Goal: Task Accomplishment & Management: Manage account settings

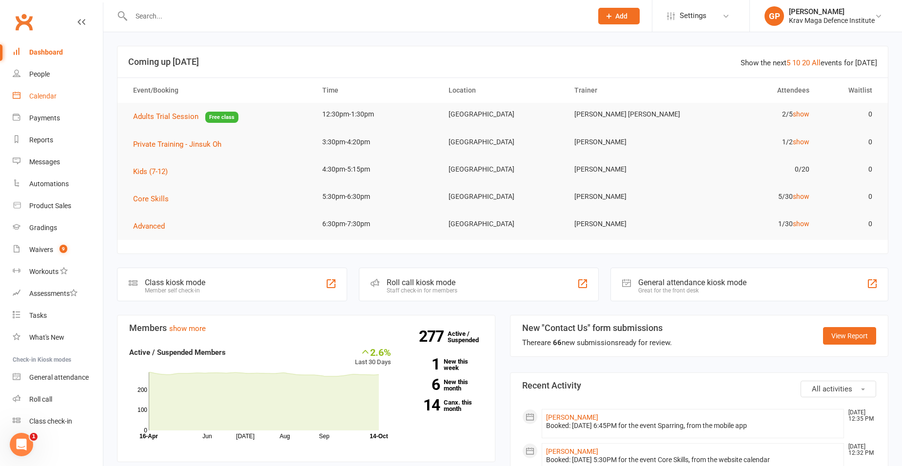
click at [40, 99] on div "Calendar" at bounding box center [42, 96] width 27 height 8
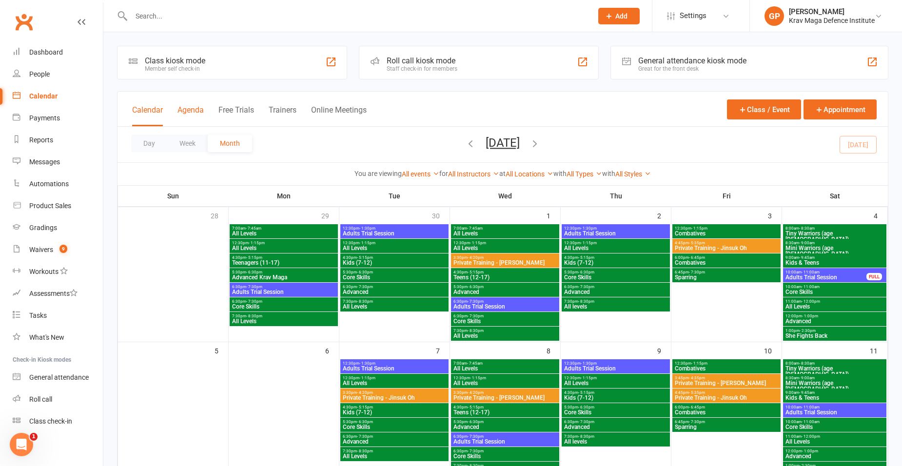
click at [184, 115] on button "Agenda" at bounding box center [191, 115] width 26 height 21
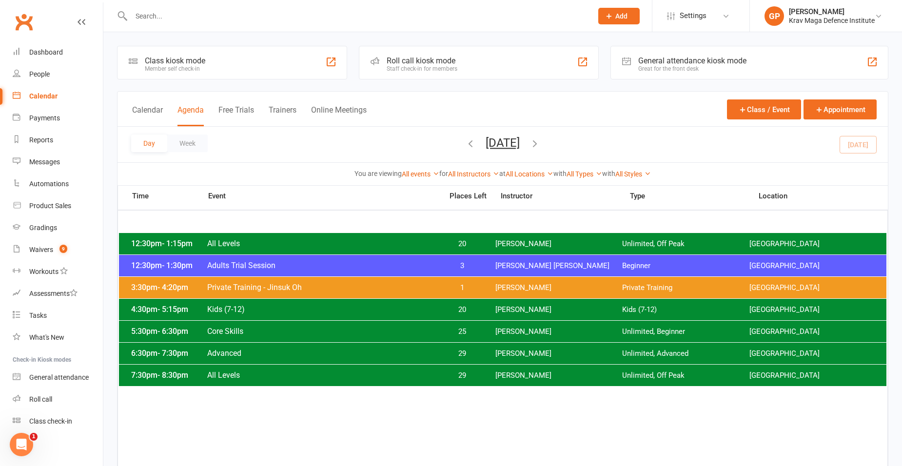
click at [356, 265] on span "Adults Trial Session" at bounding box center [322, 265] width 230 height 9
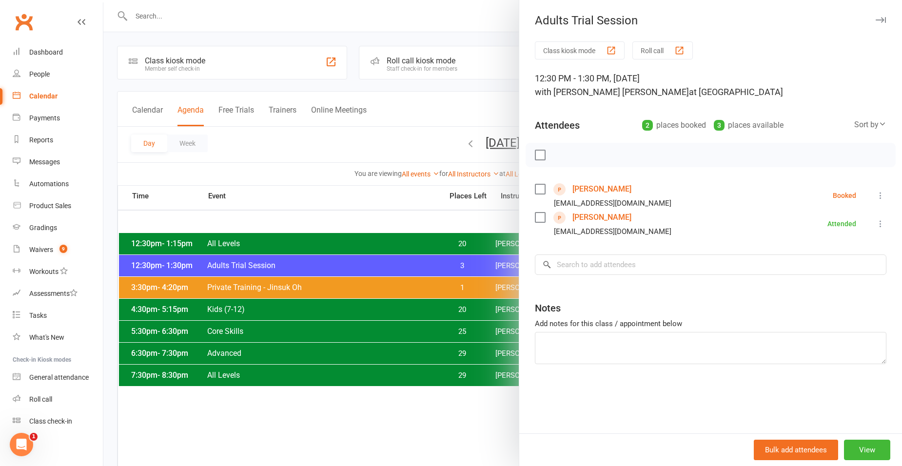
click at [580, 221] on link "Lisa Mosse" at bounding box center [602, 218] width 59 height 16
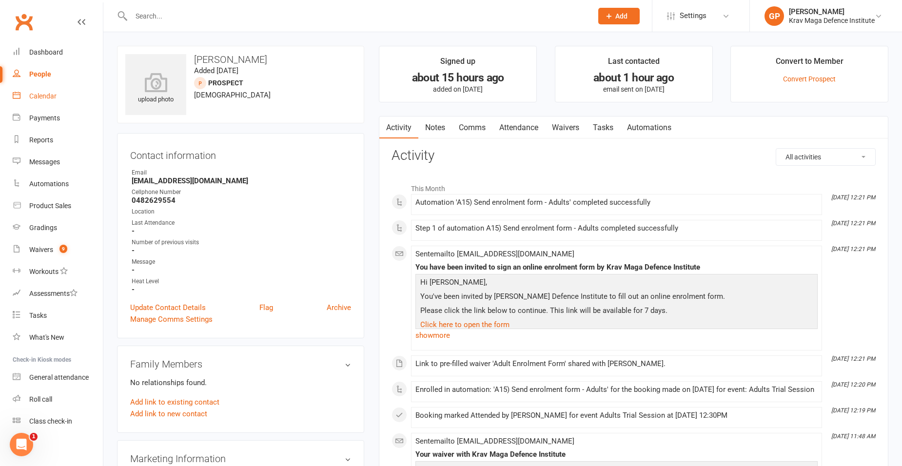
click at [28, 93] on link "Calendar" at bounding box center [58, 96] width 90 height 22
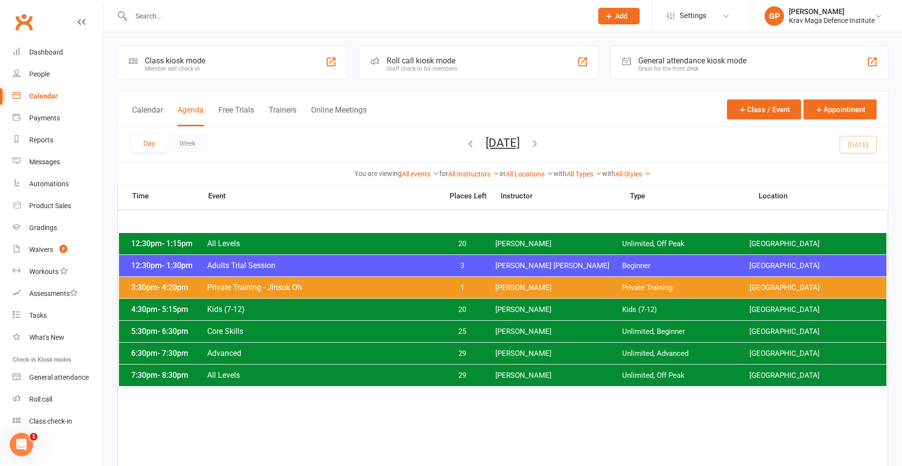
click at [344, 268] on span "Adults Trial Session" at bounding box center [322, 265] width 230 height 9
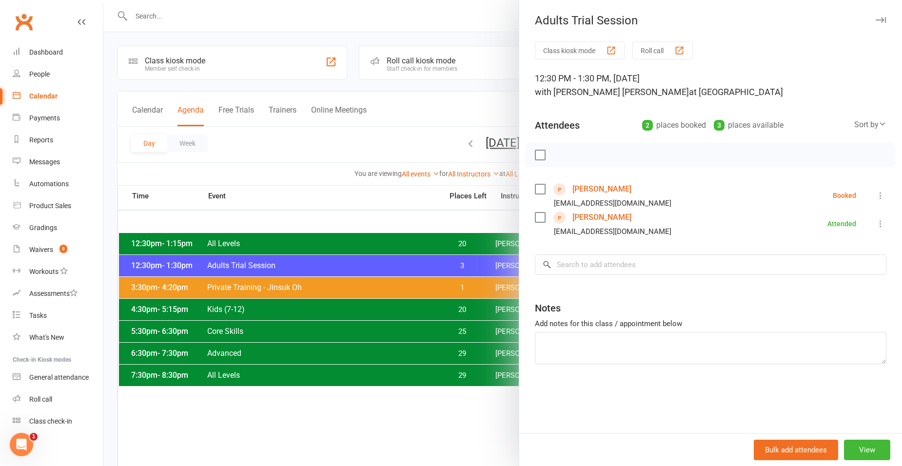
click at [585, 215] on link "Lisa Mosse" at bounding box center [602, 218] width 59 height 16
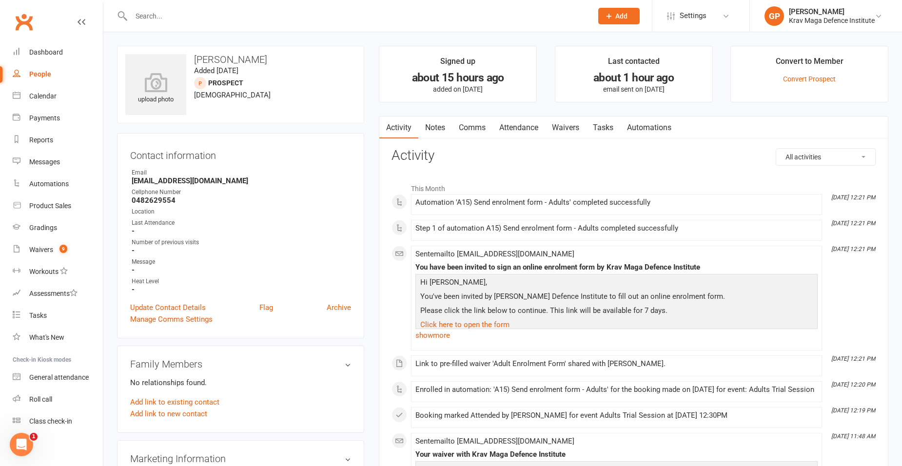
click at [518, 122] on link "Attendance" at bounding box center [519, 128] width 53 height 22
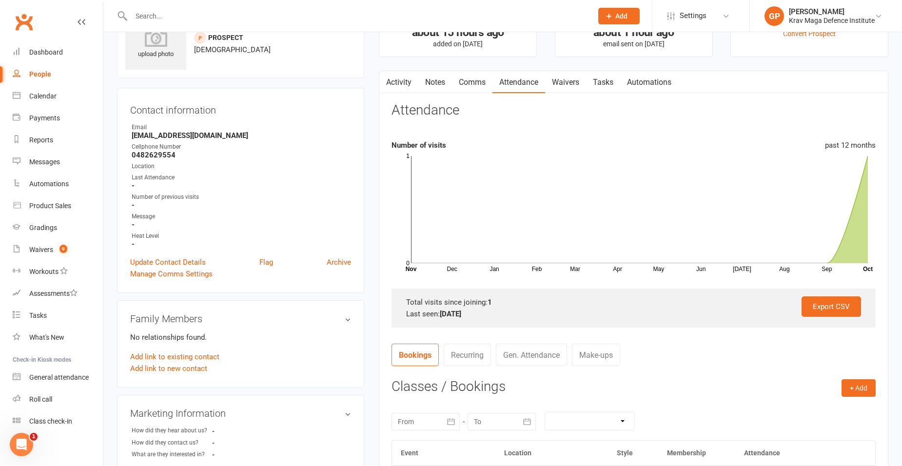
scroll to position [244, 0]
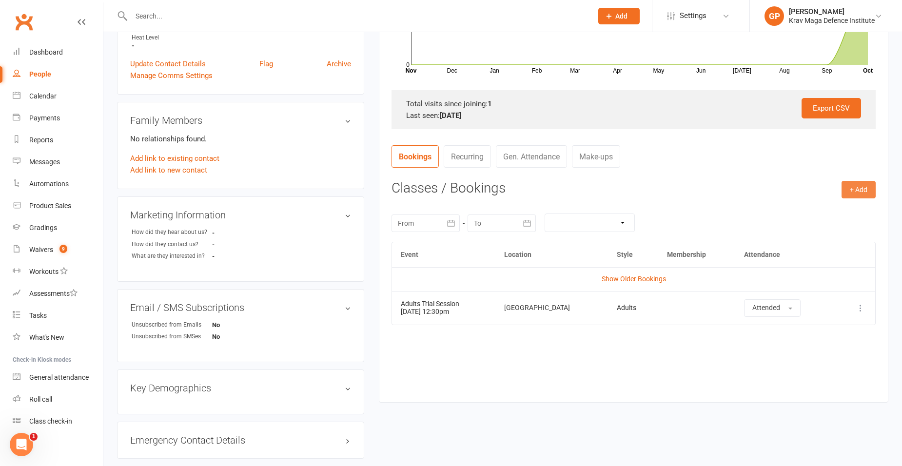
click at [853, 183] on button "+ Add" at bounding box center [859, 190] width 34 height 18
click at [812, 220] on link "Book Event" at bounding box center [827, 212] width 97 height 20
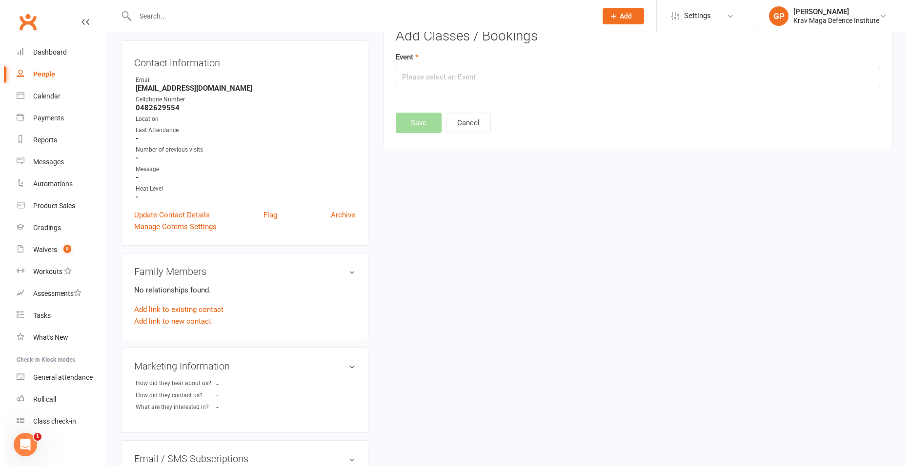
scroll to position [67, 0]
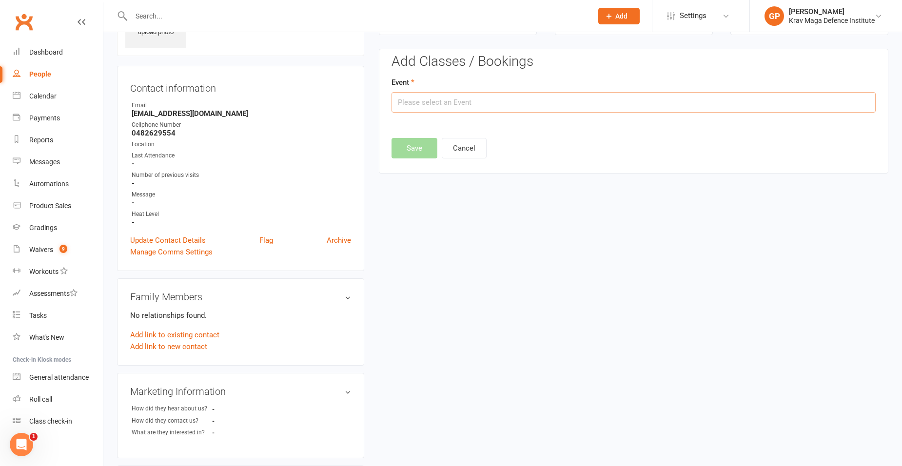
click at [435, 105] on input "text" at bounding box center [634, 102] width 484 height 20
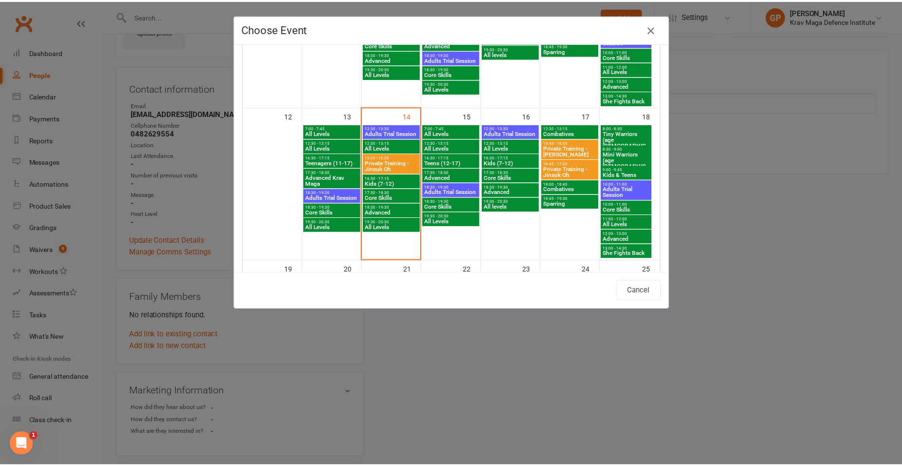
scroll to position [293, 0]
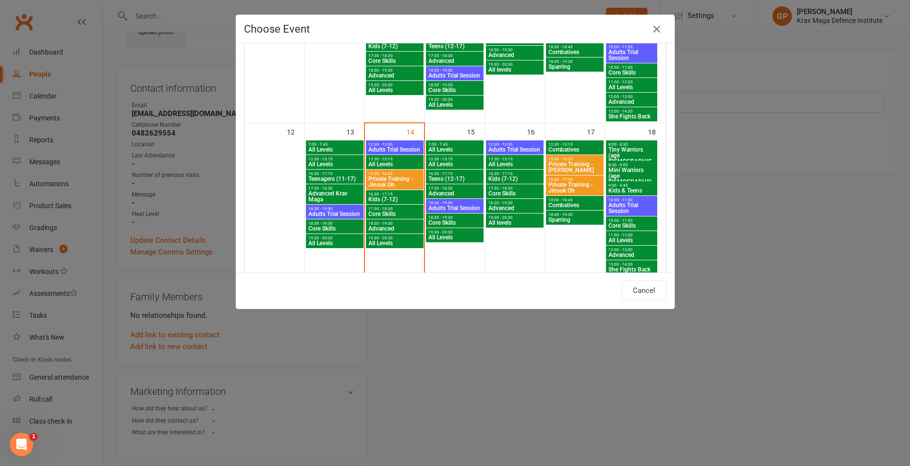
click at [620, 204] on span "Adults Trial Session" at bounding box center [631, 208] width 47 height 12
type input "Adults Trial Session - Oct 18, 2025 10:00:00 AM"
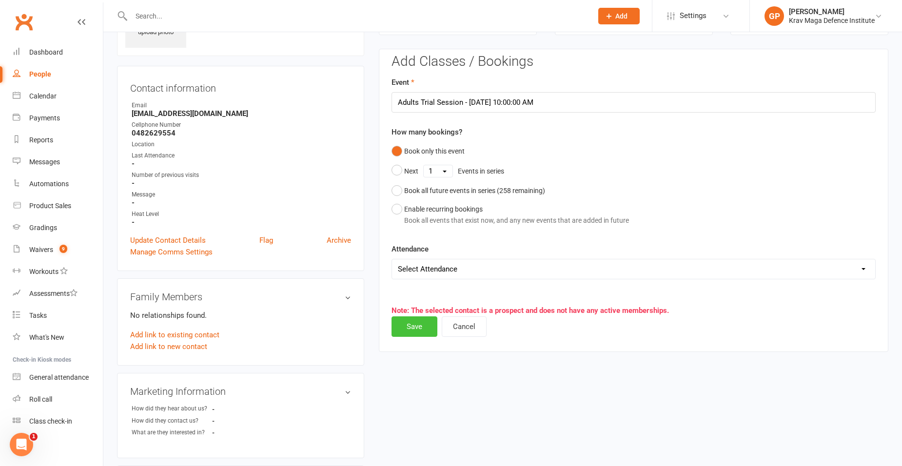
click at [427, 330] on button "Save" at bounding box center [415, 327] width 46 height 20
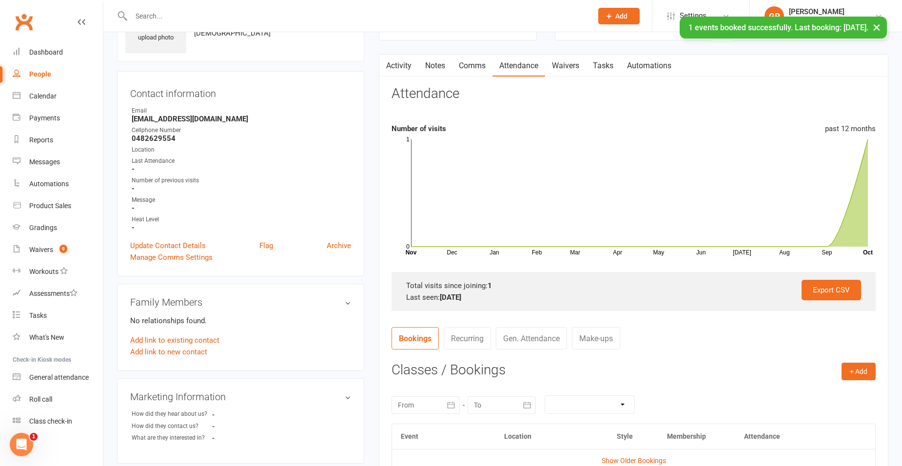
scroll to position [0, 0]
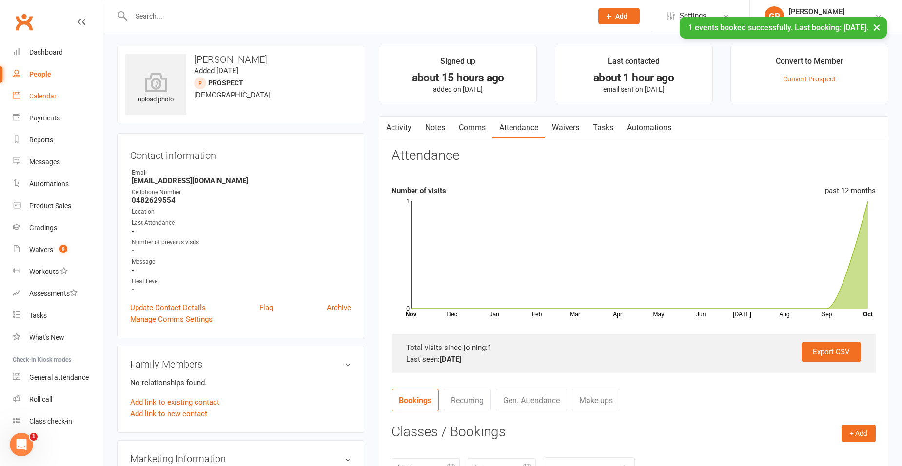
click at [40, 89] on link "Calendar" at bounding box center [58, 96] width 90 height 22
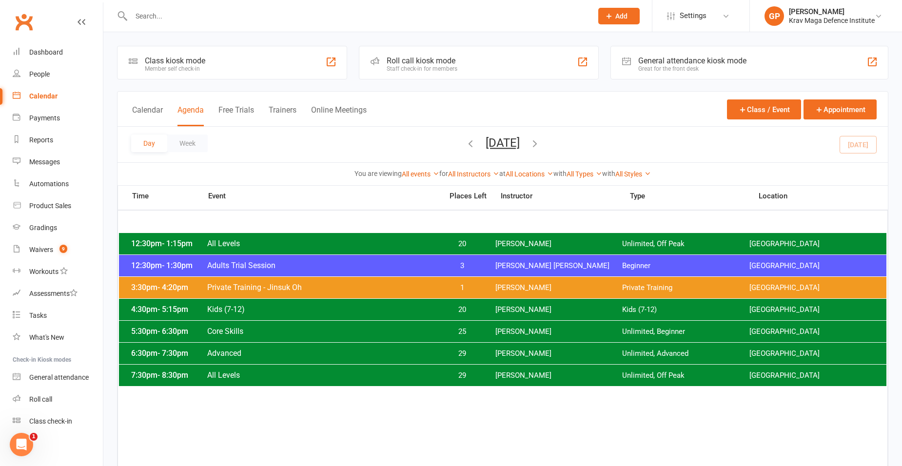
click at [540, 144] on icon "button" at bounding box center [535, 143] width 11 height 11
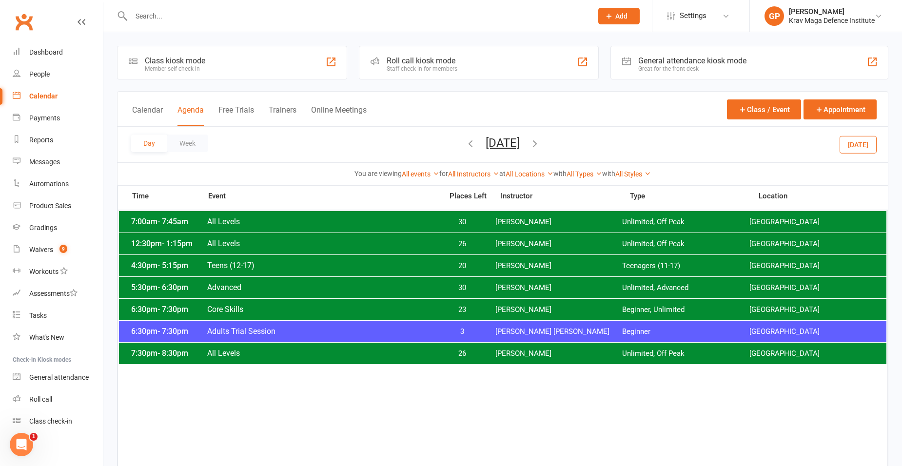
click at [540, 143] on icon "button" at bounding box center [535, 143] width 11 height 11
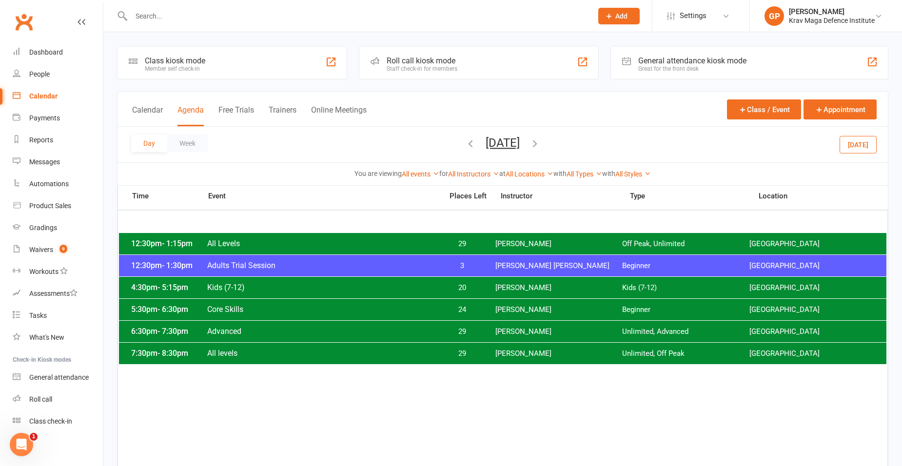
click at [540, 140] on icon "button" at bounding box center [535, 143] width 11 height 11
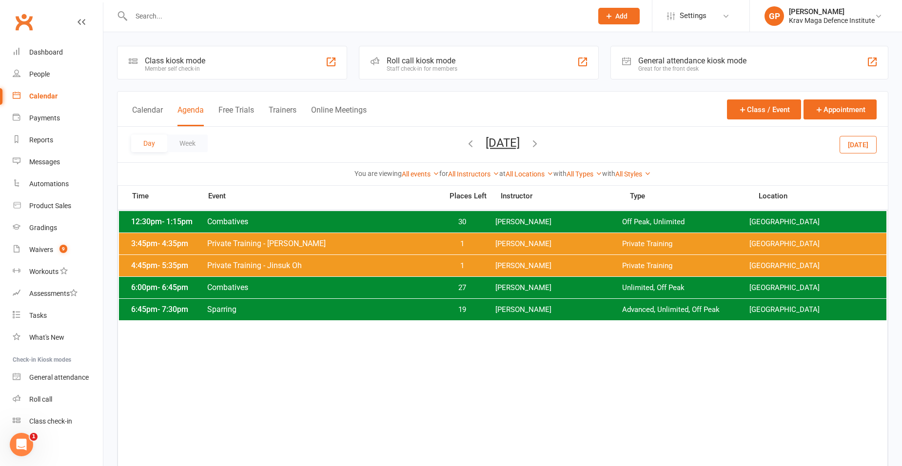
click at [465, 144] on icon "button" at bounding box center [470, 143] width 11 height 11
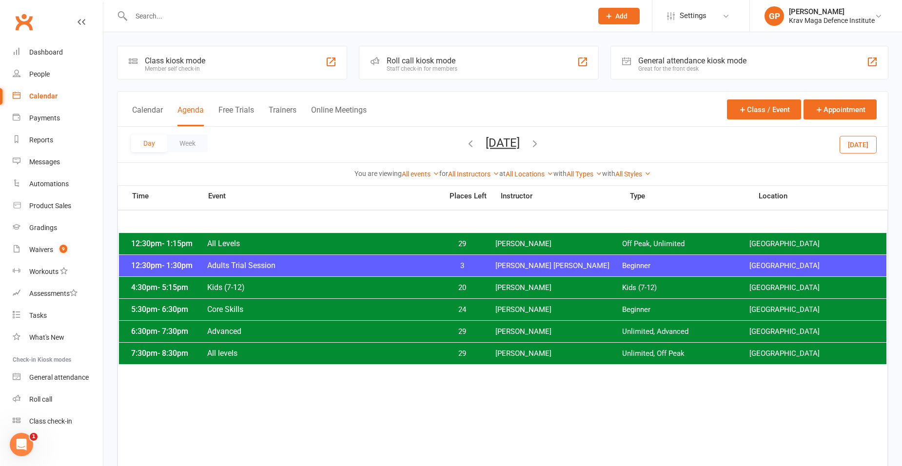
click at [459, 265] on span "3" at bounding box center [462, 265] width 51 height 9
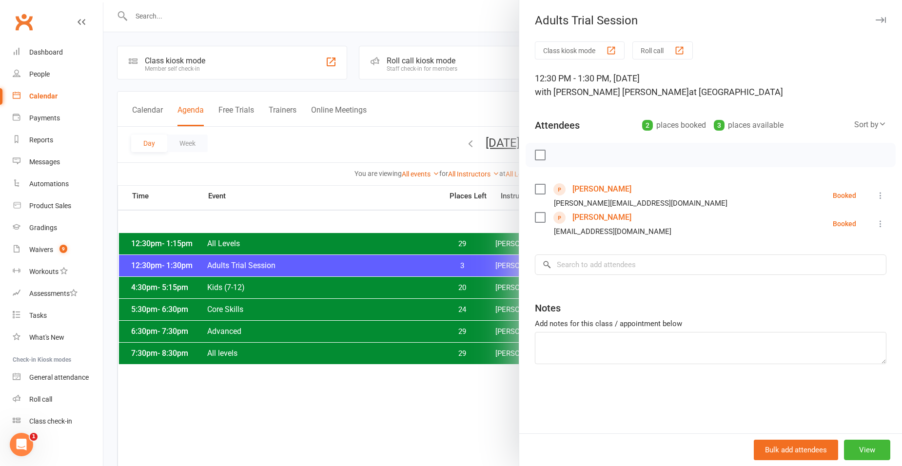
click at [373, 179] on div at bounding box center [502, 233] width 799 height 466
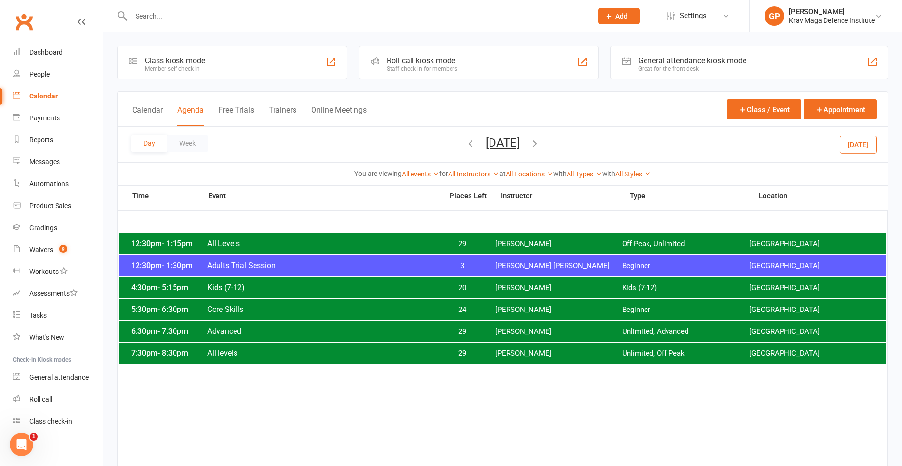
click at [847, 147] on button "Today" at bounding box center [858, 145] width 37 height 18
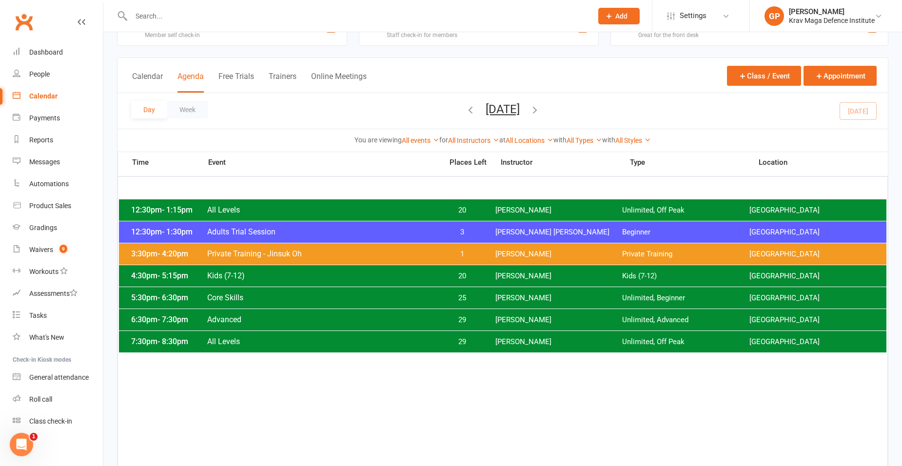
scroll to position [49, 0]
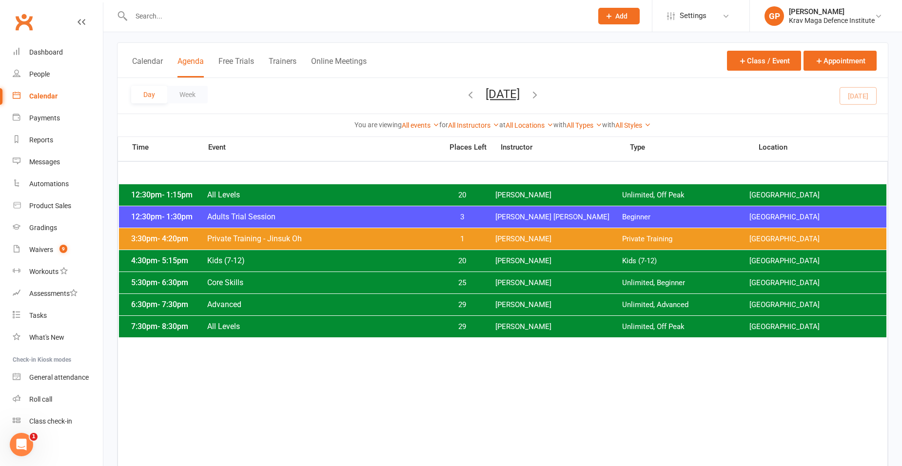
click at [540, 90] on icon "button" at bounding box center [535, 94] width 11 height 11
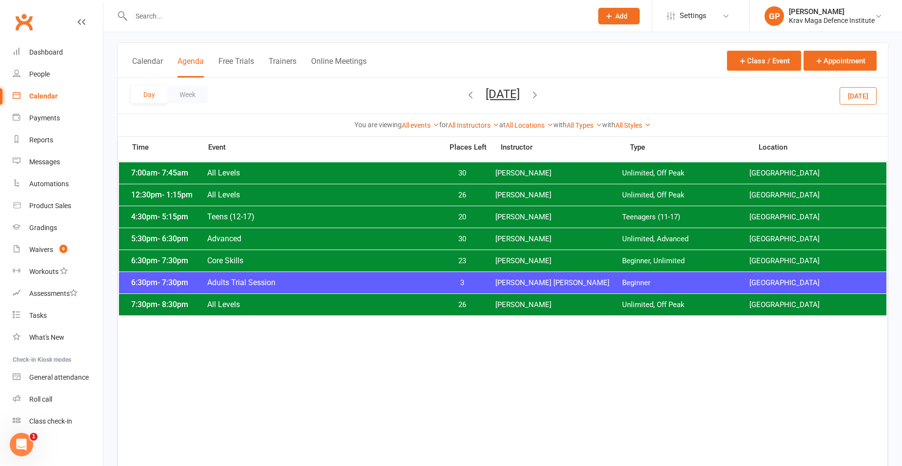
click at [407, 286] on span "Adults Trial Session" at bounding box center [322, 282] width 230 height 9
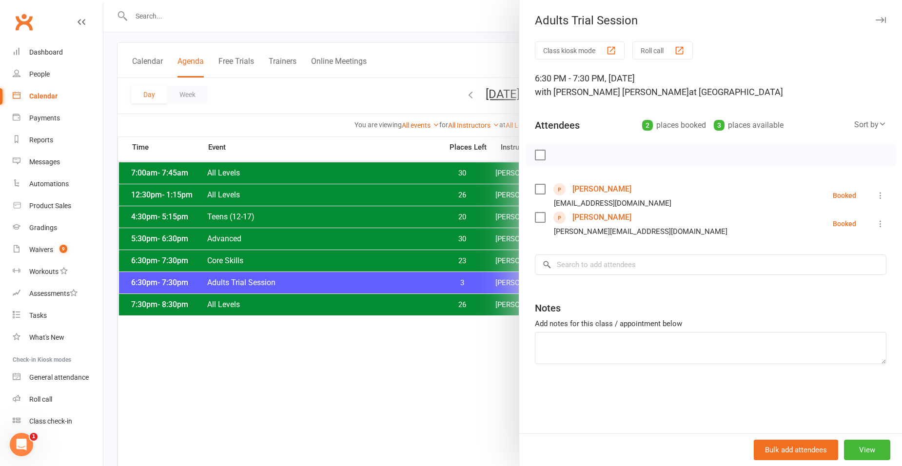
click at [313, 83] on div at bounding box center [502, 233] width 799 height 466
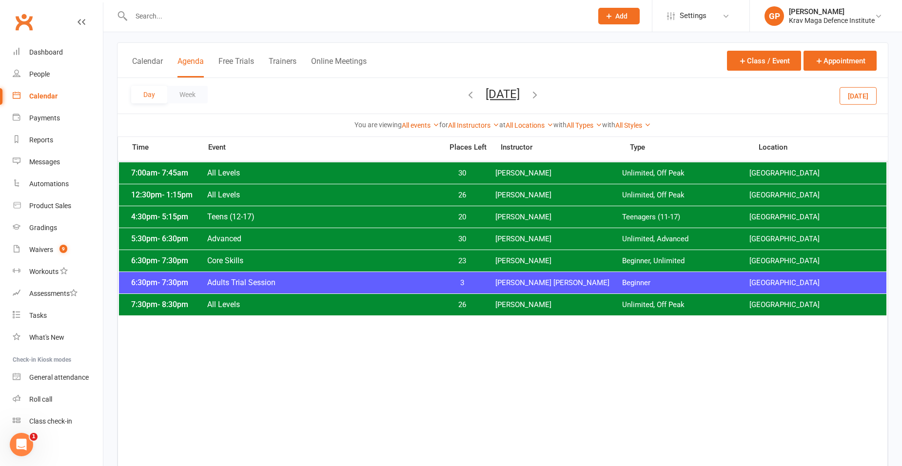
click at [540, 97] on icon "button" at bounding box center [535, 94] width 11 height 11
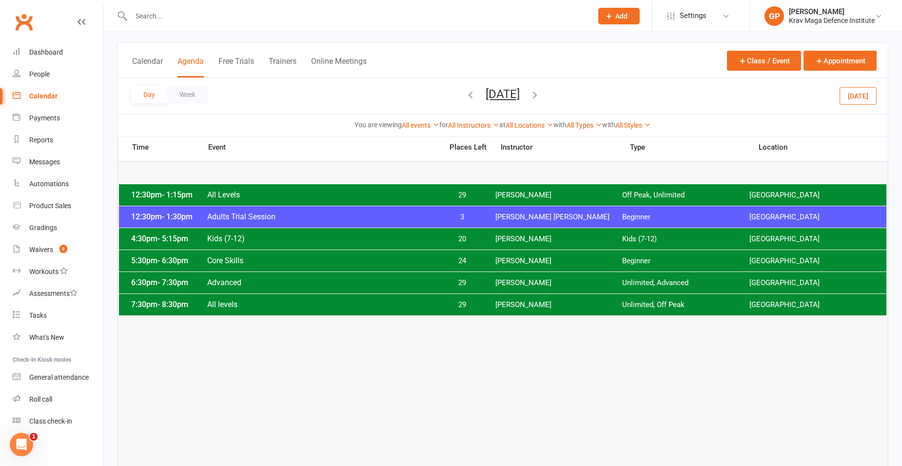
scroll to position [0, 0]
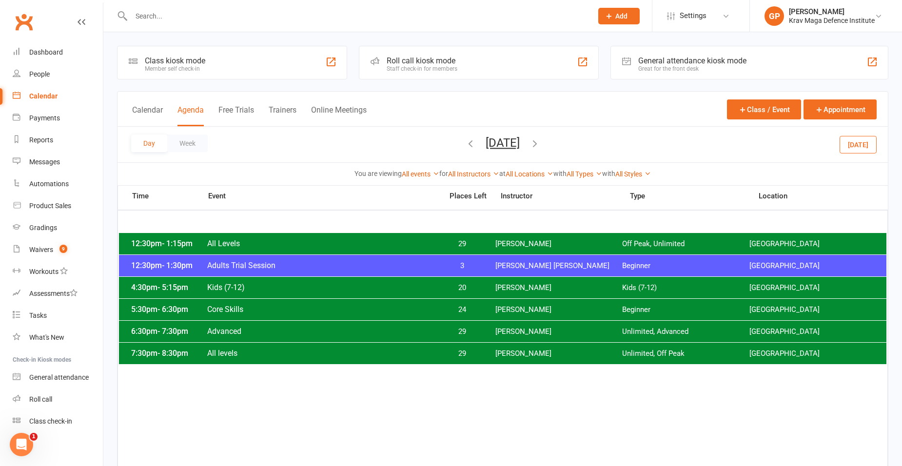
click at [540, 144] on icon "button" at bounding box center [535, 143] width 11 height 11
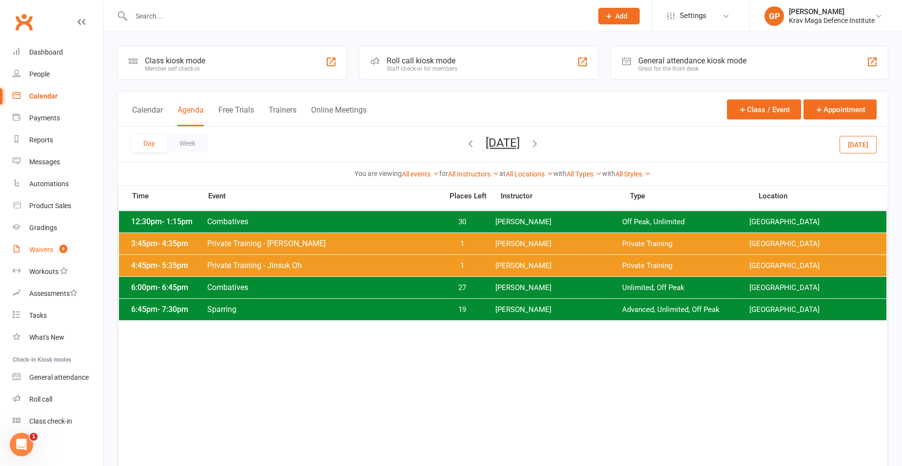
click at [37, 258] on link "Waivers 9" at bounding box center [58, 250] width 90 height 22
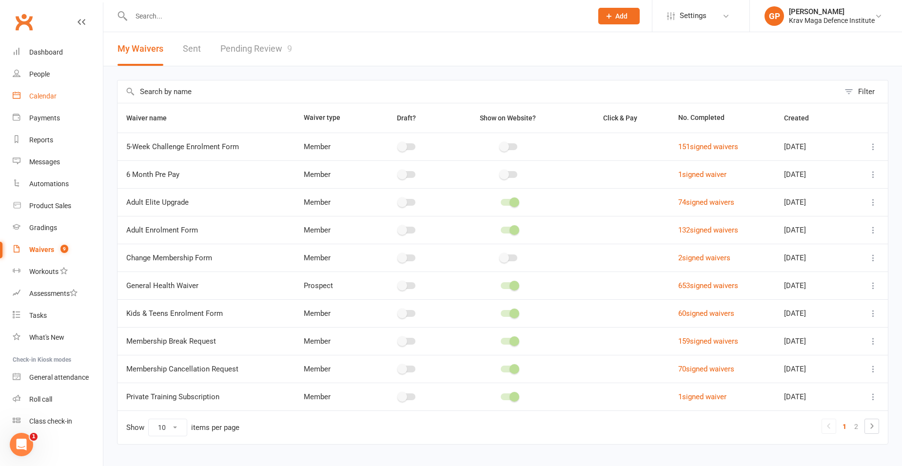
click at [60, 101] on link "Calendar" at bounding box center [58, 96] width 90 height 22
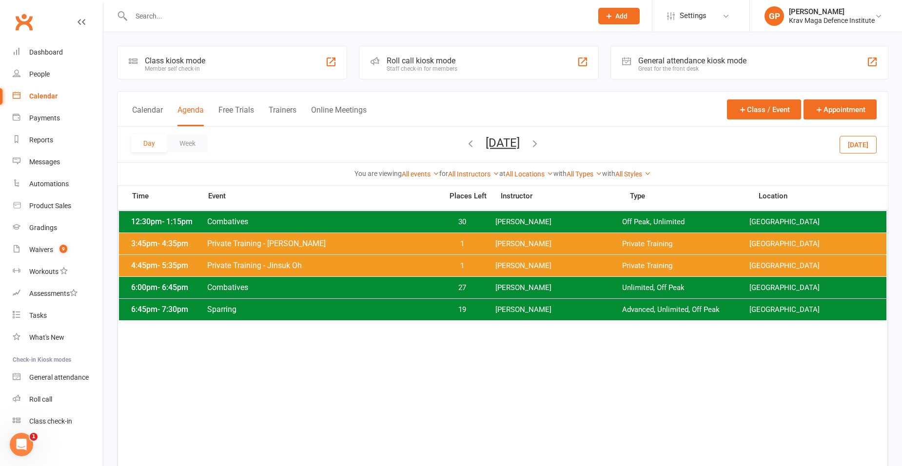
click at [870, 142] on button "Today" at bounding box center [858, 145] width 37 height 18
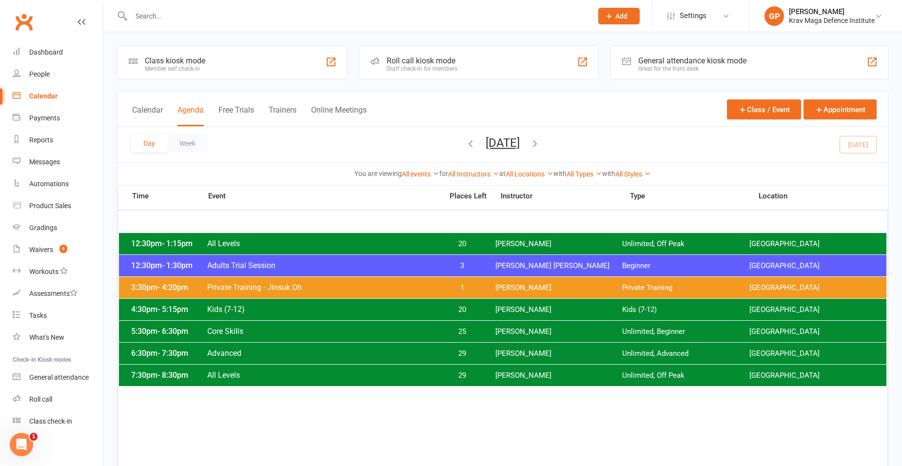
click at [580, 143] on div "Day Week Tuesday, Oct 14, 2025 October 2025 Sun Mon Tue Wed Thu Fri Sat 28 29 3…" at bounding box center [503, 145] width 771 height 36
click at [540, 145] on icon "button" at bounding box center [535, 143] width 11 height 11
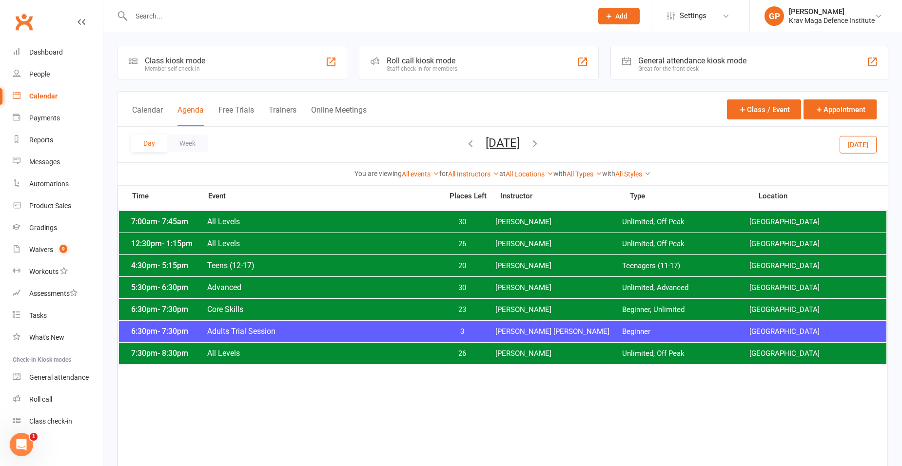
click at [540, 140] on icon "button" at bounding box center [535, 143] width 11 height 11
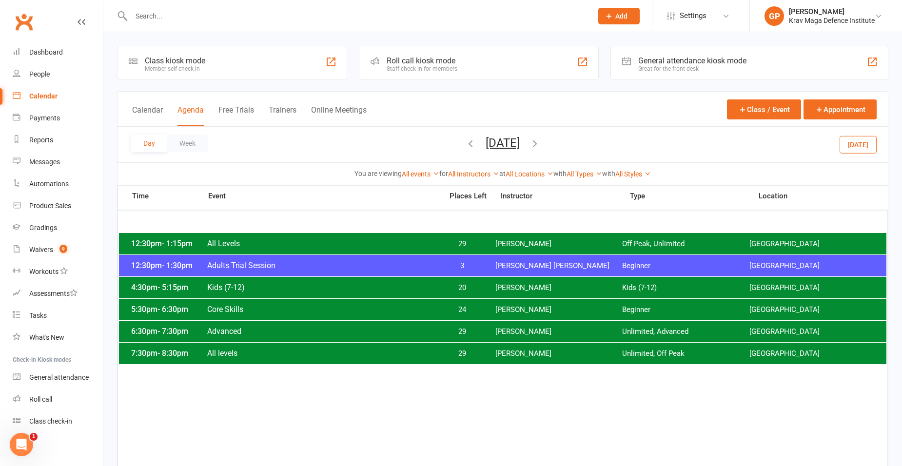
click at [540, 146] on icon "button" at bounding box center [535, 143] width 11 height 11
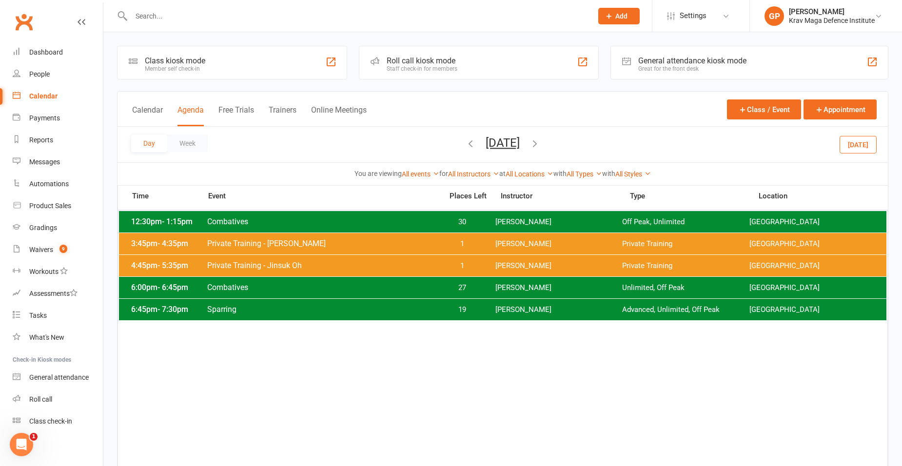
click at [540, 146] on icon "button" at bounding box center [535, 143] width 11 height 11
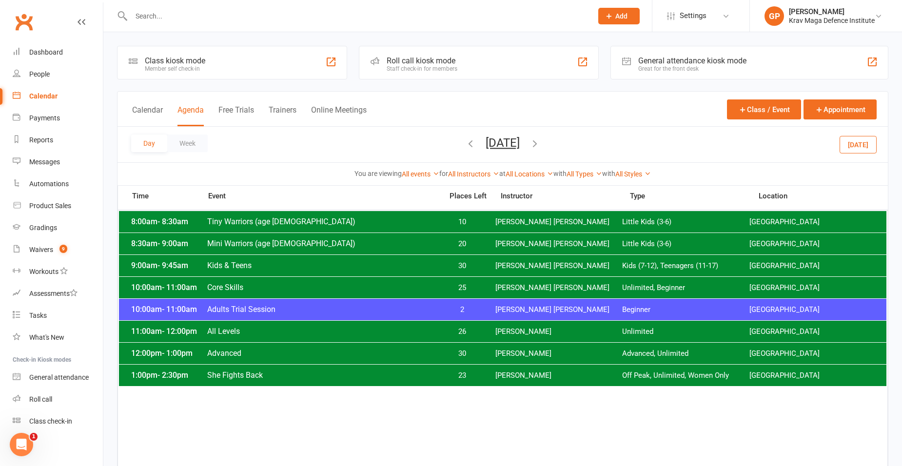
click at [540, 143] on icon "button" at bounding box center [535, 143] width 11 height 11
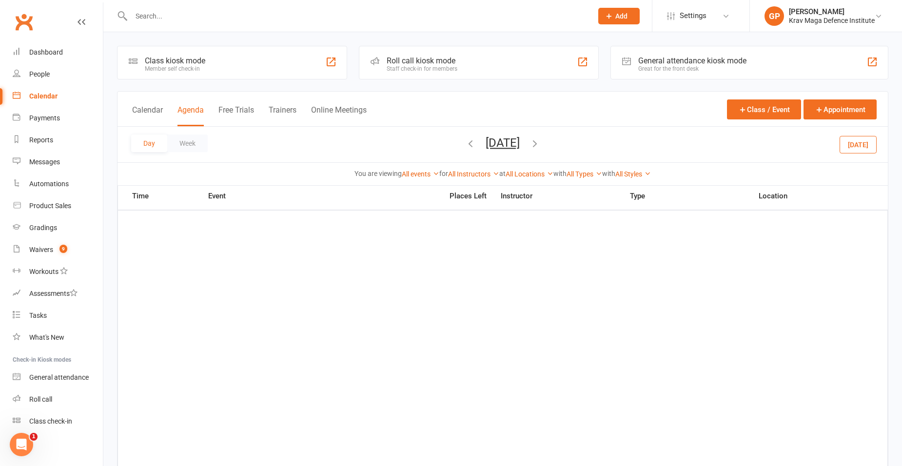
click at [540, 143] on icon "button" at bounding box center [535, 143] width 11 height 11
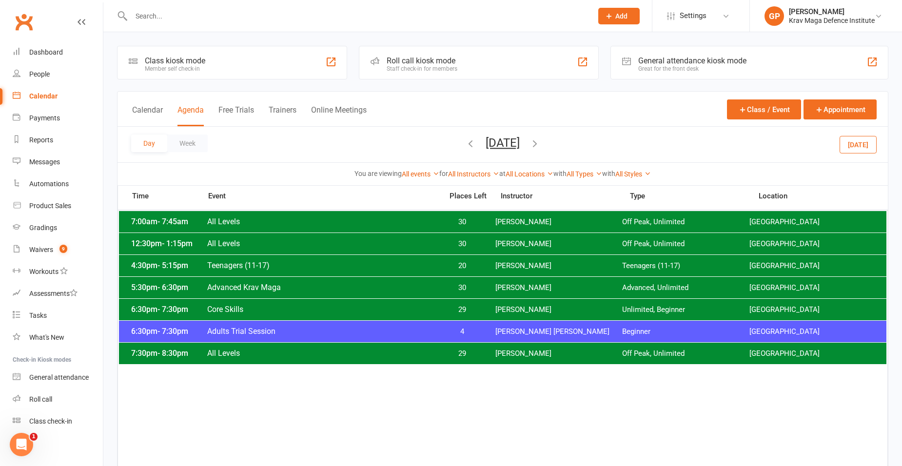
click at [465, 144] on icon "button" at bounding box center [470, 143] width 11 height 11
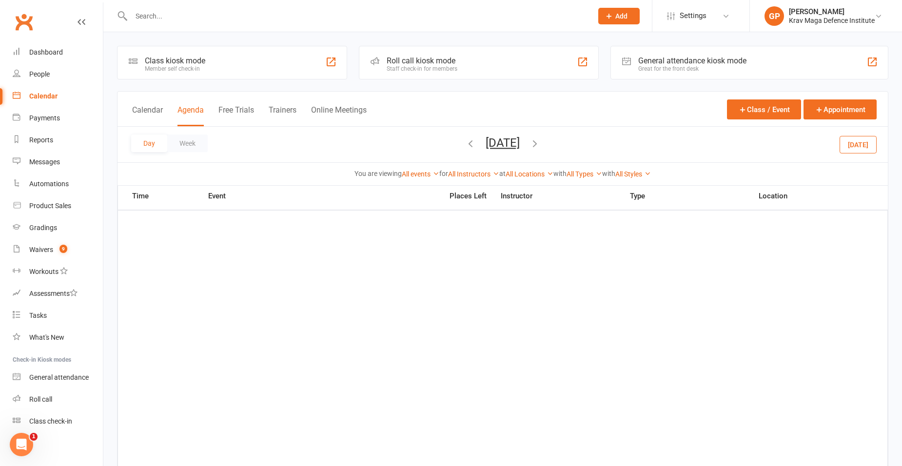
click at [465, 143] on icon "button" at bounding box center [470, 143] width 11 height 11
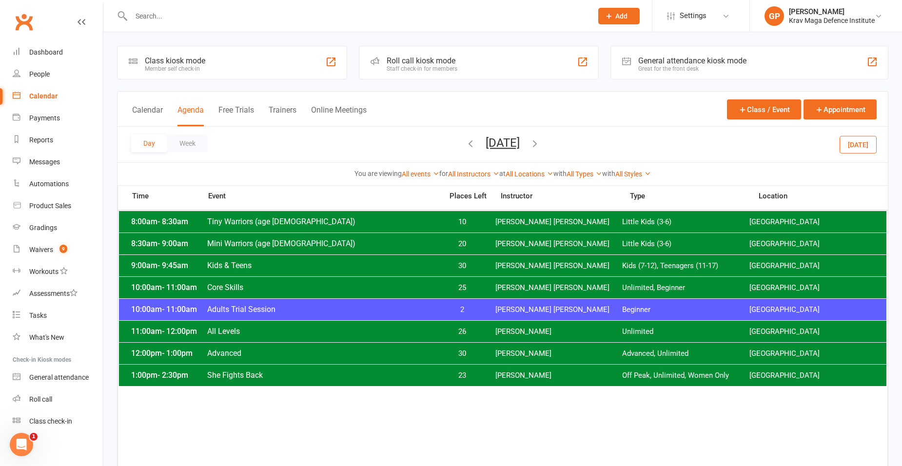
click at [322, 306] on span "Adults Trial Session" at bounding box center [322, 309] width 230 height 9
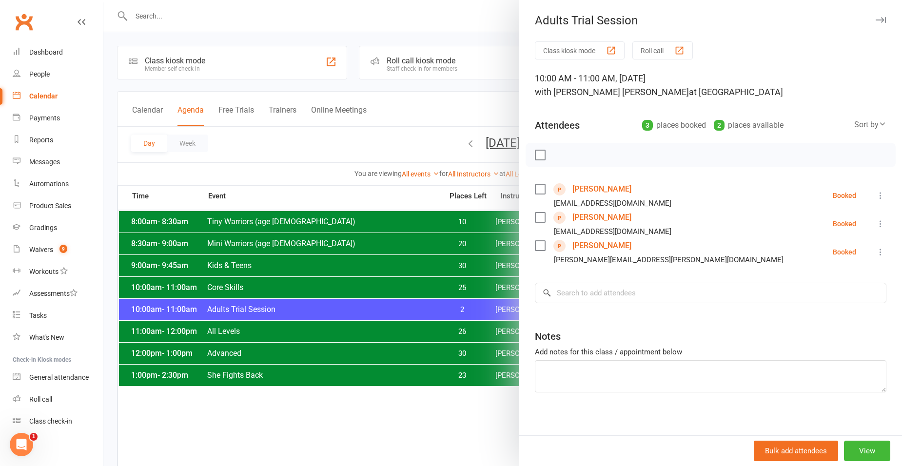
click at [343, 134] on div at bounding box center [502, 233] width 799 height 466
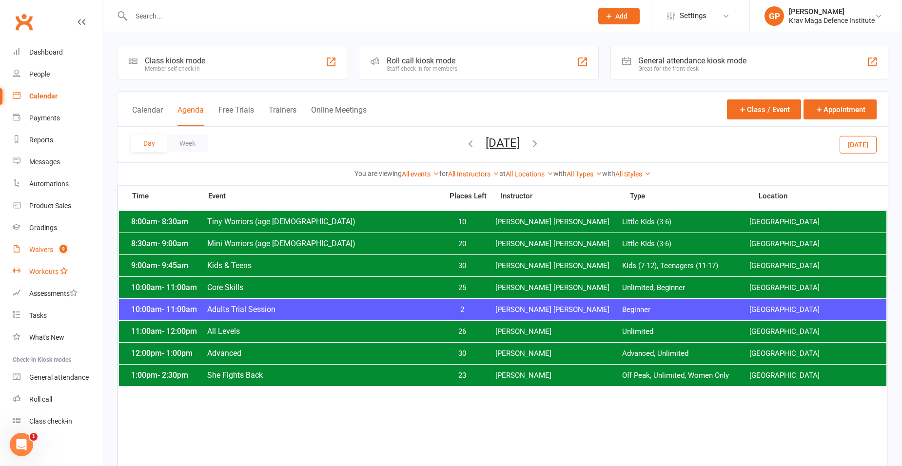
click at [42, 260] on ul "Dashboard People Calendar Payments Reports Messages Automations Product Sales G…" at bounding box center [51, 236] width 103 height 391
click at [43, 253] on div "Waivers" at bounding box center [41, 250] width 24 height 8
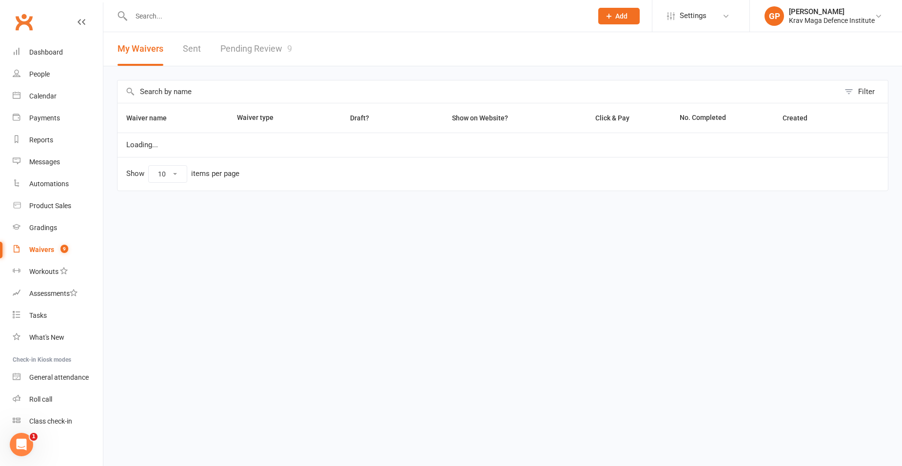
click at [273, 32] on div "Prospect Member Non-attending contact Class / event Appointment Grading event T…" at bounding box center [451, 16] width 902 height 32
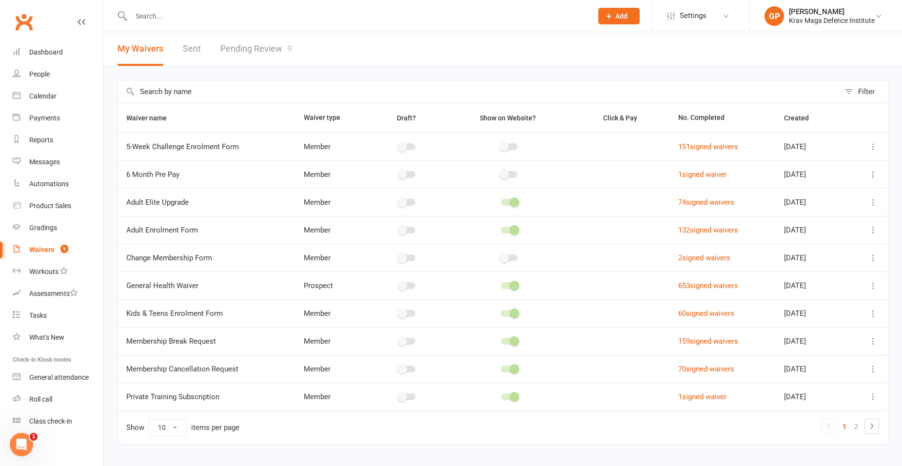
click at [272, 38] on link "Pending Review 9" at bounding box center [256, 49] width 72 height 34
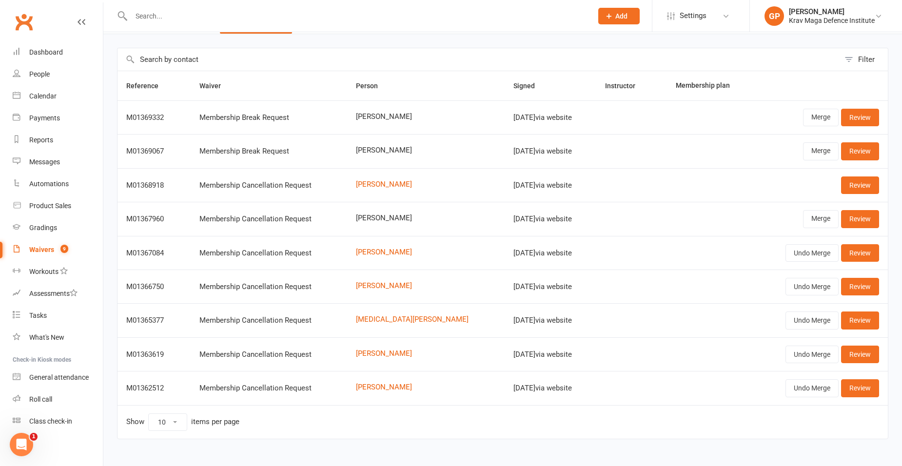
scroll to position [47, 0]
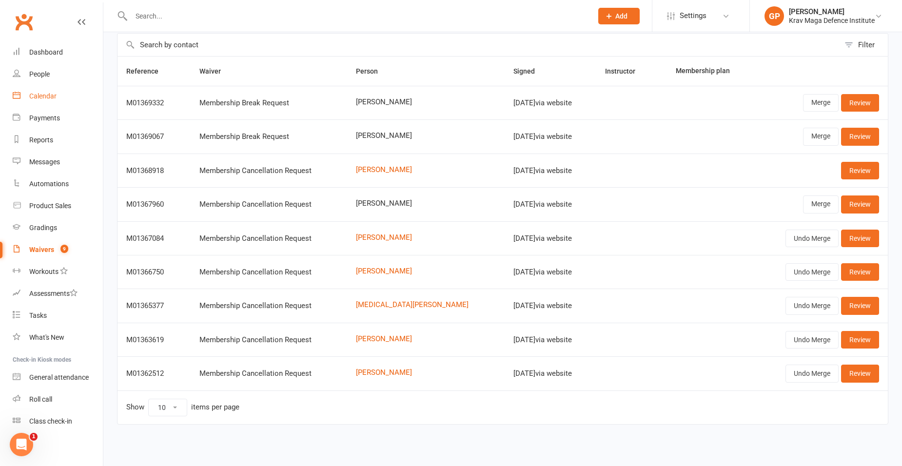
click at [63, 100] on link "Calendar" at bounding box center [58, 96] width 90 height 22
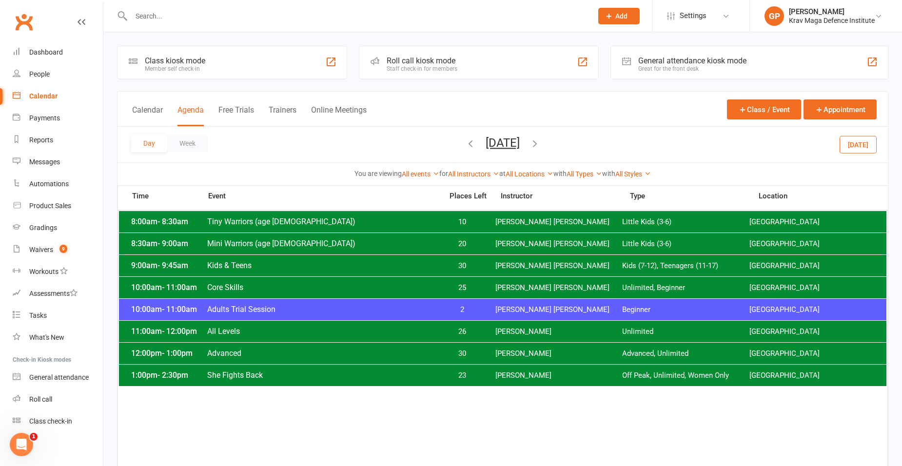
click at [868, 150] on button "Today" at bounding box center [858, 145] width 37 height 18
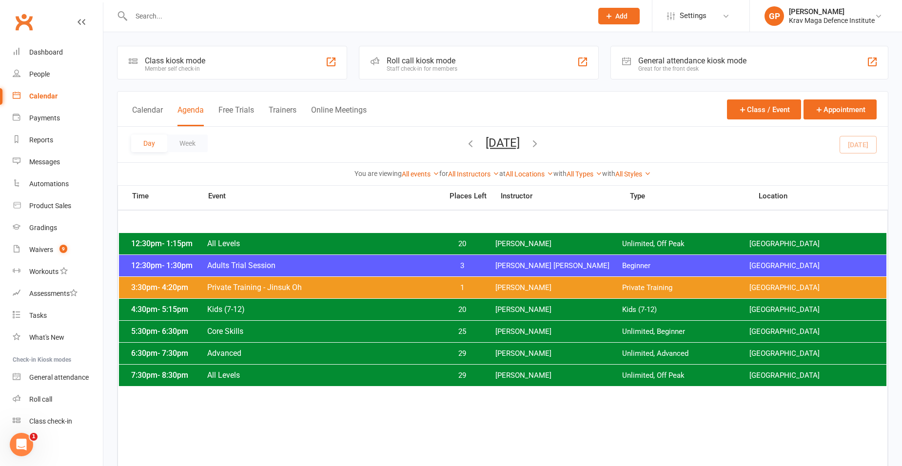
click at [269, 349] on span "Advanced" at bounding box center [322, 353] width 230 height 9
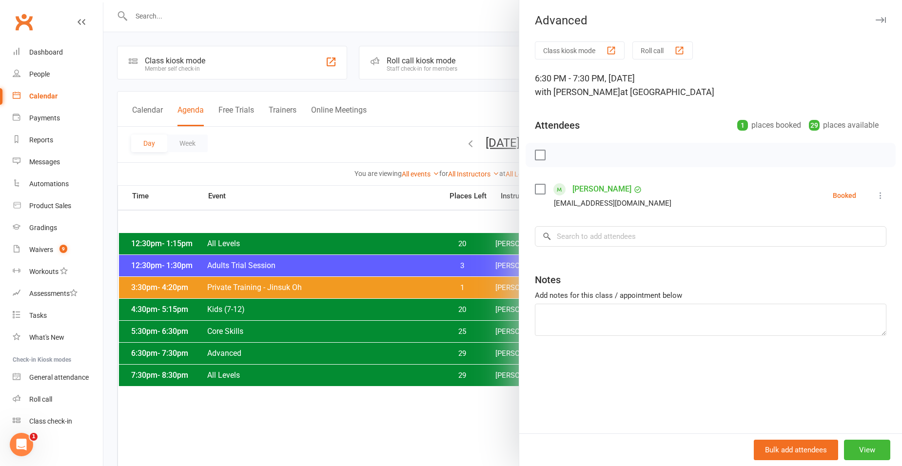
click at [327, 141] on div at bounding box center [502, 233] width 799 height 466
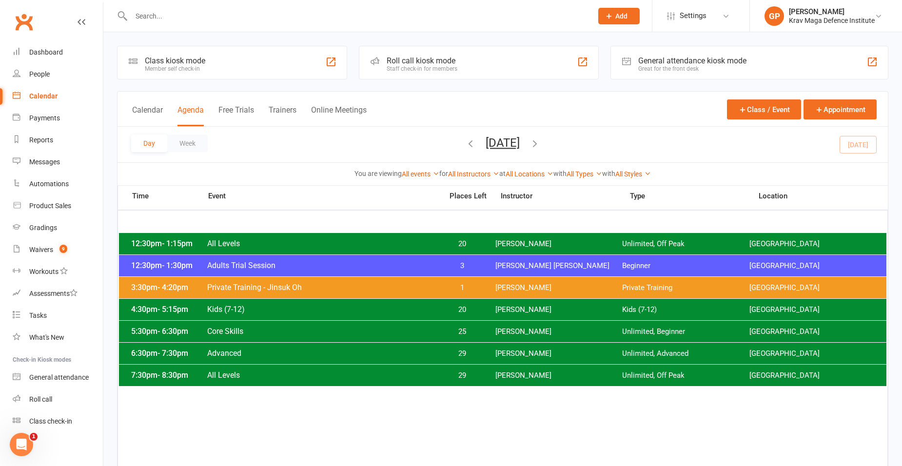
click at [278, 337] on div "5:30pm - 6:30pm Core Skills 25 Giacomo Palladin Unlimited, Beginner Surry Hills…" at bounding box center [503, 331] width 768 height 21
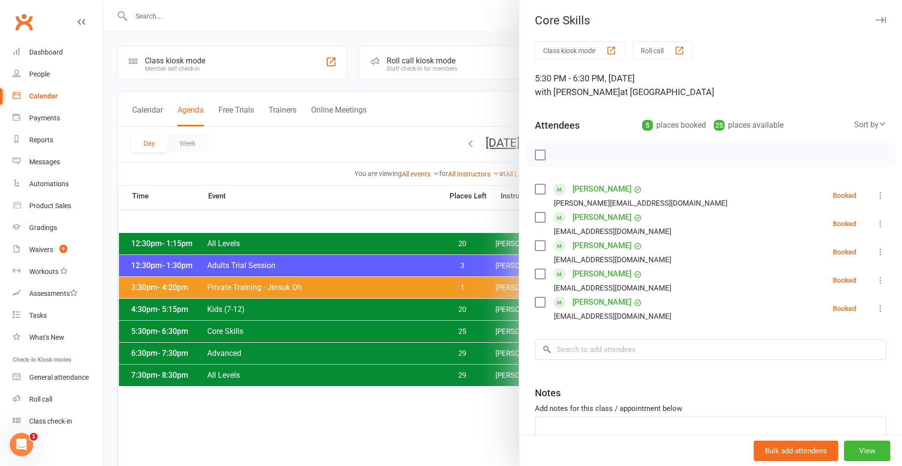
click at [594, 248] on link "Suzy Jacobs" at bounding box center [602, 246] width 59 height 16
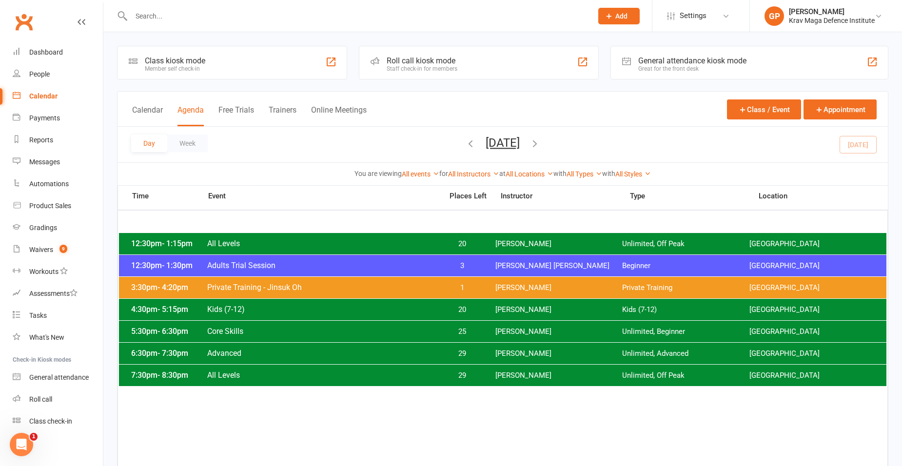
click at [276, 372] on span "All Levels" at bounding box center [322, 375] width 230 height 9
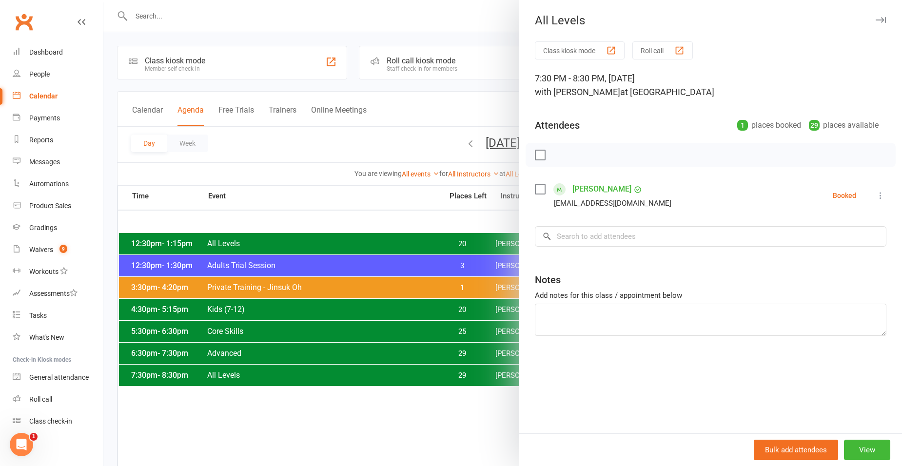
click at [365, 135] on div at bounding box center [502, 233] width 799 height 466
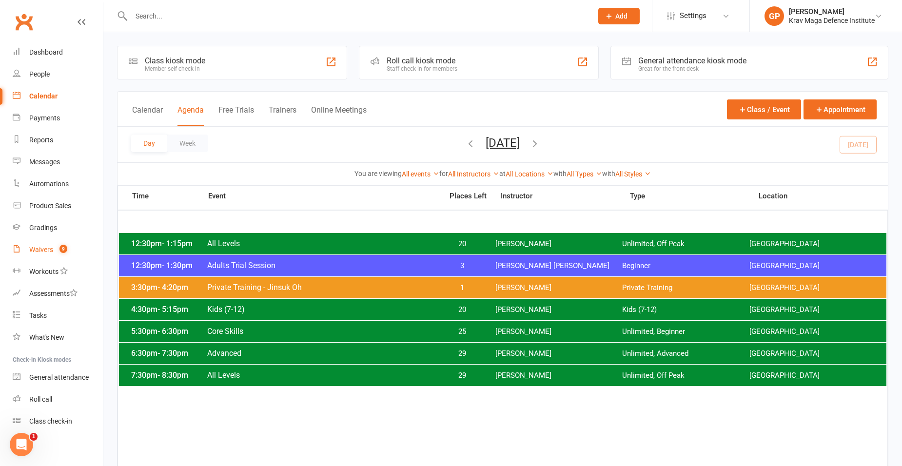
click at [50, 242] on link "Waivers 9" at bounding box center [58, 250] width 90 height 22
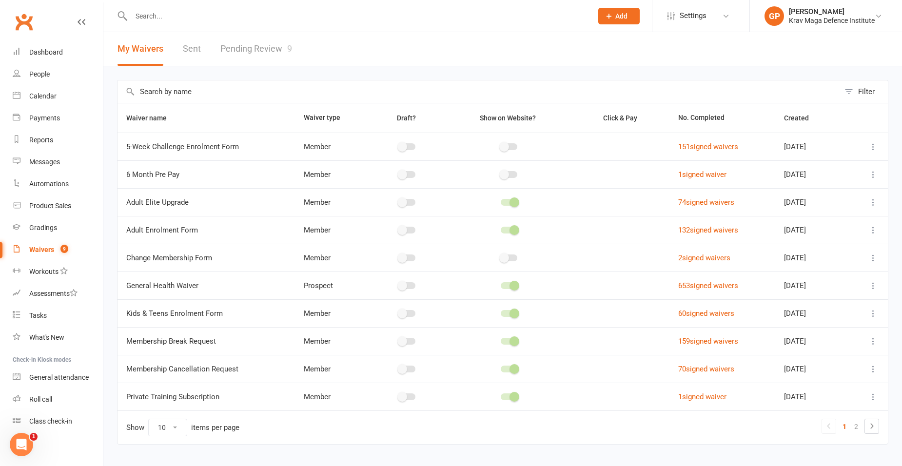
click at [255, 40] on link "Pending Review 9" at bounding box center [256, 49] width 72 height 34
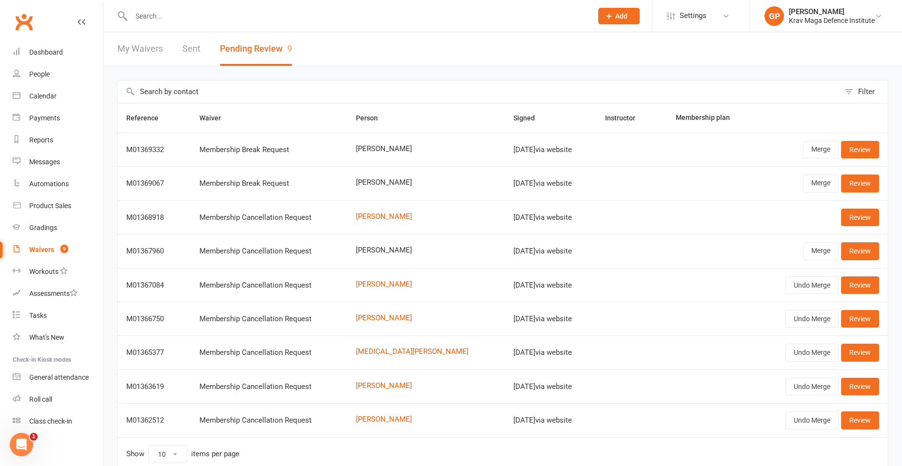
scroll to position [47, 0]
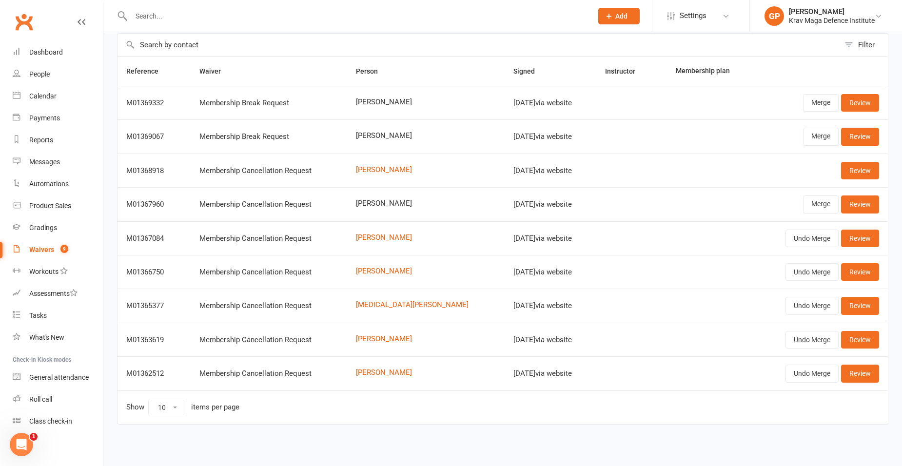
click at [158, 16] on input "text" at bounding box center [357, 16] width 458 height 14
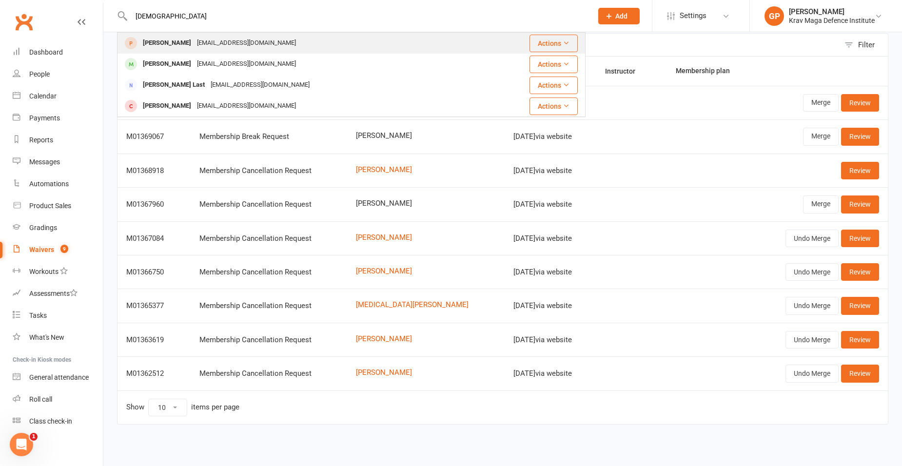
type input "jude"
click at [219, 39] on div "jpmangione@gmail.com" at bounding box center [246, 43] width 105 height 14
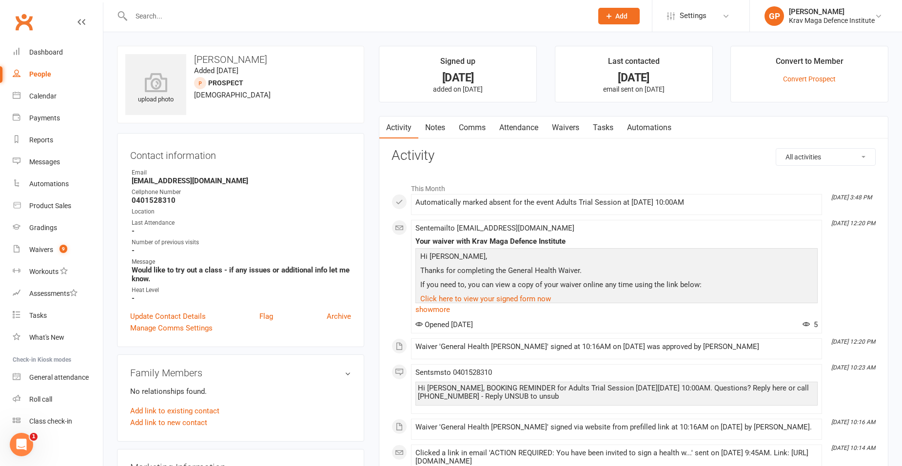
click at [441, 125] on link "Notes" at bounding box center [436, 128] width 34 height 22
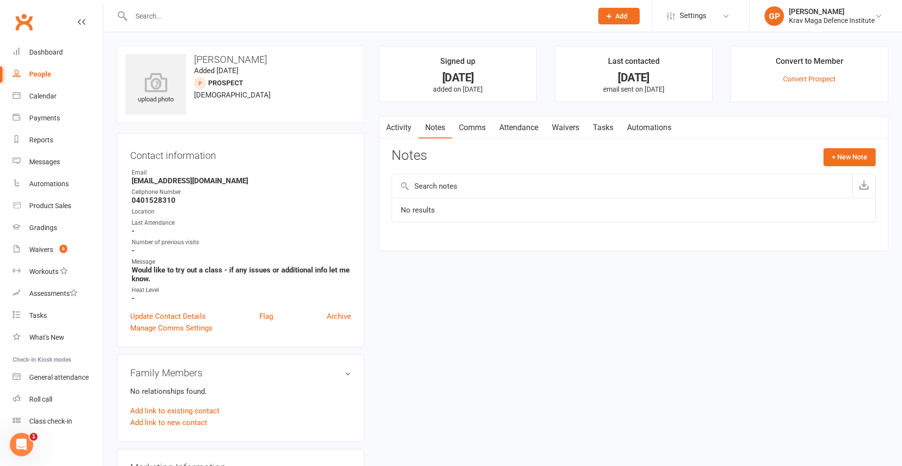
click at [529, 126] on link "Attendance" at bounding box center [519, 128] width 53 height 22
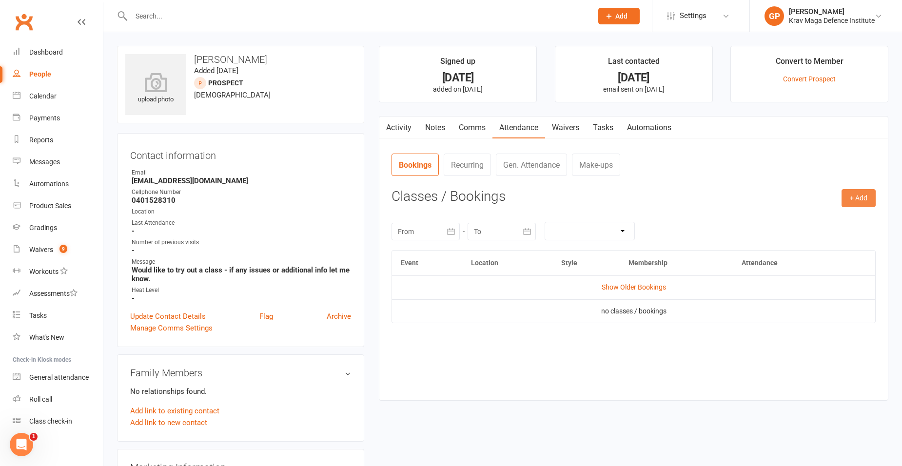
click at [860, 197] on button "+ Add" at bounding box center [859, 198] width 34 height 18
click at [836, 224] on link "Book Event" at bounding box center [827, 221] width 97 height 20
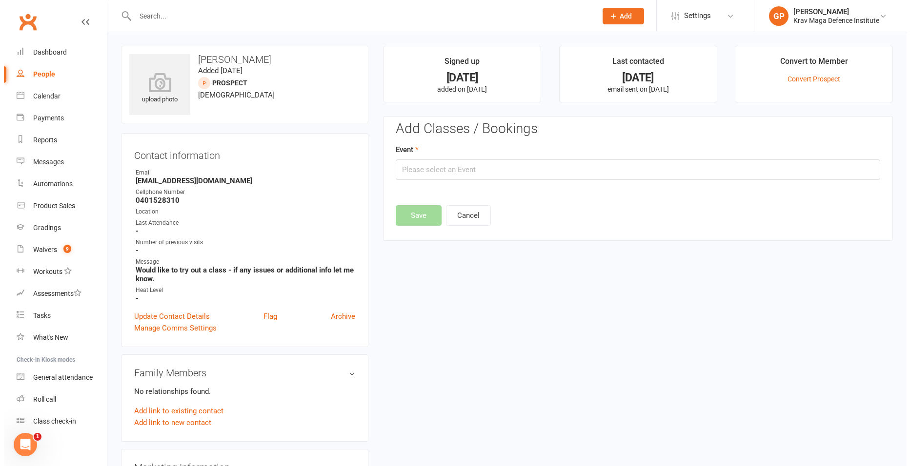
scroll to position [67, 0]
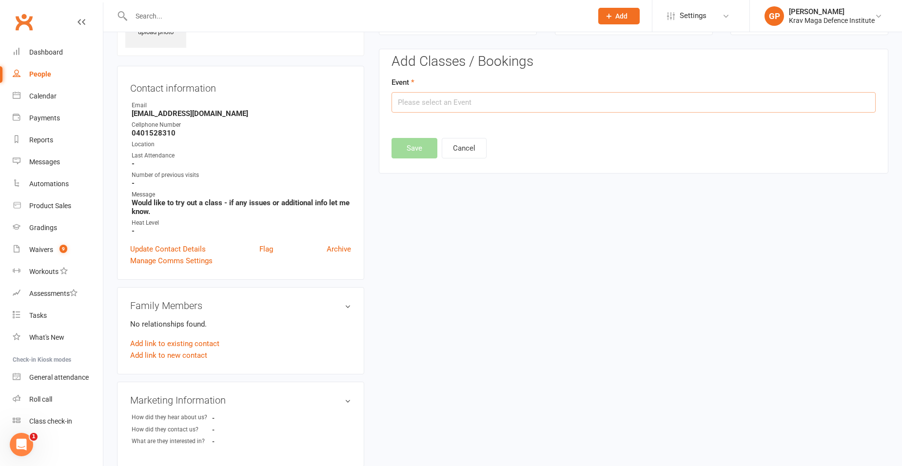
click at [593, 107] on input "text" at bounding box center [634, 102] width 484 height 20
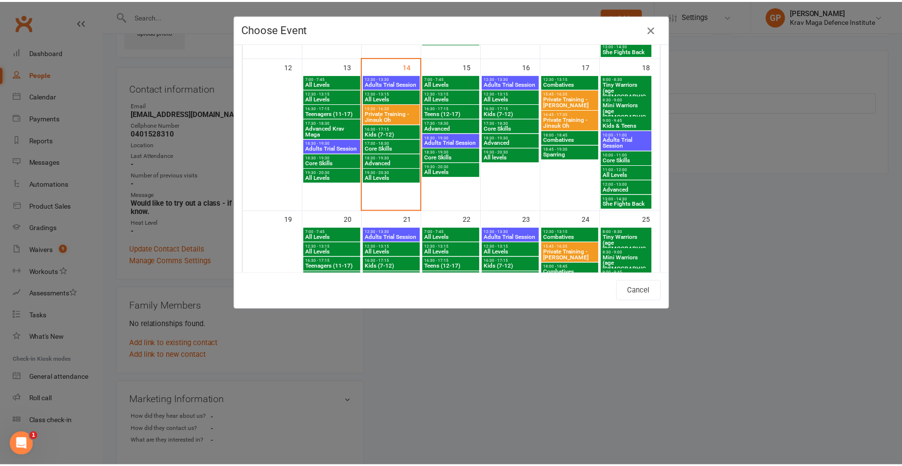
scroll to position [341, 0]
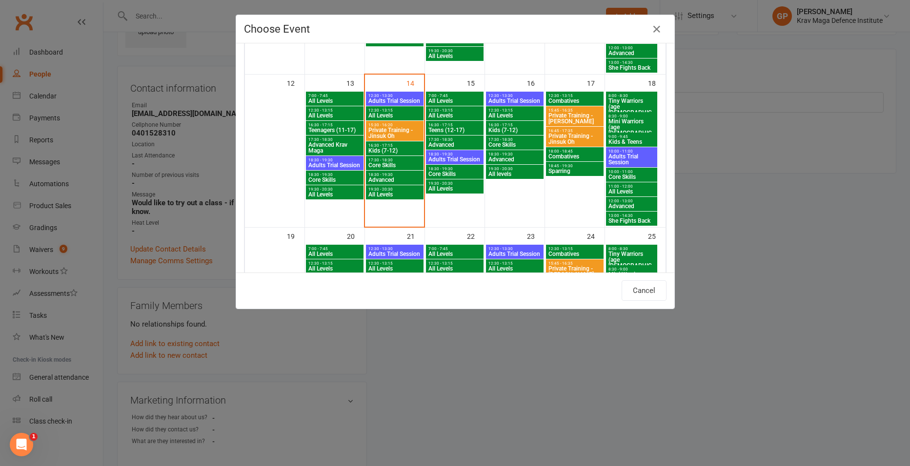
click at [617, 153] on span "10:00 - 11:00" at bounding box center [631, 151] width 47 height 4
type input "Adults Trial Session - Oct 18, 2025 10:00:00 AM"
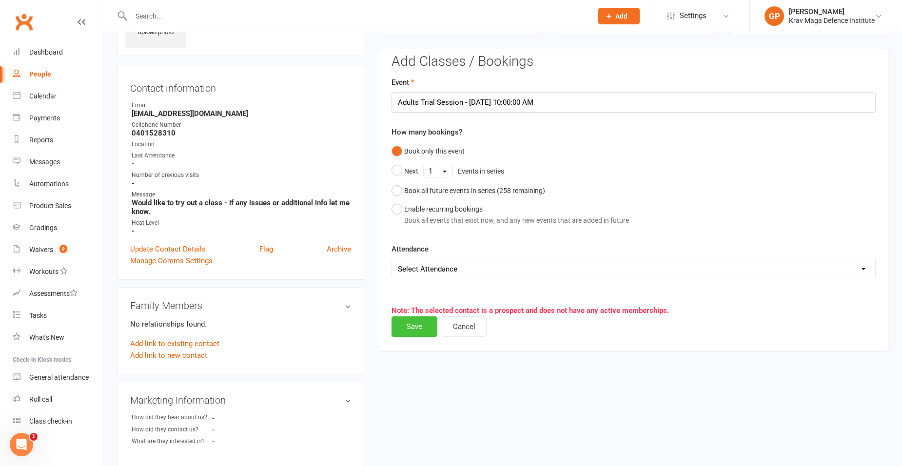
click at [420, 327] on button "Save" at bounding box center [415, 327] width 46 height 20
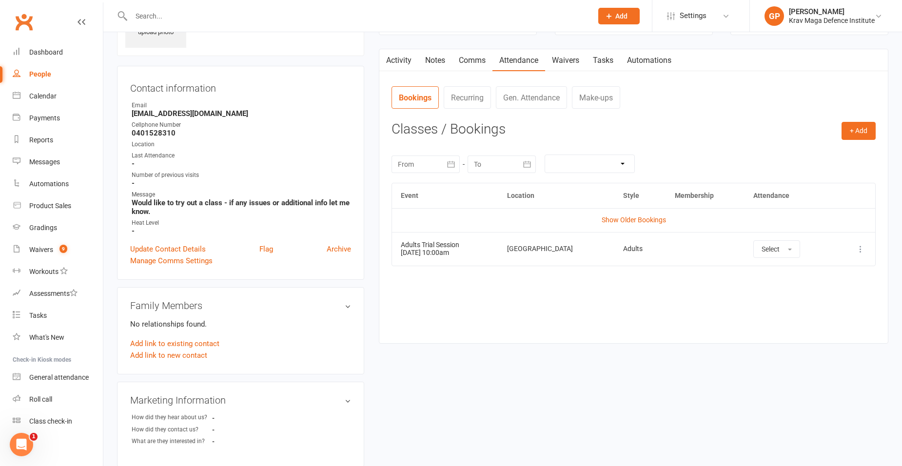
click at [450, 68] on link "Notes" at bounding box center [436, 60] width 34 height 22
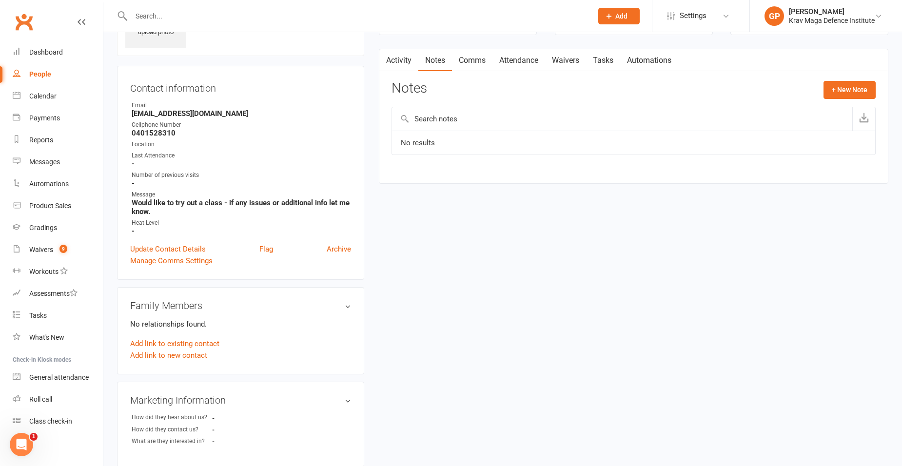
click at [401, 62] on link "Activity" at bounding box center [398, 60] width 39 height 22
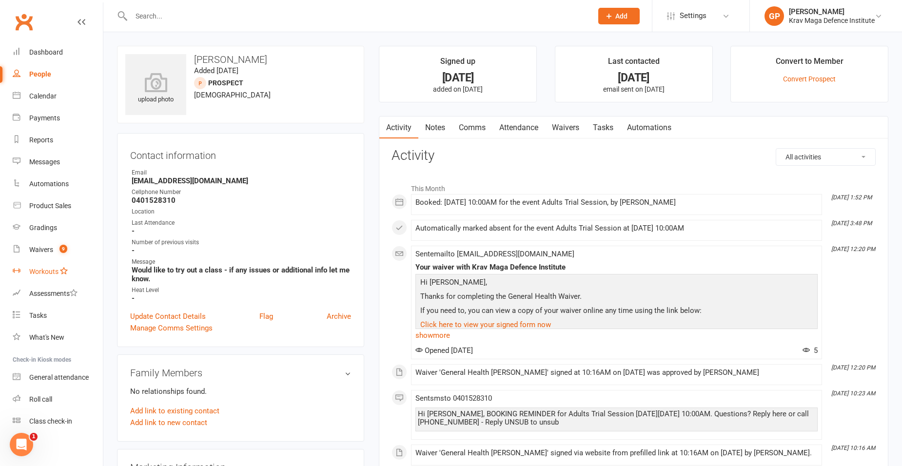
click at [36, 264] on link "Workouts" at bounding box center [58, 272] width 90 height 22
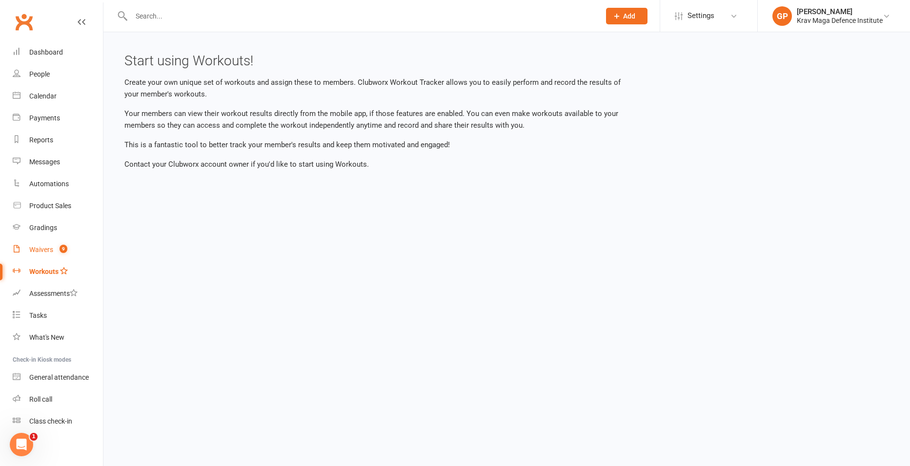
click at [45, 252] on div "Waivers" at bounding box center [41, 250] width 24 height 8
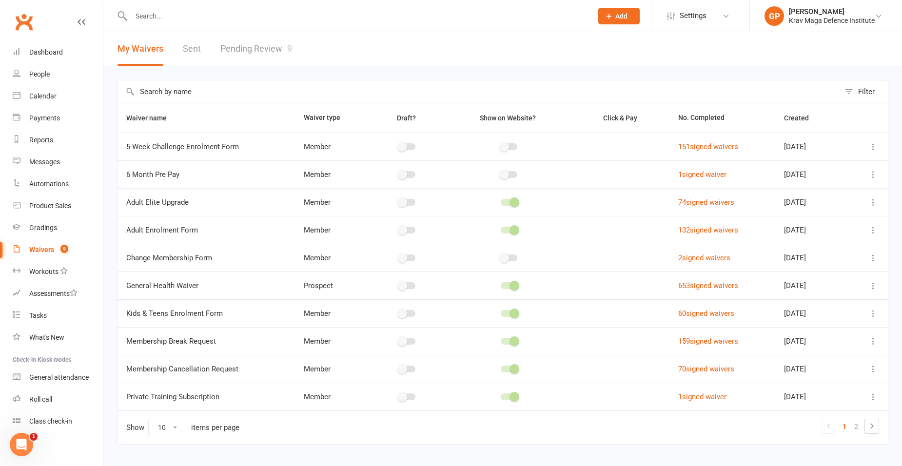
click at [280, 48] on link "Pending Review 9" at bounding box center [256, 49] width 72 height 34
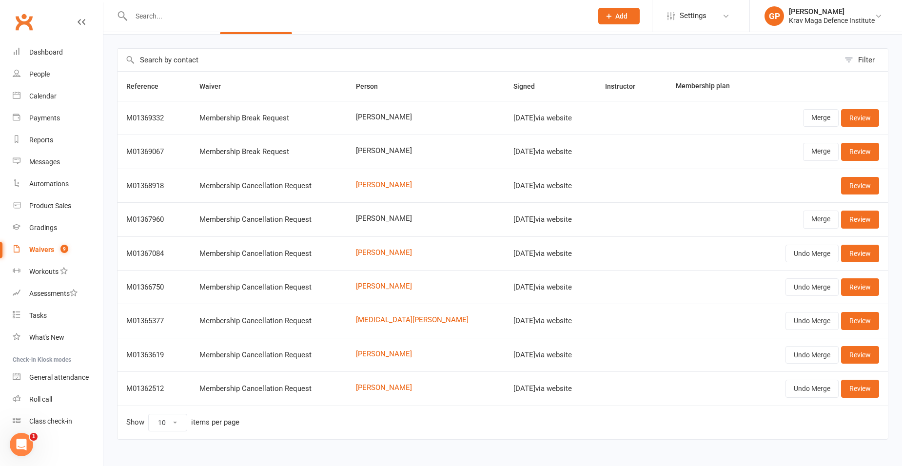
scroll to position [47, 0]
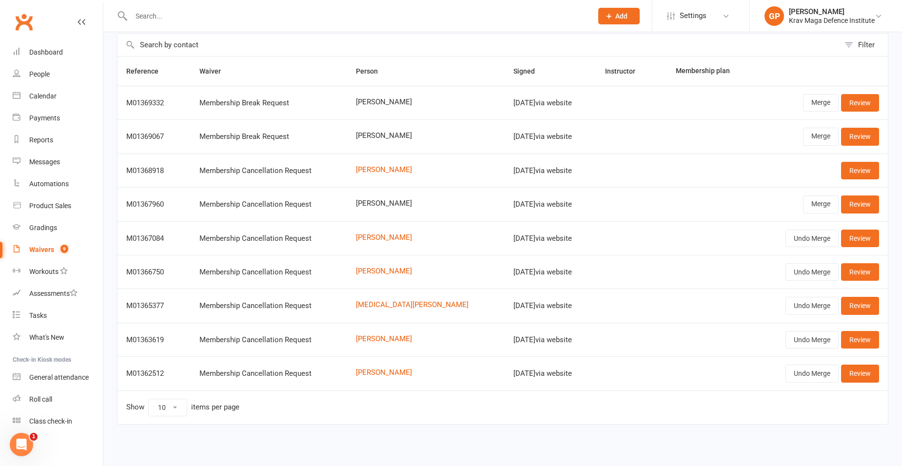
click at [197, 13] on input "text" at bounding box center [357, 16] width 458 height 14
click at [71, 93] on link "Calendar" at bounding box center [58, 96] width 90 height 22
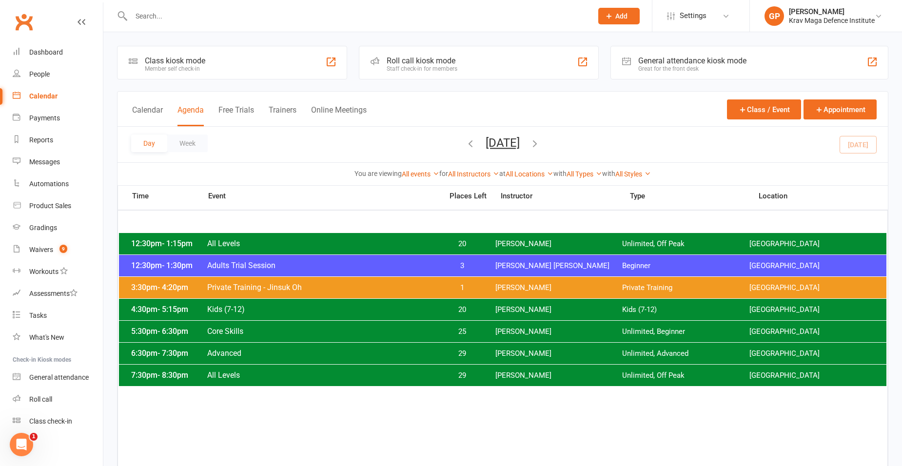
click at [540, 143] on icon "button" at bounding box center [535, 143] width 11 height 11
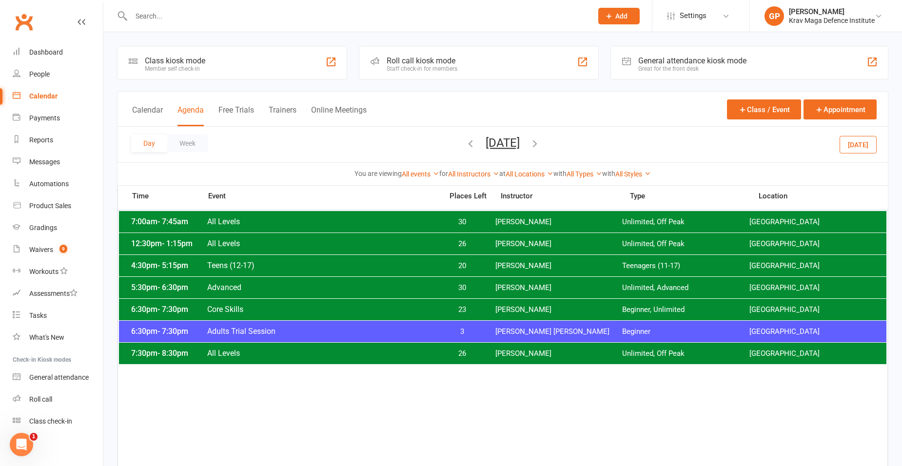
click at [530, 138] on span "Wednesday, Oct 15, 2025 October 2025 Sun Mon Tue Wed Thu Fri Sat 28 29 30 01 02…" at bounding box center [503, 144] width 54 height 17
click at [540, 146] on icon "button" at bounding box center [535, 143] width 11 height 11
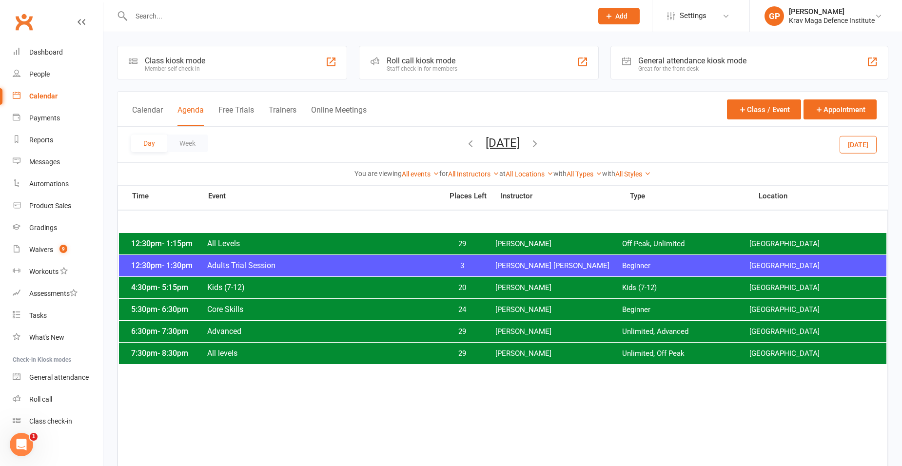
click at [540, 141] on icon "button" at bounding box center [535, 143] width 11 height 11
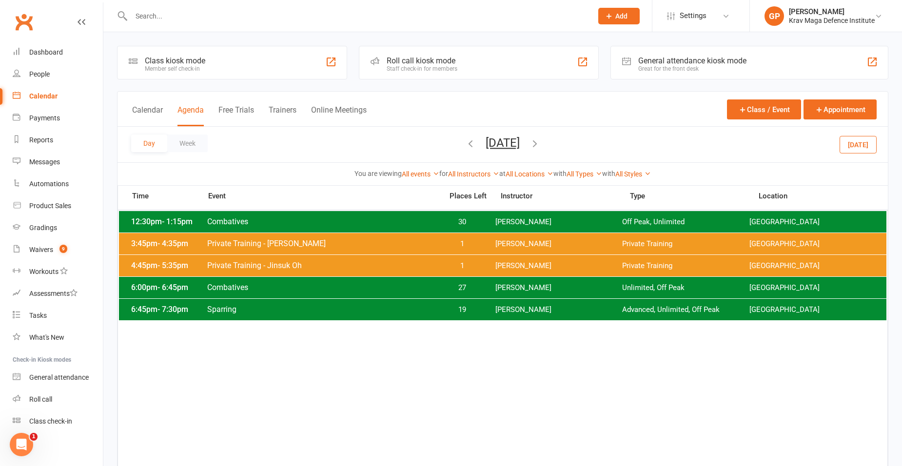
click at [581, 141] on div "Day Week Friday, Oct 17, 2025 October 2025 Sun Mon Tue Wed Thu Fri Sat 28 29 30…" at bounding box center [503, 145] width 771 height 36
click at [540, 144] on icon "button" at bounding box center [535, 143] width 11 height 11
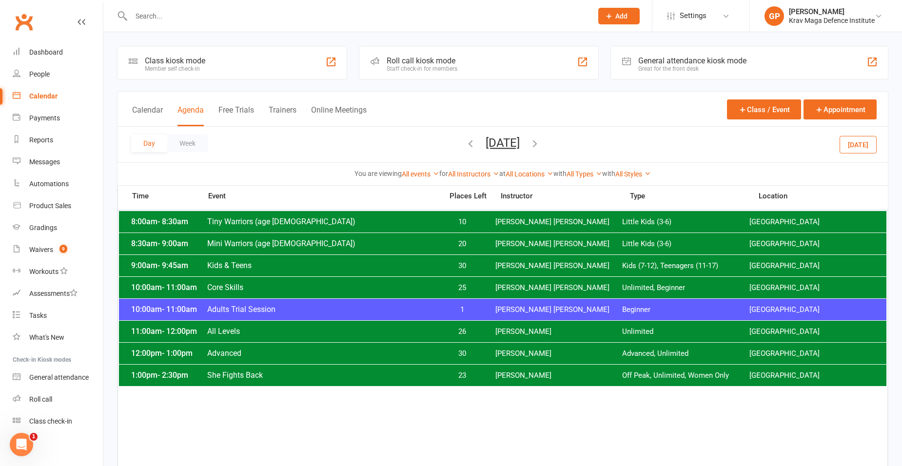
click at [427, 330] on span "All Levels" at bounding box center [322, 331] width 230 height 9
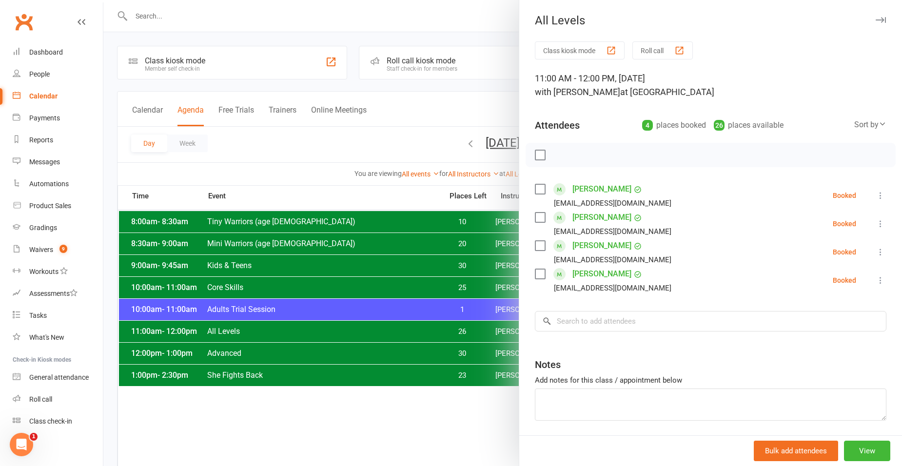
click at [432, 307] on div at bounding box center [502, 233] width 799 height 466
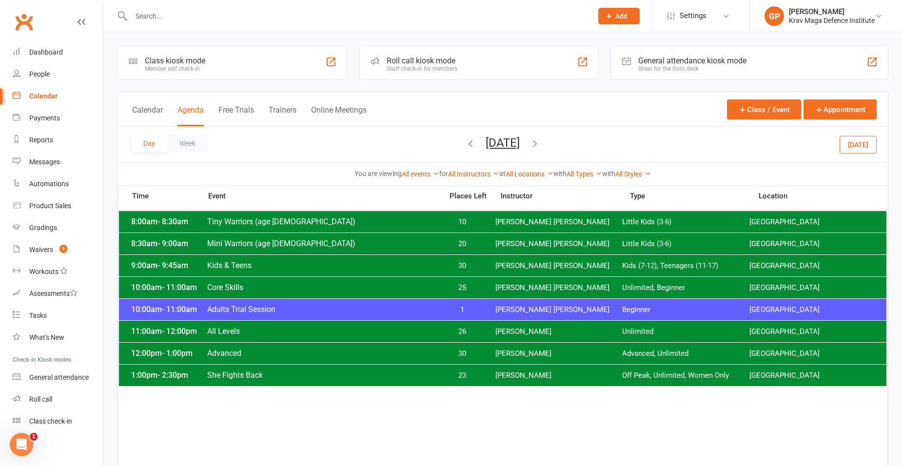
click at [432, 307] on span "Adults Trial Session" at bounding box center [322, 309] width 230 height 9
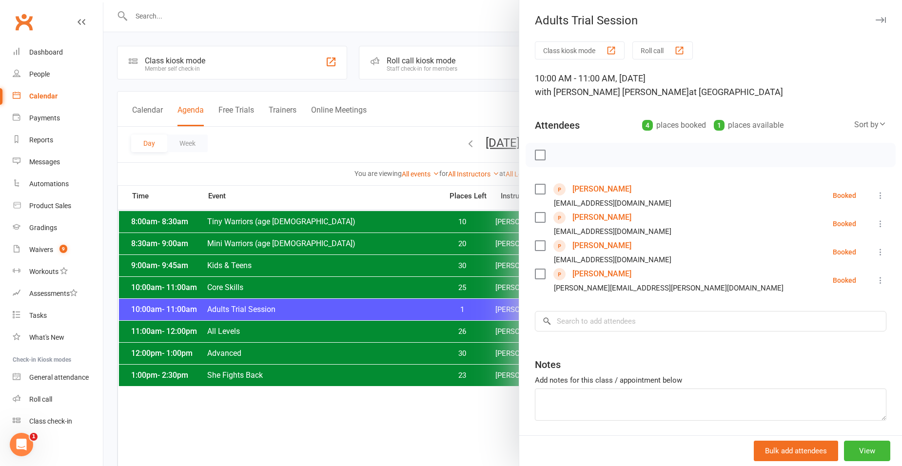
click at [336, 171] on div at bounding box center [502, 233] width 799 height 466
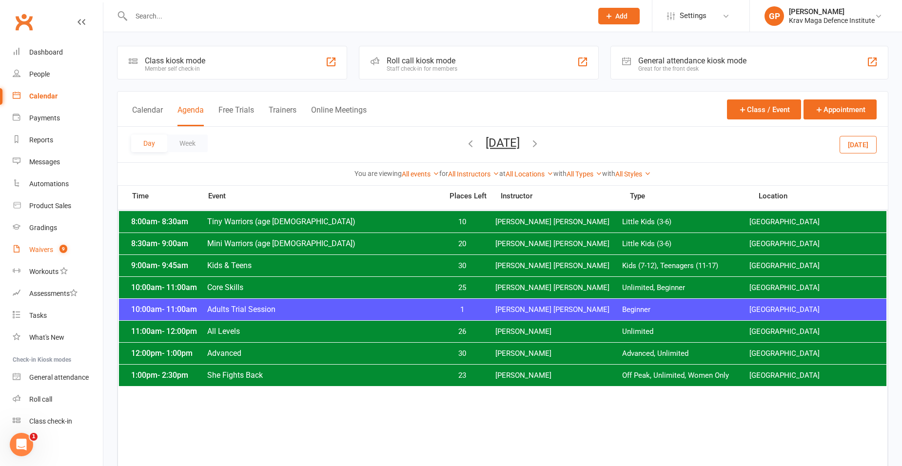
click at [45, 251] on div "Waivers" at bounding box center [41, 250] width 24 height 8
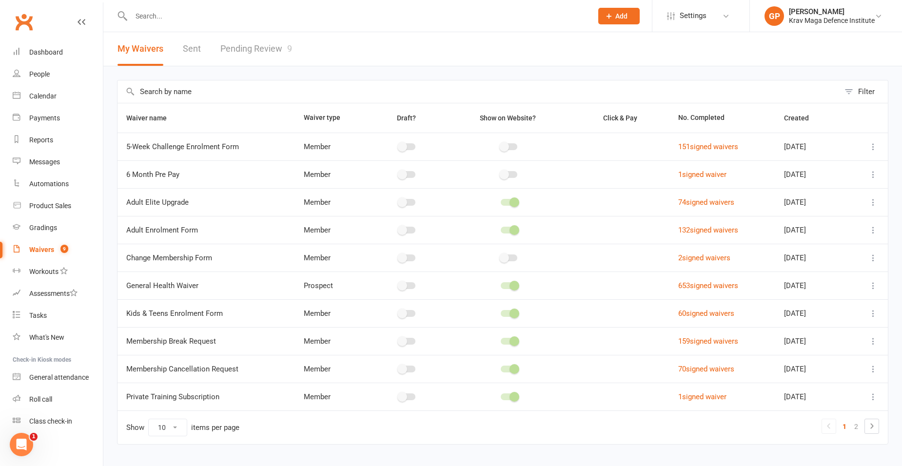
click at [229, 49] on link "Pending Review 9" at bounding box center [256, 49] width 72 height 34
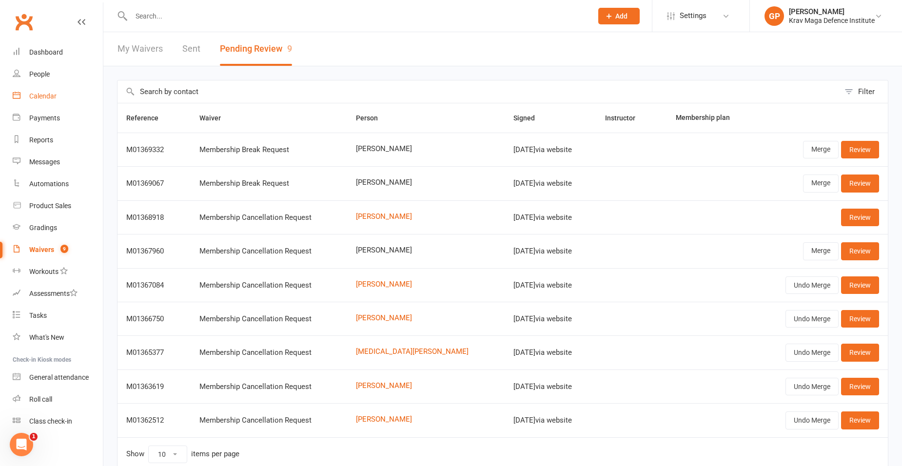
click at [28, 100] on link "Calendar" at bounding box center [58, 96] width 90 height 22
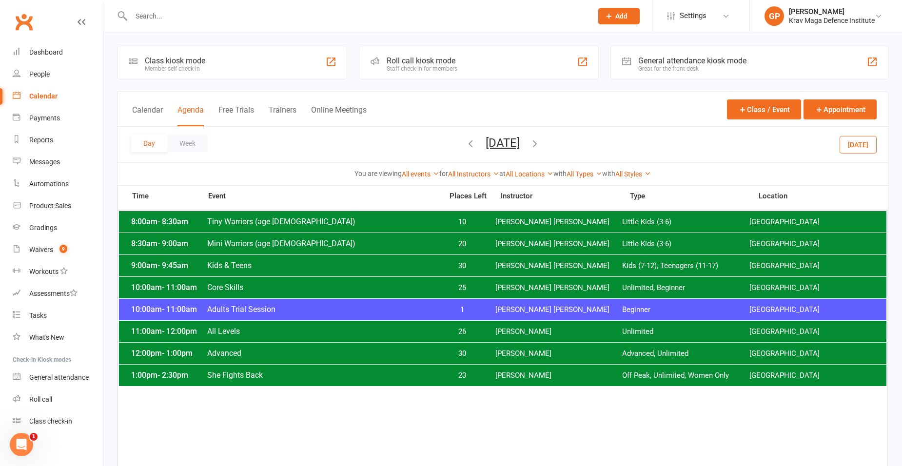
click at [841, 144] on div "Day Week Saturday, Oct 18, 2025 October 2025 Sun Mon Tue Wed Thu Fri Sat 28 29 …" at bounding box center [503, 145] width 771 height 36
click at [851, 143] on button "Today" at bounding box center [858, 145] width 37 height 18
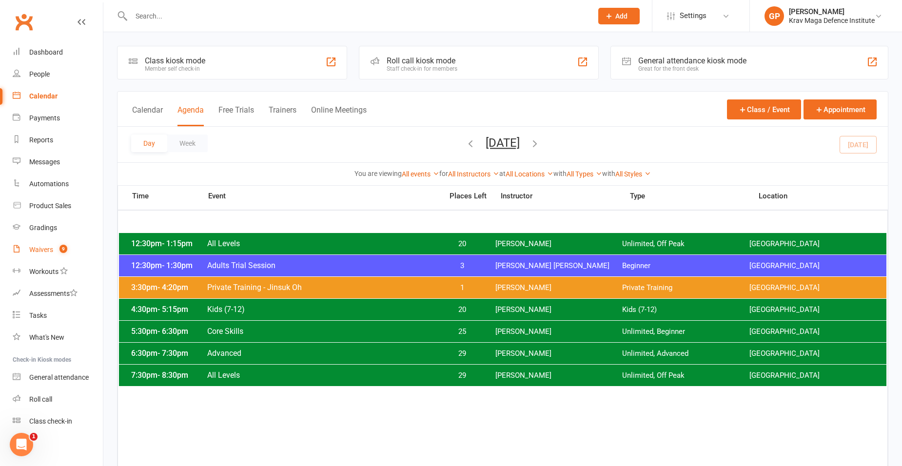
click at [34, 250] on div "Waivers" at bounding box center [41, 250] width 24 height 8
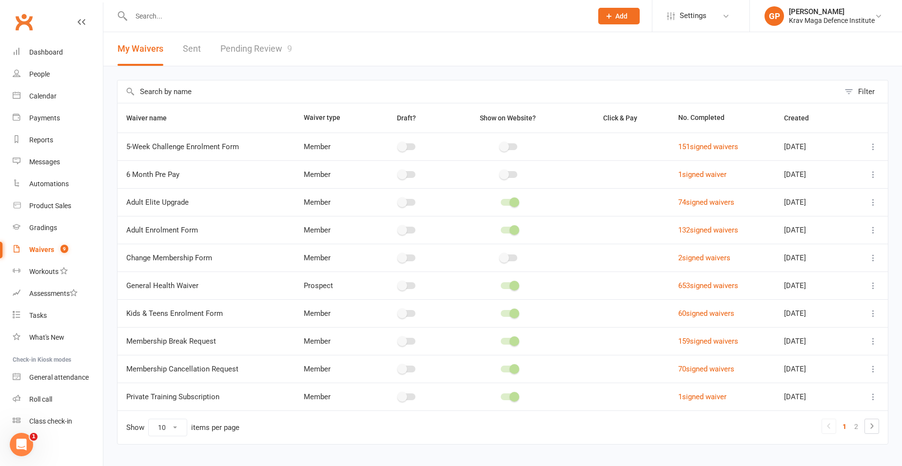
click at [268, 46] on link "Pending Review 9" at bounding box center [256, 49] width 72 height 34
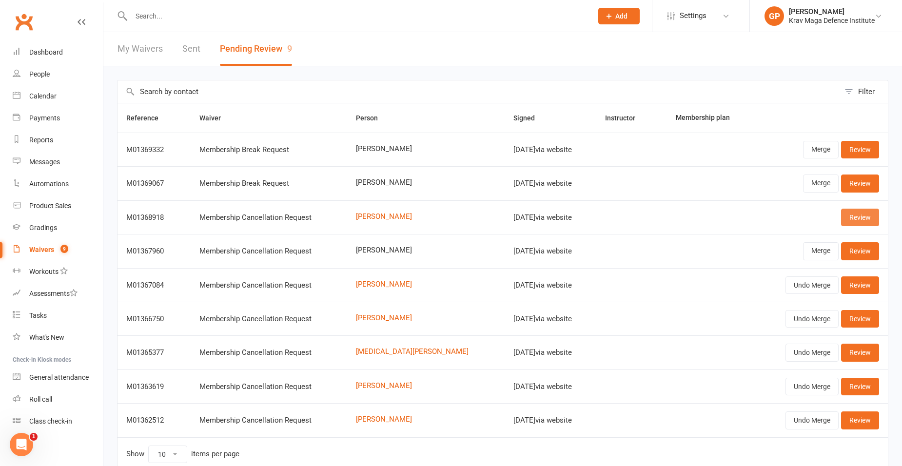
click at [878, 218] on link "Review" at bounding box center [860, 218] width 38 height 18
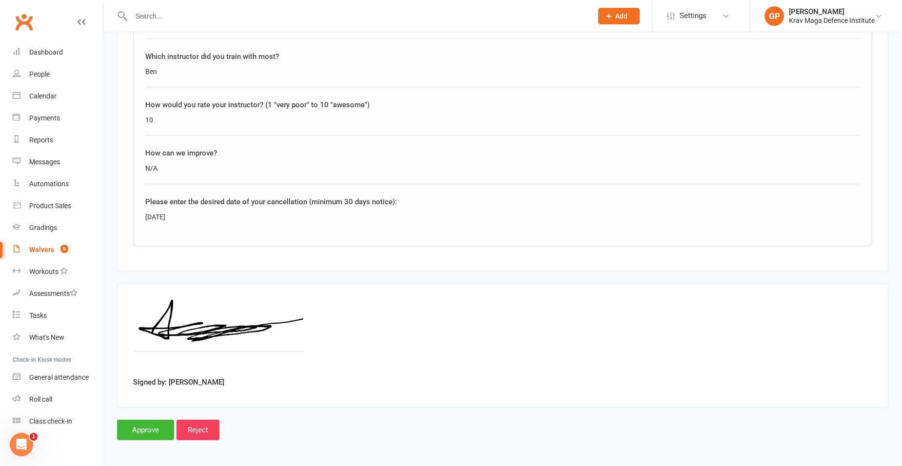
scroll to position [595, 0]
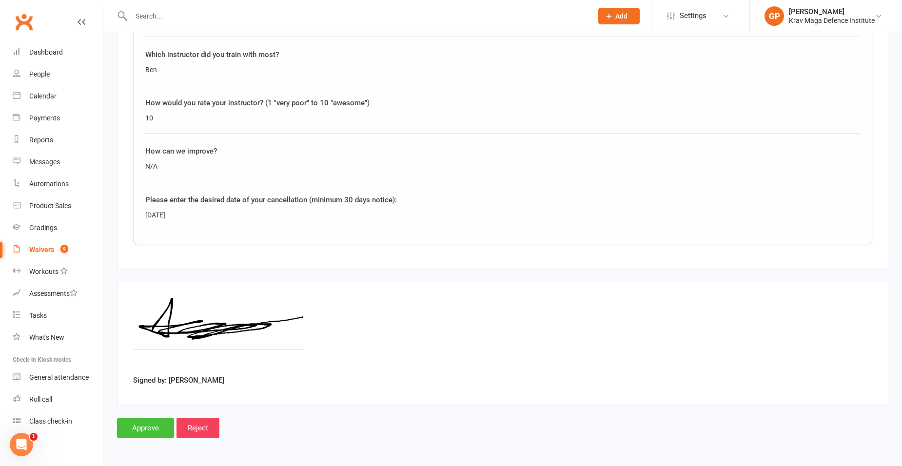
click at [148, 430] on input "Approve" at bounding box center [145, 428] width 57 height 20
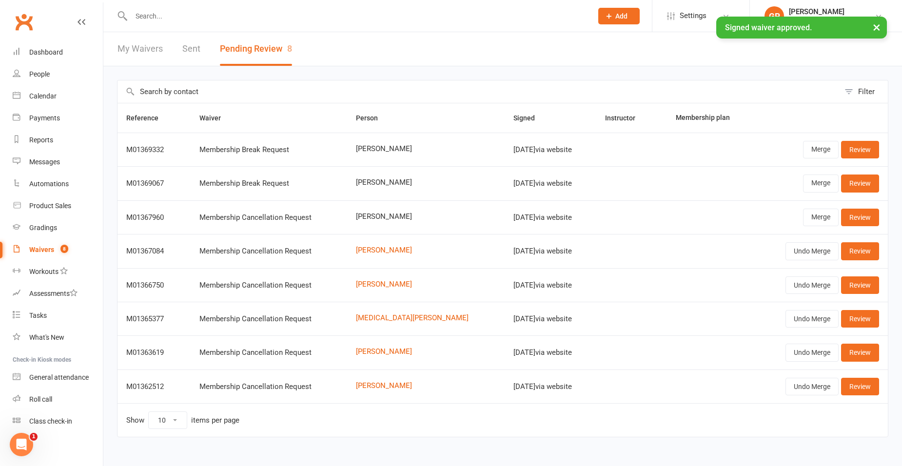
click at [177, 10] on input "text" at bounding box center [357, 16] width 458 height 14
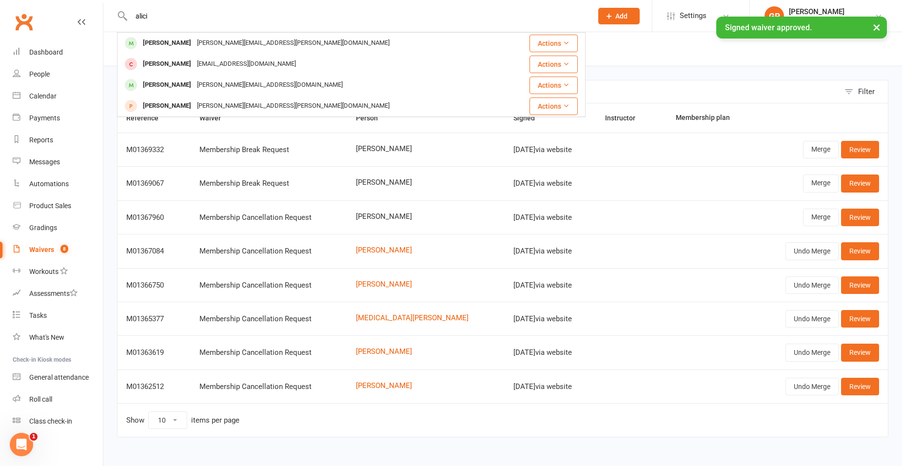
type input "alici"
click at [209, 17] on div "× Signed waiver approved." at bounding box center [445, 17] width 890 height 0
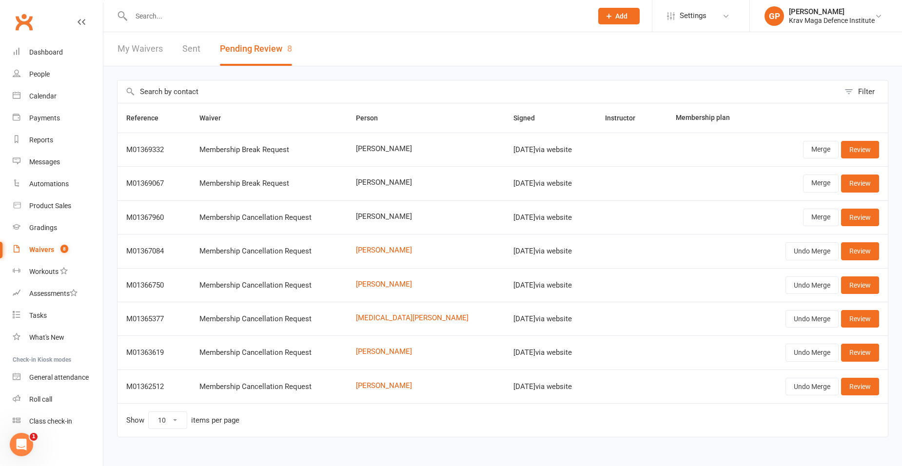
click at [159, 20] on input "text" at bounding box center [357, 16] width 458 height 14
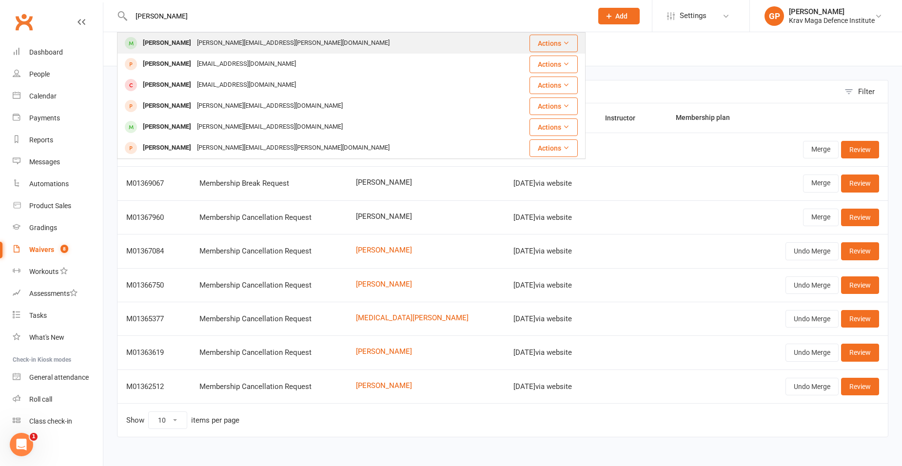
type input "alicia"
click at [169, 39] on div "Alicia Rosado" at bounding box center [167, 43] width 54 height 14
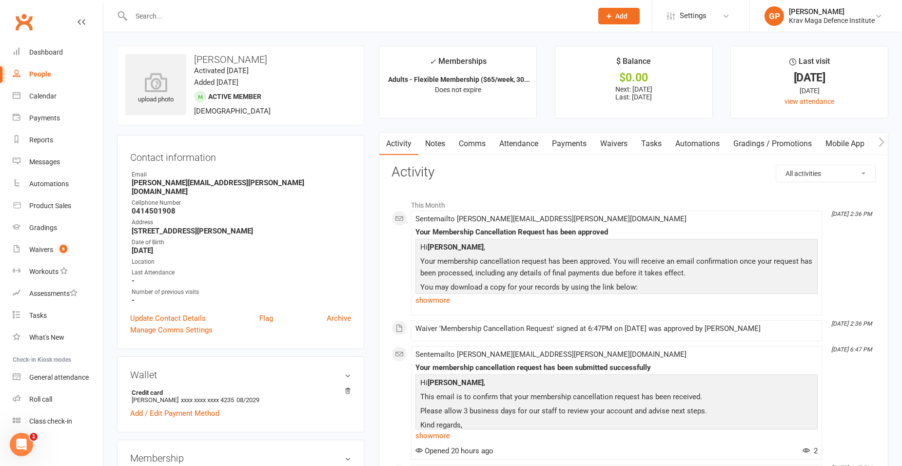
click at [624, 147] on link "Waivers" at bounding box center [614, 144] width 41 height 22
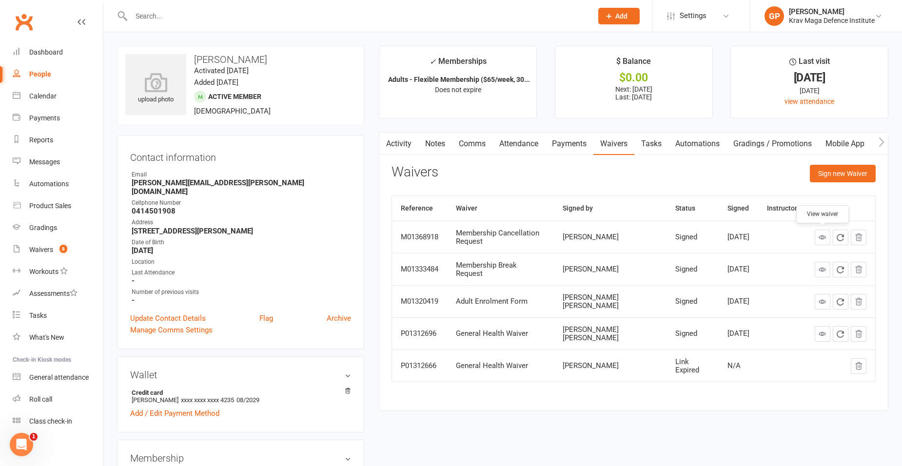
click at [825, 238] on icon at bounding box center [822, 237] width 7 height 7
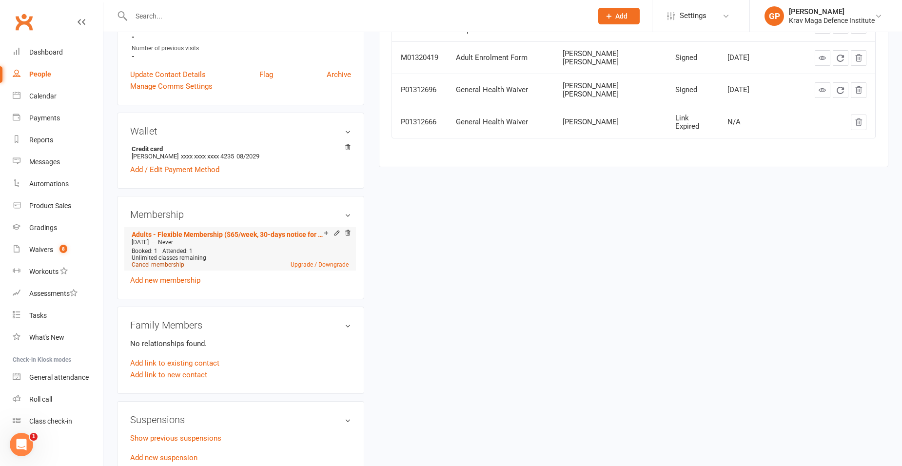
click at [156, 261] on link "Cancel membership" at bounding box center [158, 264] width 53 height 7
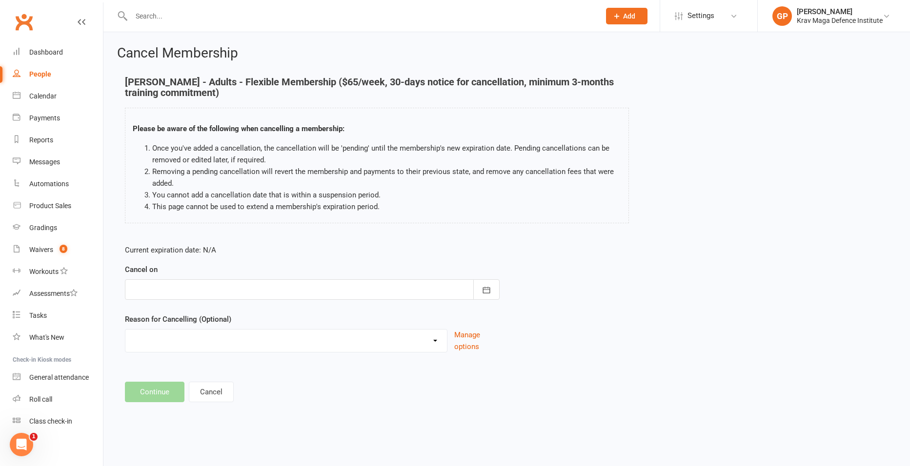
click at [173, 283] on div at bounding box center [312, 290] width 375 height 20
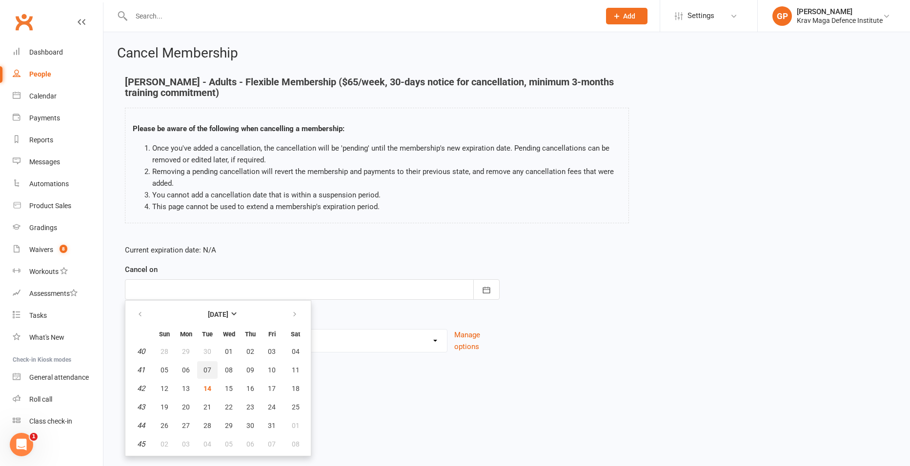
click at [207, 377] on button "07" at bounding box center [207, 370] width 20 height 18
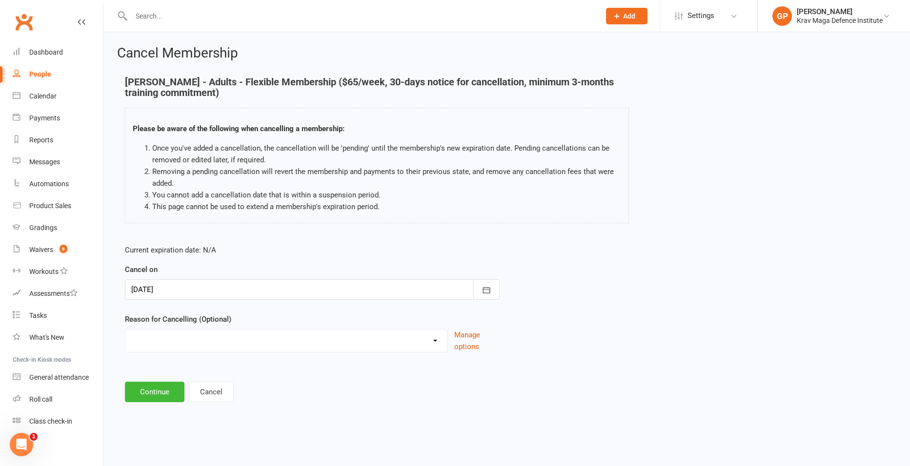
click at [177, 290] on div at bounding box center [312, 290] width 375 height 20
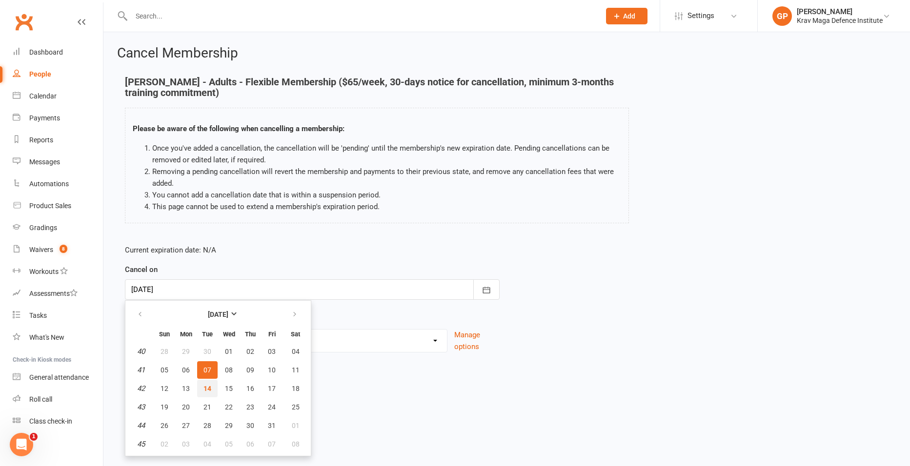
click at [209, 387] on span "14" at bounding box center [207, 389] width 8 height 8
type input "14 Oct 2025"
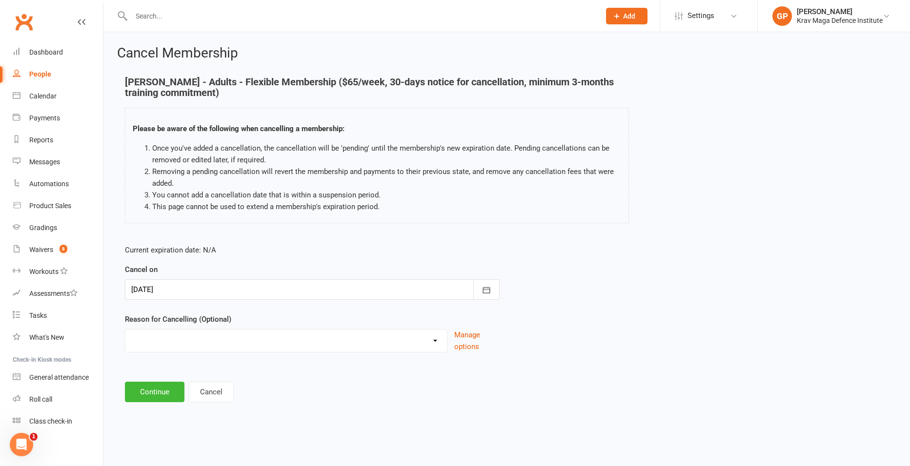
click at [164, 338] on select "Financial Injury sustained at KMDI Medical Membership Downgrade Membership Upgr…" at bounding box center [285, 340] width 321 height 20
select select "11"
click at [125, 330] on select "Financial Injury sustained at KMDI Medical Membership Downgrade Membership Upgr…" at bounding box center [285, 340] width 321 height 20
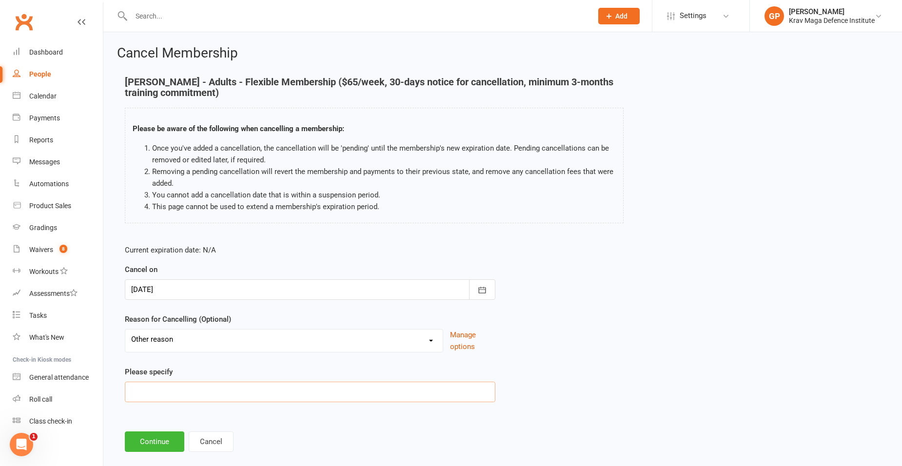
click at [165, 391] on input at bounding box center [310, 392] width 371 height 20
paste input "Loss of income/ moving away"
type input "Loss of income/ moving away"
click at [159, 447] on button "Continue" at bounding box center [155, 442] width 60 height 20
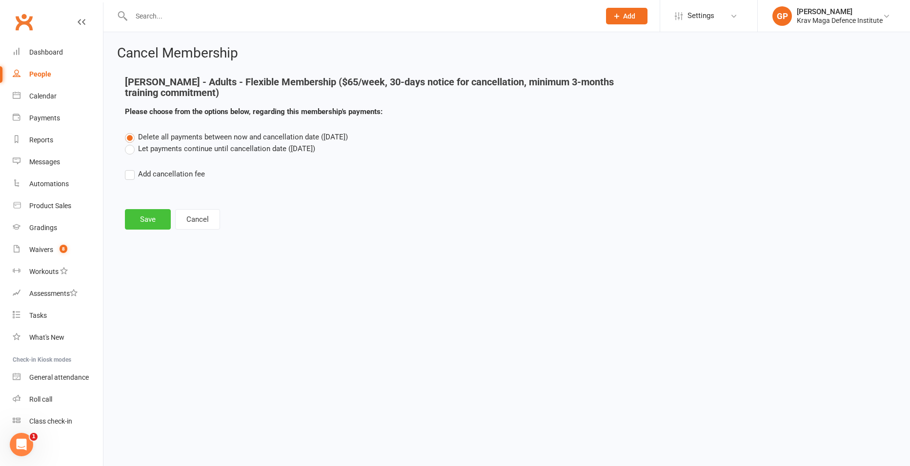
click at [152, 222] on button "Save" at bounding box center [148, 219] width 46 height 20
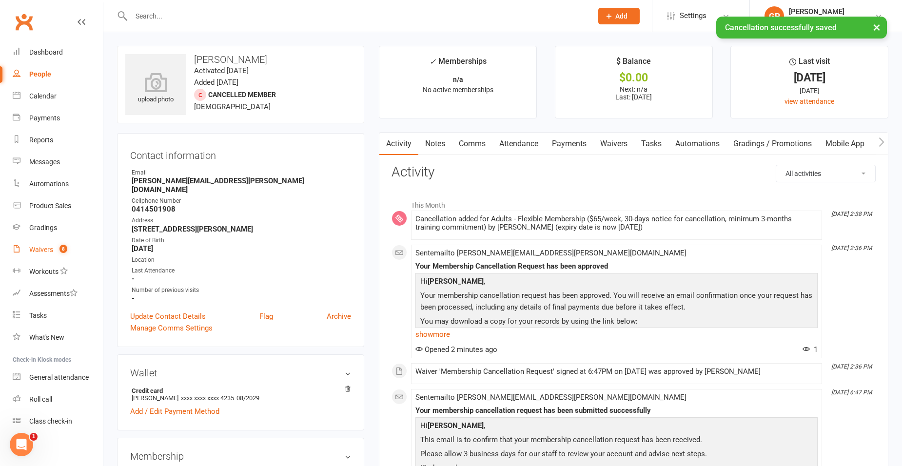
click at [40, 250] on div "Waivers" at bounding box center [41, 250] width 24 height 8
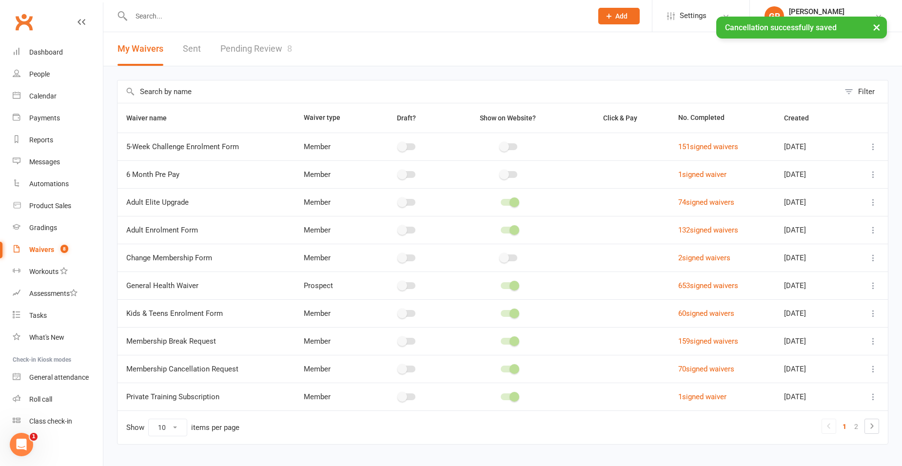
click at [256, 46] on link "Pending Review 8" at bounding box center [256, 49] width 72 height 34
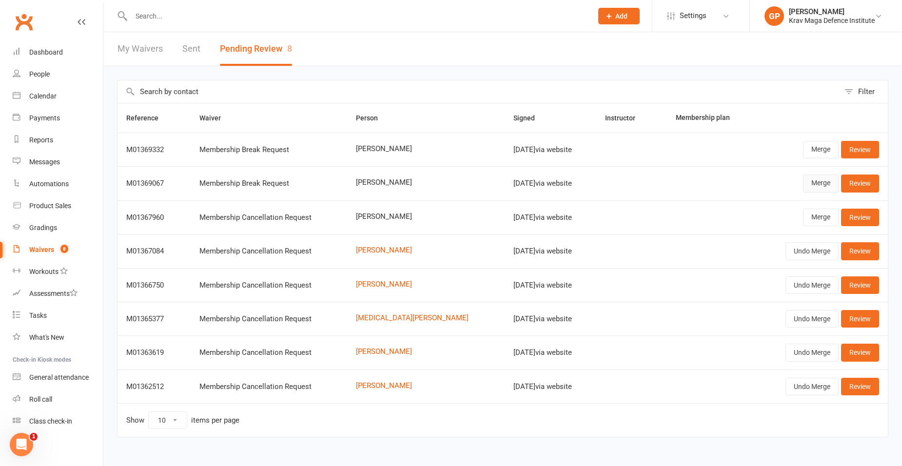
click at [823, 184] on link "Merge" at bounding box center [821, 184] width 36 height 18
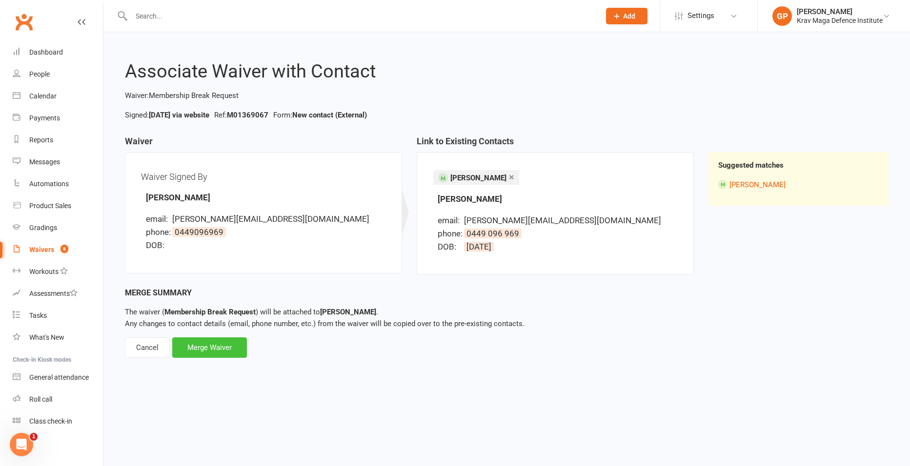
click at [207, 348] on div "Merge Waiver" at bounding box center [209, 348] width 75 height 20
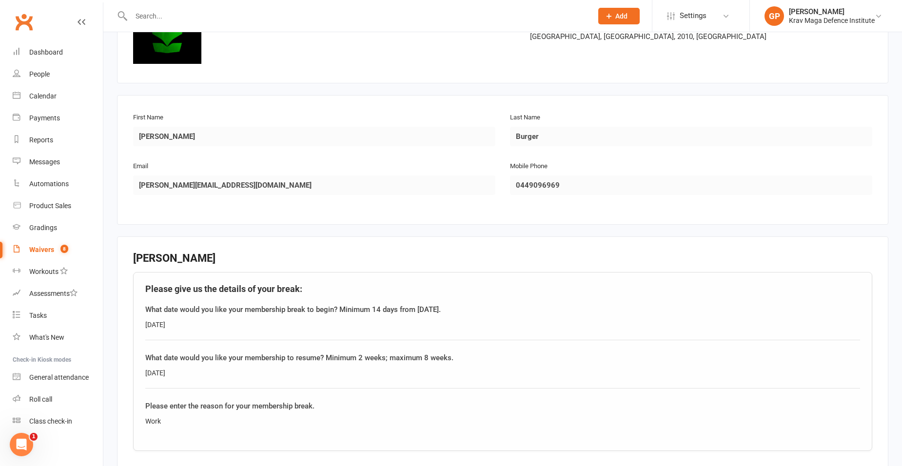
scroll to position [304, 0]
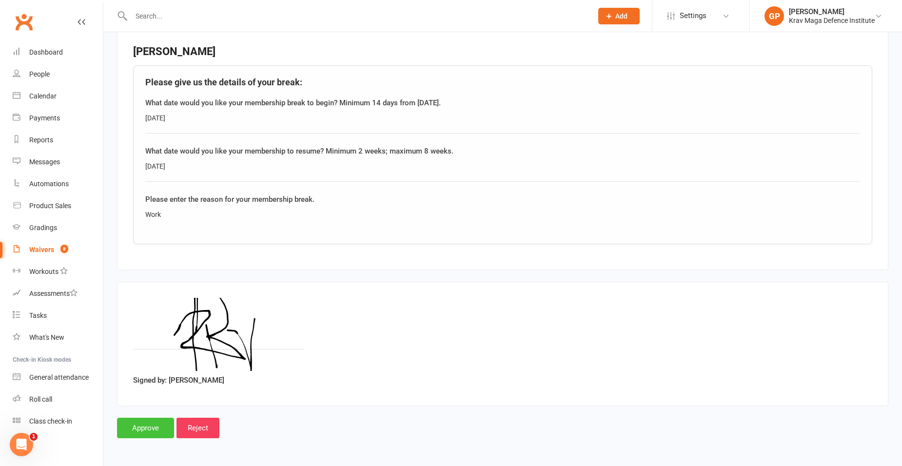
click at [137, 429] on input "Approve" at bounding box center [145, 428] width 57 height 20
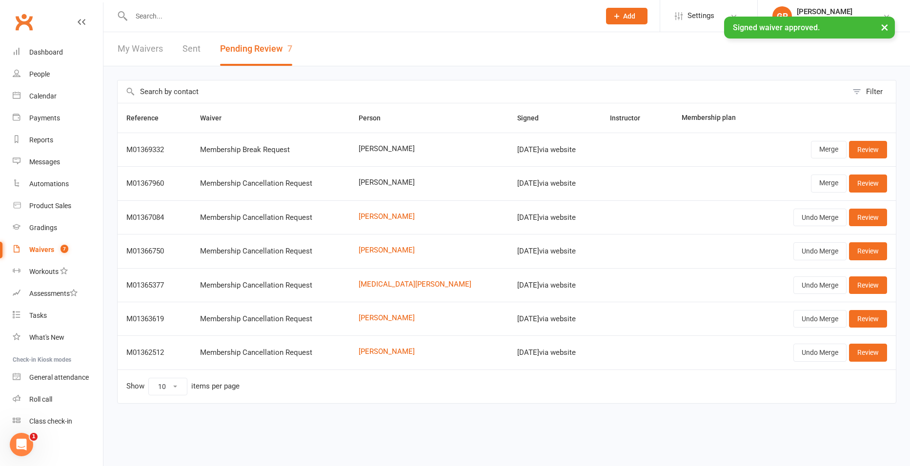
click at [167, 9] on input "text" at bounding box center [360, 16] width 465 height 14
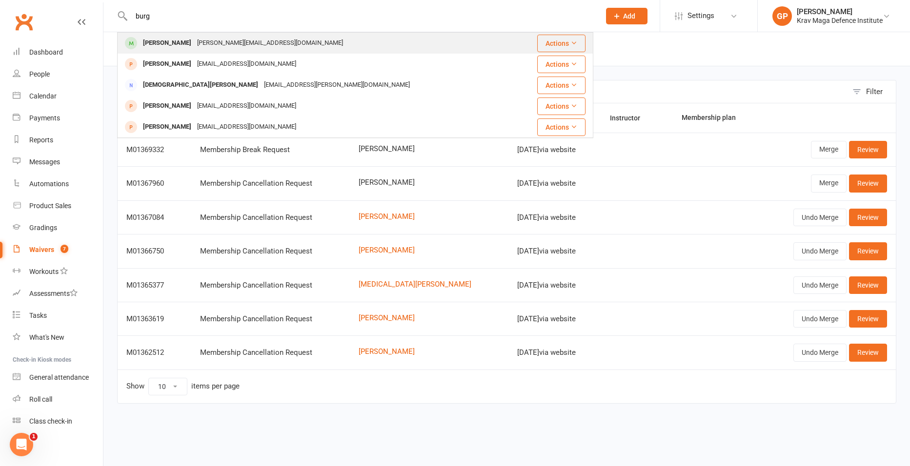
type input "burg"
click at [154, 46] on div "John Burger" at bounding box center [167, 43] width 54 height 14
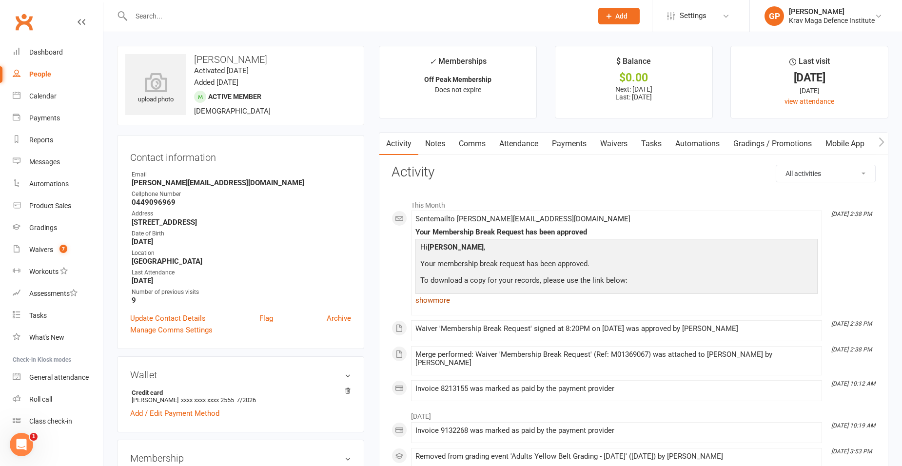
click at [436, 299] on link "show more" at bounding box center [617, 301] width 402 height 14
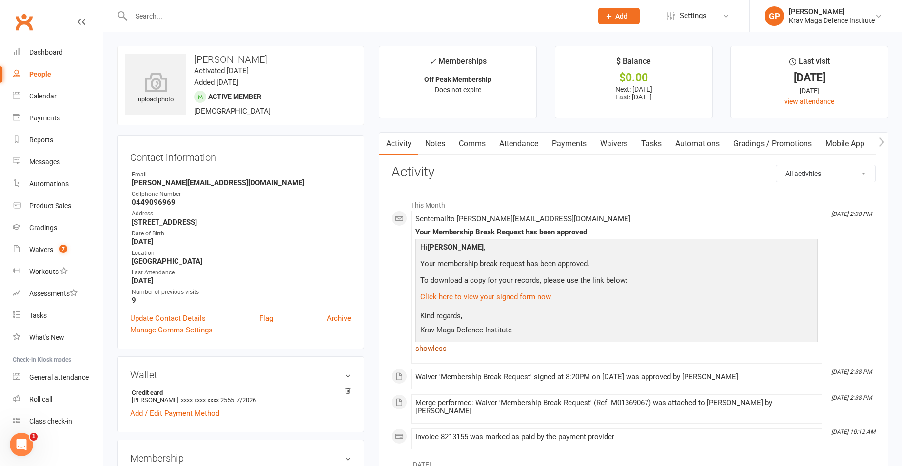
click at [438, 344] on link "show less" at bounding box center [617, 349] width 402 height 14
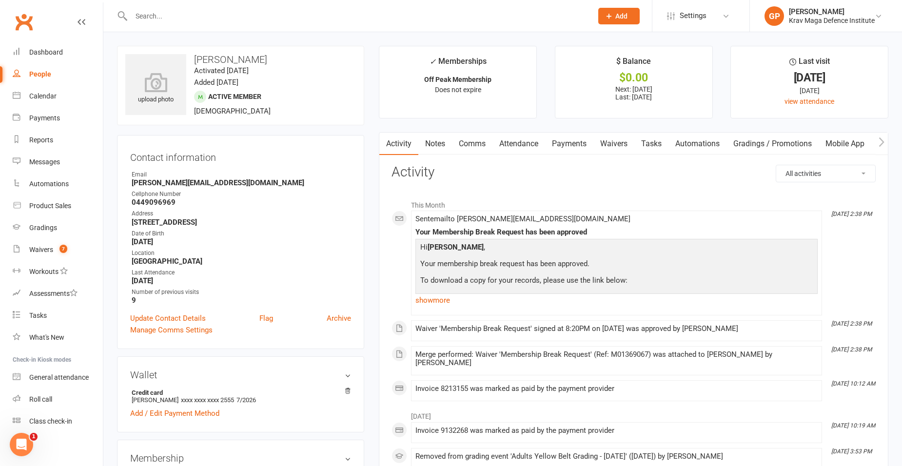
click at [621, 138] on link "Waivers" at bounding box center [614, 144] width 41 height 22
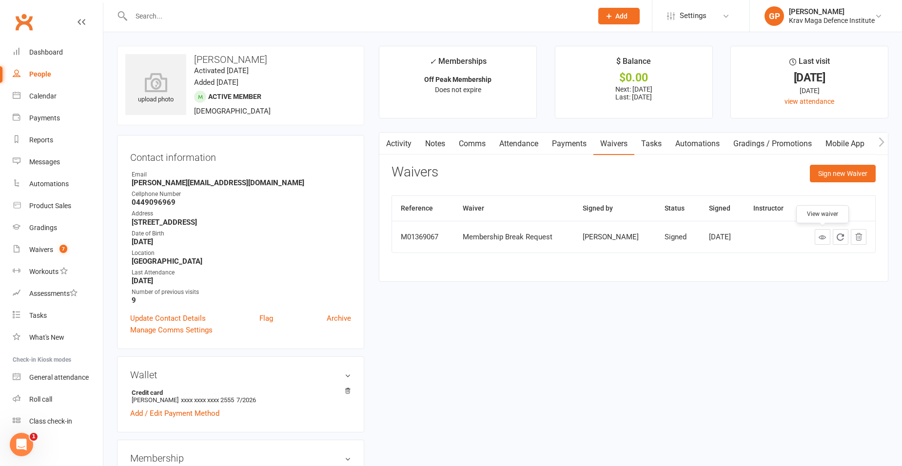
click at [826, 238] on icon at bounding box center [822, 237] width 7 height 7
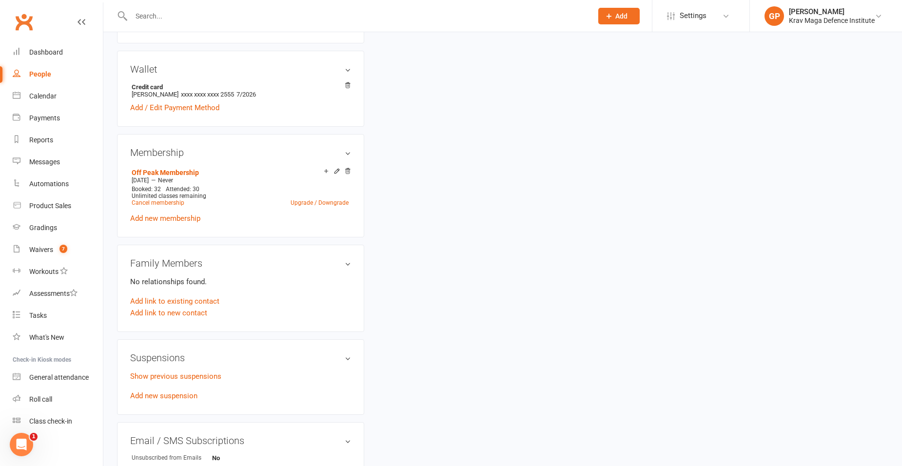
scroll to position [390, 0]
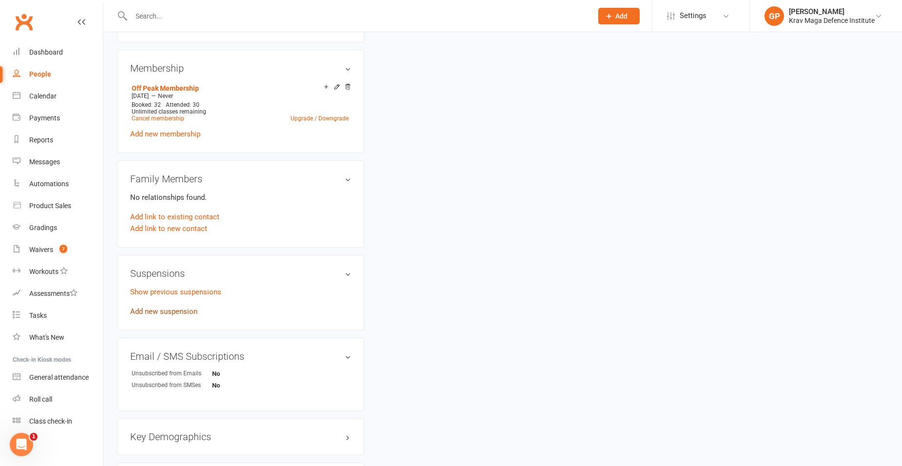
click at [163, 308] on link "Add new suspension" at bounding box center [163, 311] width 67 height 9
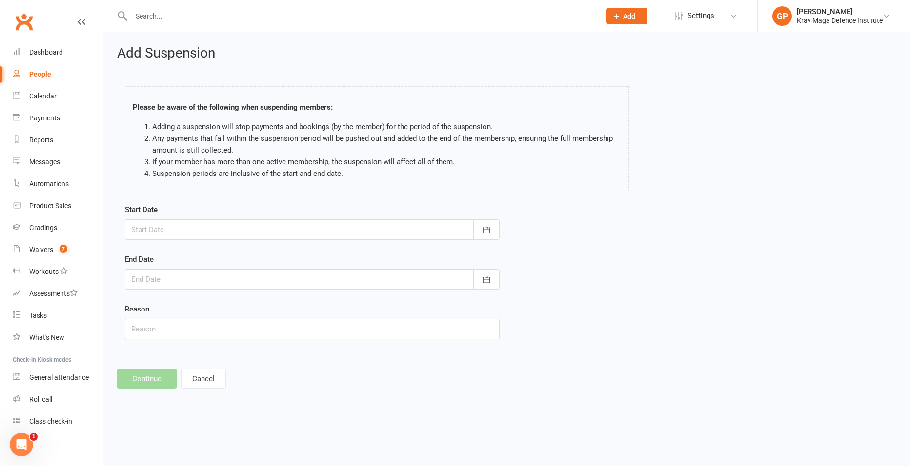
click at [220, 224] on div at bounding box center [312, 230] width 375 height 20
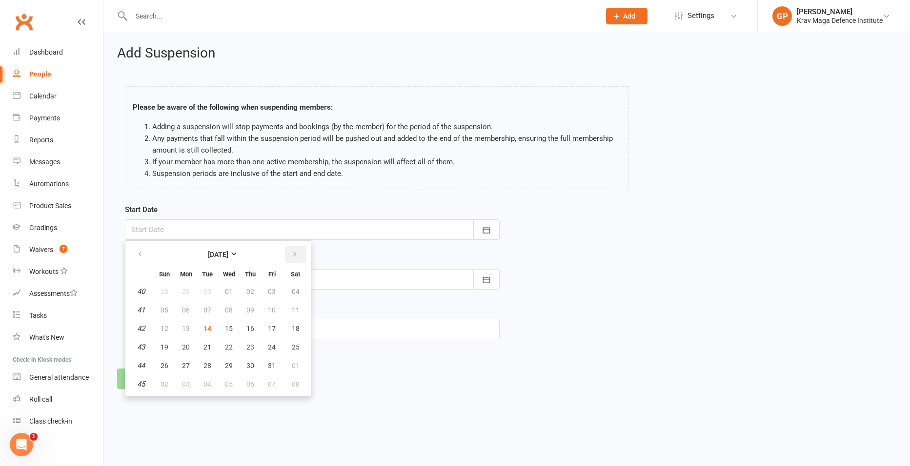
click at [297, 251] on icon "button" at bounding box center [294, 255] width 7 height 8
click at [142, 253] on icon "button" at bounding box center [140, 255] width 7 height 8
click at [186, 362] on span "27" at bounding box center [186, 366] width 8 height 8
type input "27 Oct 2025"
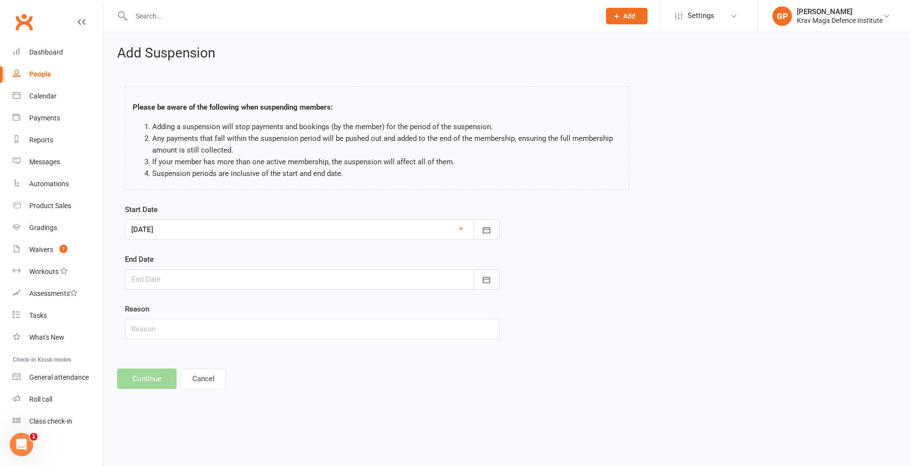
click at [145, 280] on div at bounding box center [312, 279] width 375 height 20
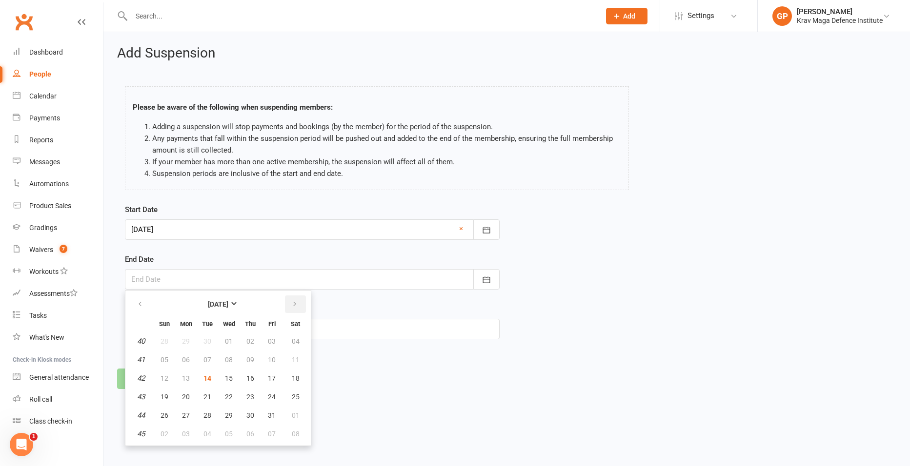
click at [299, 301] on button "button" at bounding box center [295, 305] width 21 height 18
click at [293, 399] on span "27" at bounding box center [296, 397] width 8 height 8
type input "27 Dec 2025"
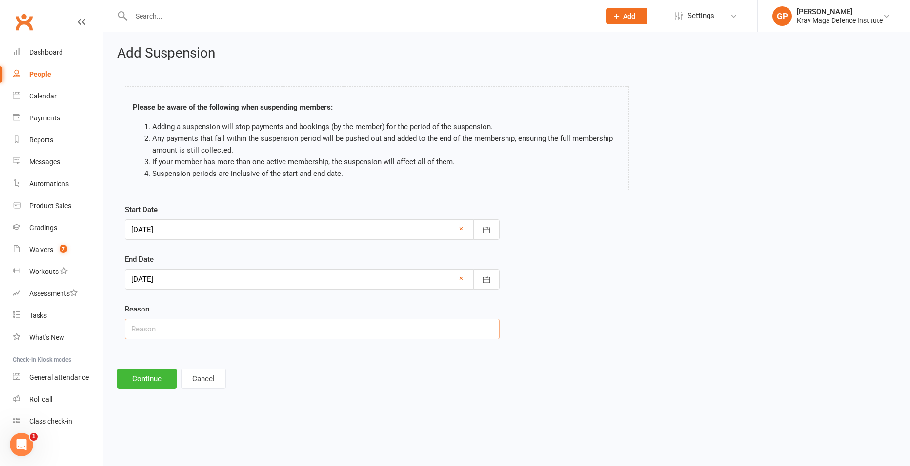
click at [212, 325] on input "text" at bounding box center [312, 329] width 375 height 20
type input "working commitments"
click at [148, 378] on button "Continue" at bounding box center [147, 379] width 60 height 20
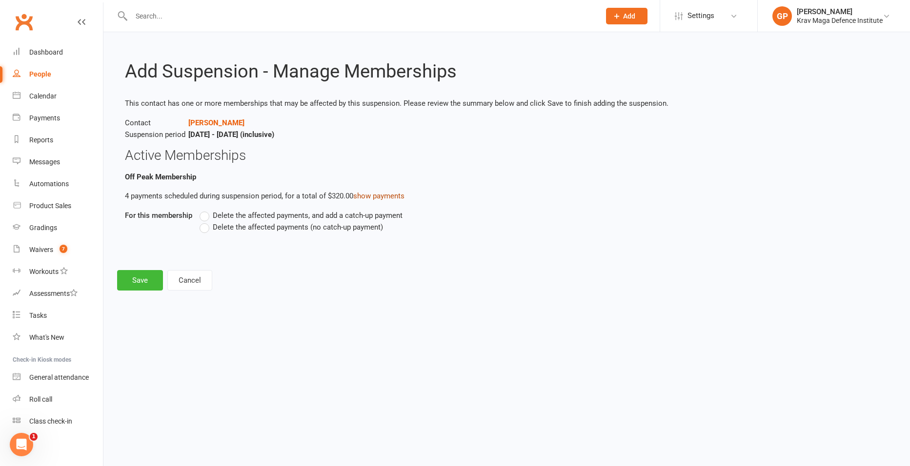
click at [391, 193] on link "show payments" at bounding box center [378, 196] width 51 height 9
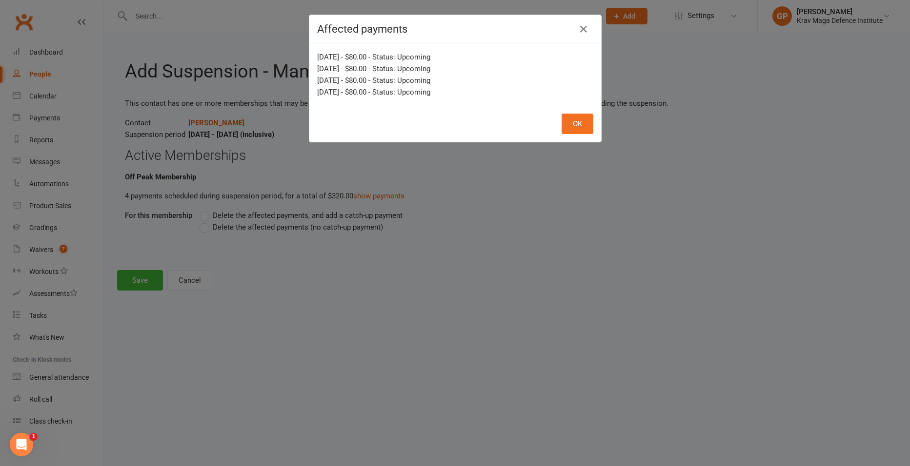
click at [410, 267] on div "Affected payments Dec 16, 2025 - $80.00 - Status: Upcoming Dec 2, 2025 - $80.00…" at bounding box center [455, 233] width 910 height 466
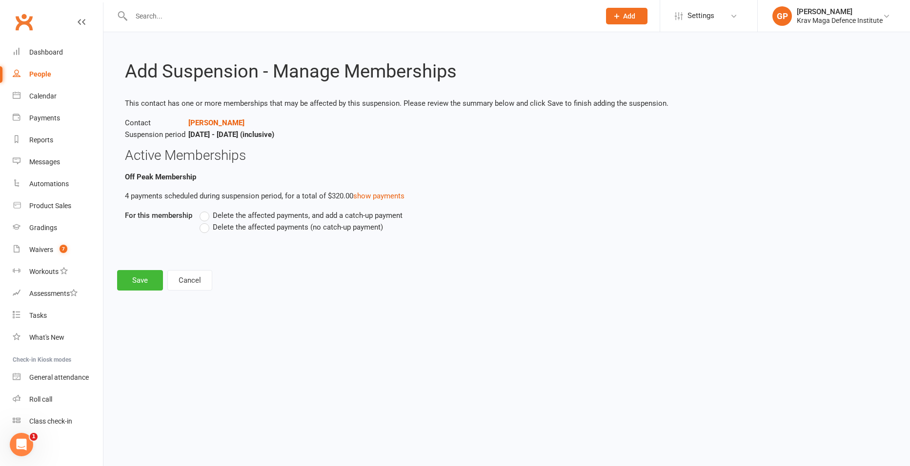
click at [207, 229] on label "Delete the affected payments (no catch-up payment)" at bounding box center [291, 227] width 183 height 12
click at [206, 221] on input "Delete the affected payments (no catch-up payment)" at bounding box center [203, 221] width 6 height 0
click at [132, 283] on button "Save" at bounding box center [140, 280] width 46 height 20
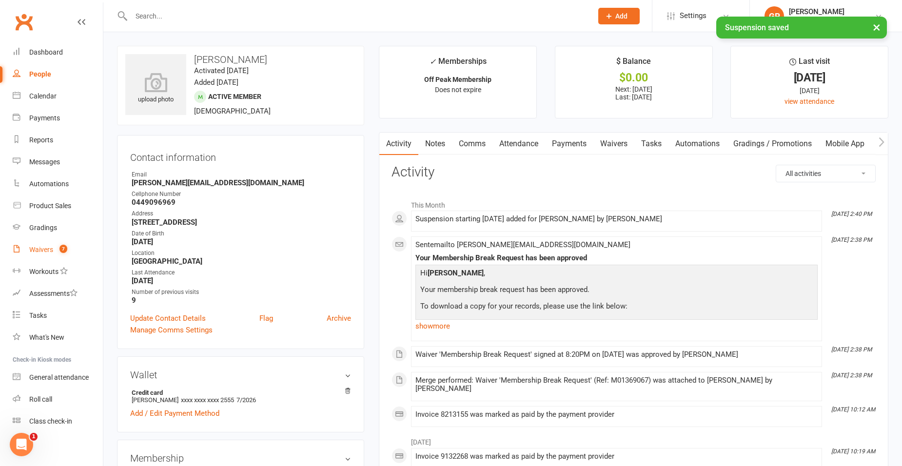
click at [62, 243] on link "Waivers 7" at bounding box center [58, 250] width 90 height 22
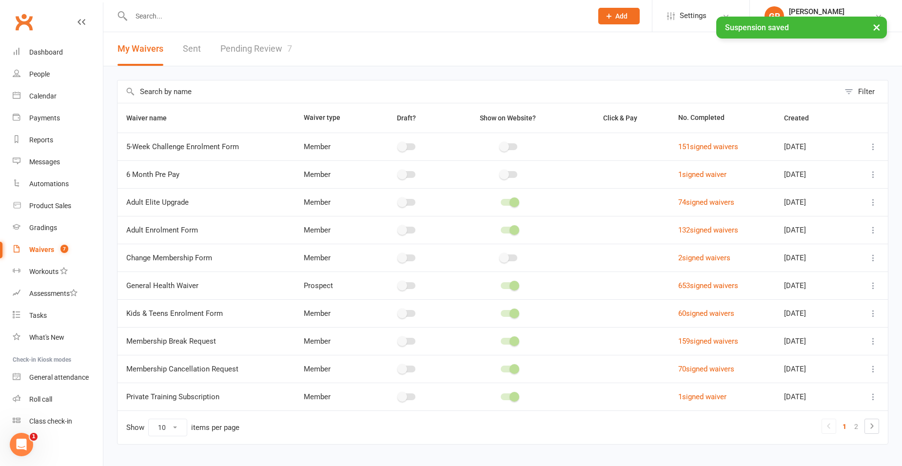
click at [240, 44] on link "Pending Review 7" at bounding box center [256, 49] width 72 height 34
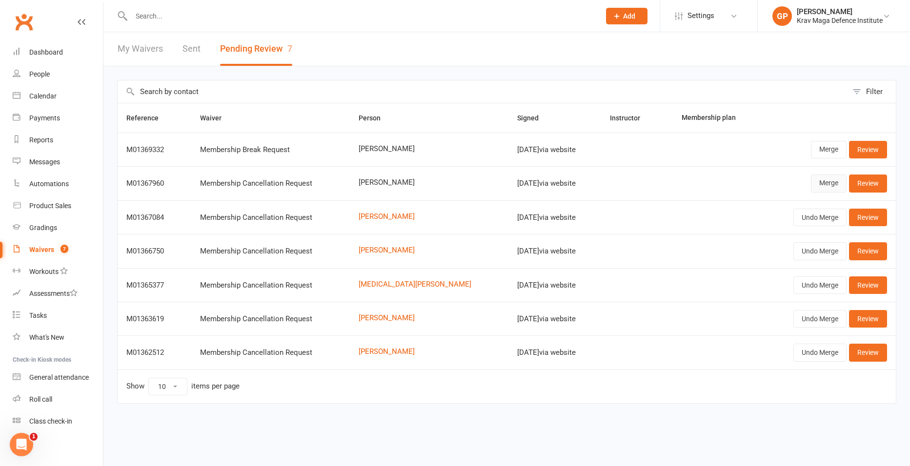
click at [822, 182] on link "Merge" at bounding box center [829, 184] width 36 height 18
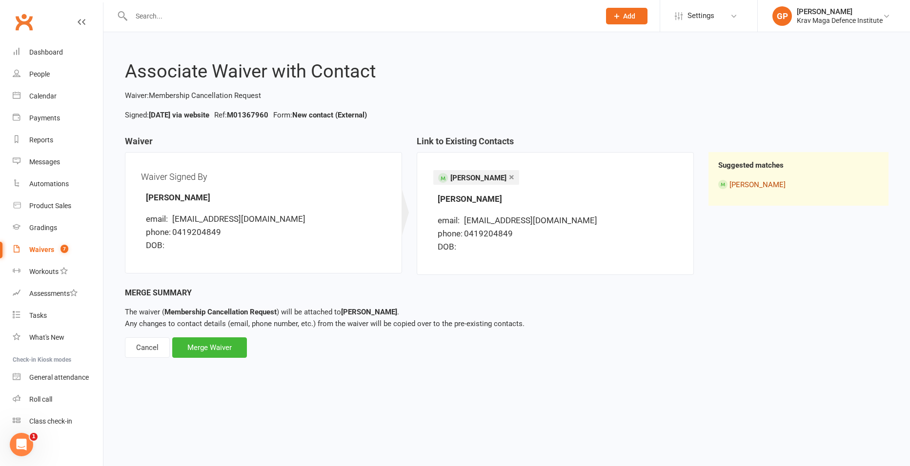
click at [740, 182] on link "Flyn Hutchen" at bounding box center [757, 184] width 56 height 9
click at [196, 341] on div "Merge Waiver" at bounding box center [209, 348] width 75 height 20
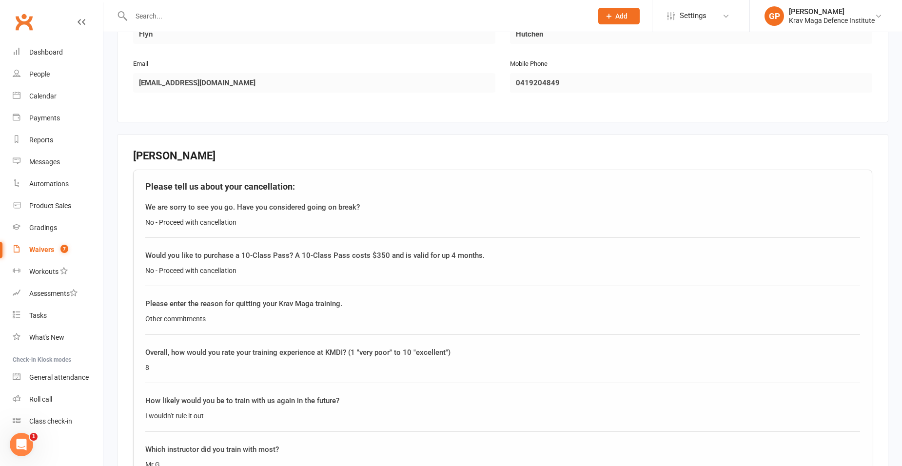
scroll to position [49, 0]
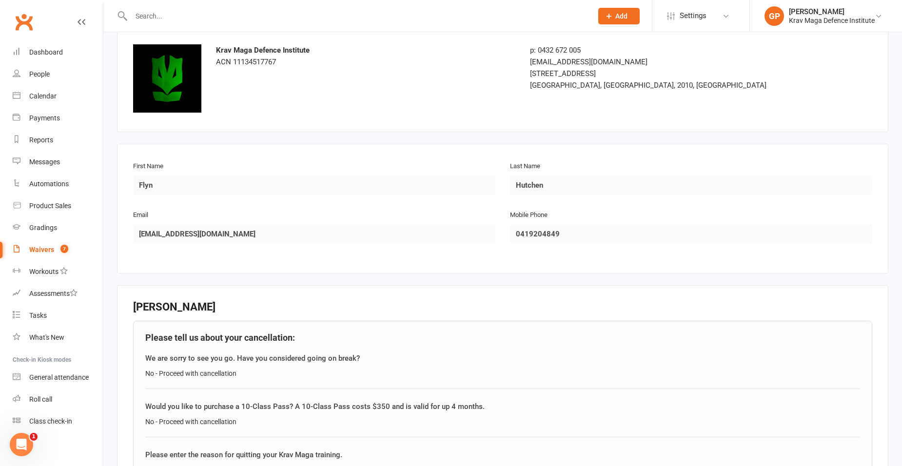
click at [53, 248] on div "Waivers" at bounding box center [41, 250] width 25 height 8
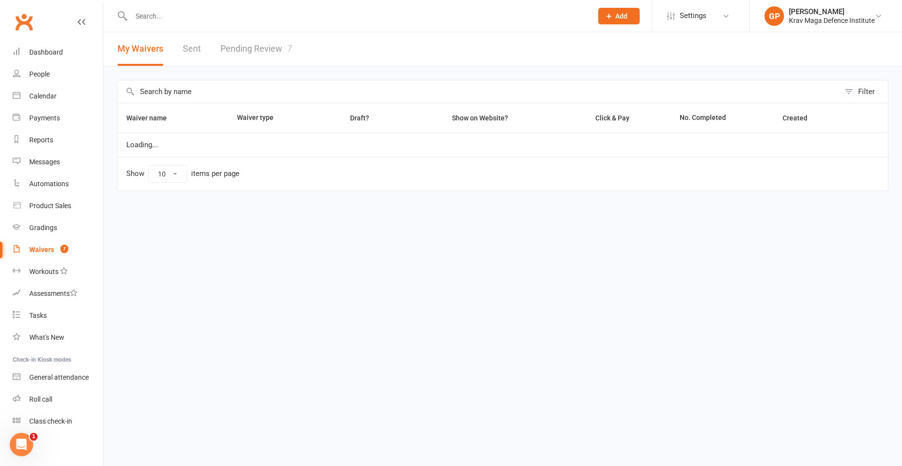
click at [257, 46] on link "Pending Review 7" at bounding box center [256, 49] width 72 height 34
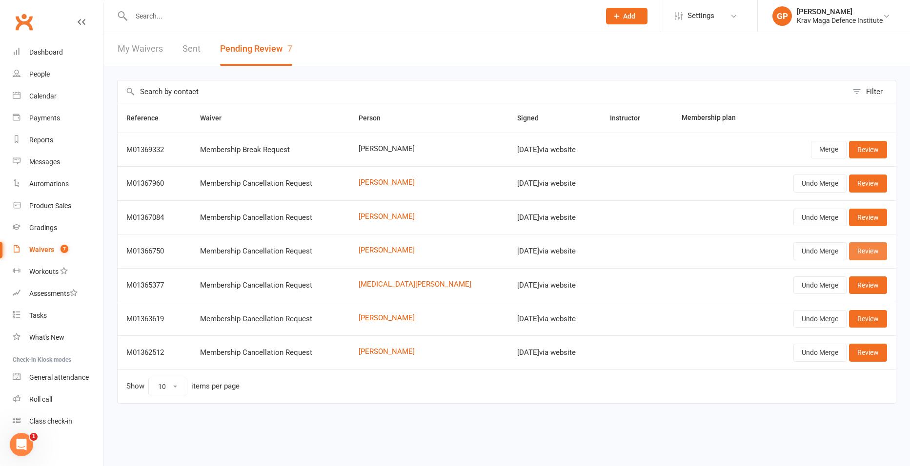
click at [861, 249] on link "Review" at bounding box center [868, 251] width 38 height 18
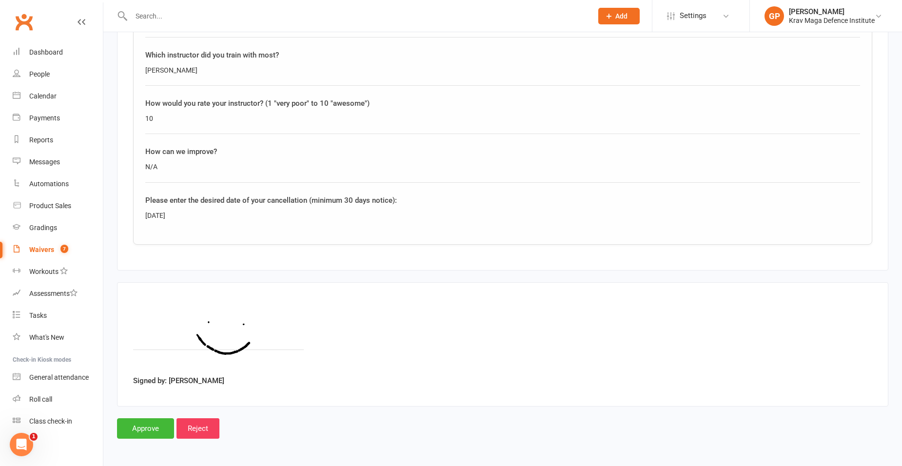
scroll to position [595, 0]
click at [152, 433] on input "Approve" at bounding box center [145, 428] width 57 height 20
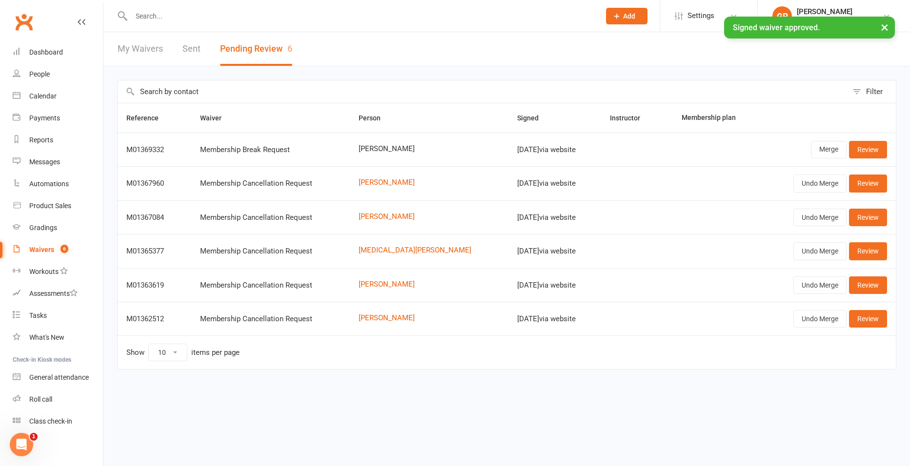
click at [156, 10] on input "text" at bounding box center [360, 16] width 465 height 14
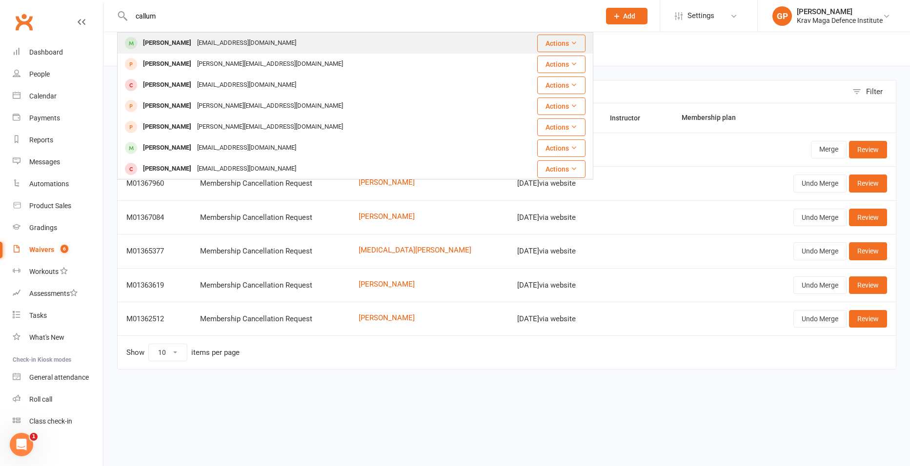
type input "callum"
click at [180, 36] on div "Callum Jessop jessopcallum@gmail.com" at bounding box center [309, 43] width 382 height 20
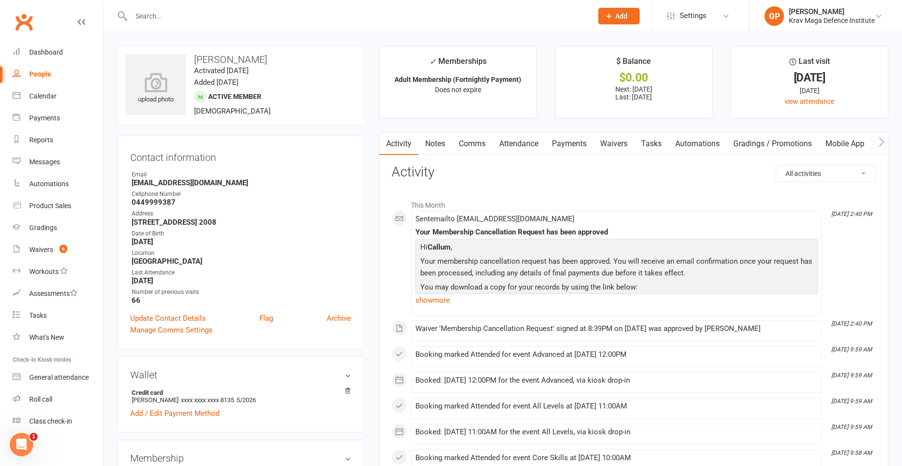
click at [622, 144] on link "Waivers" at bounding box center [614, 144] width 41 height 22
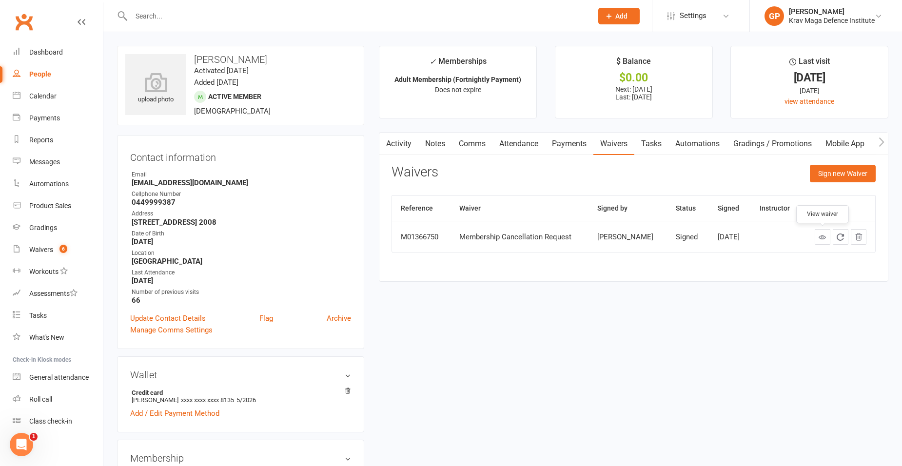
click at [823, 239] on icon at bounding box center [822, 237] width 7 height 7
click at [552, 141] on link "Payments" at bounding box center [569, 144] width 48 height 22
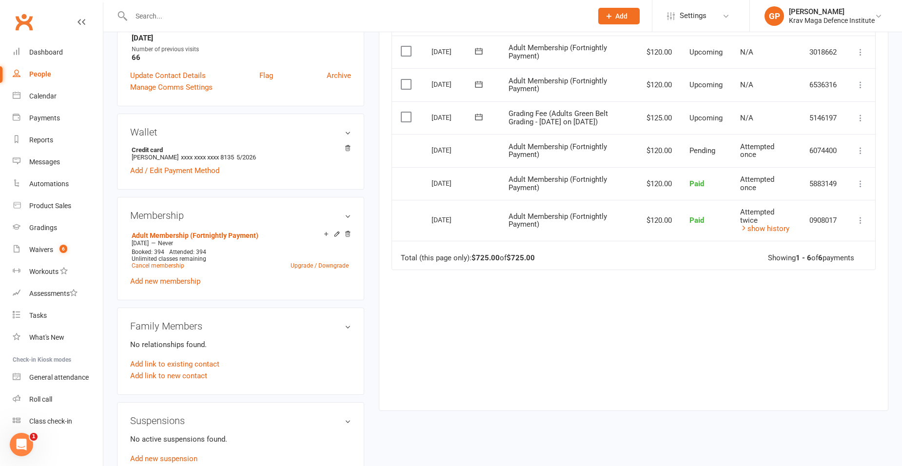
scroll to position [244, 0]
click at [158, 262] on link "Cancel membership" at bounding box center [158, 264] width 53 height 7
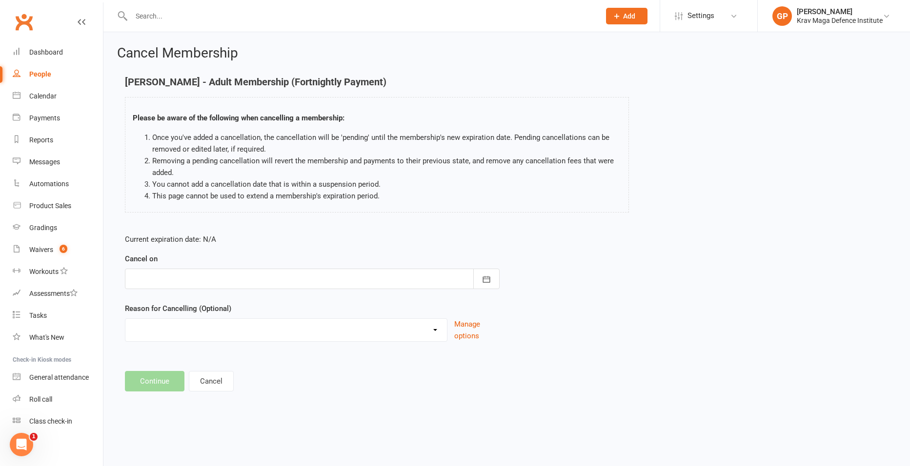
click at [245, 282] on div at bounding box center [312, 279] width 375 height 20
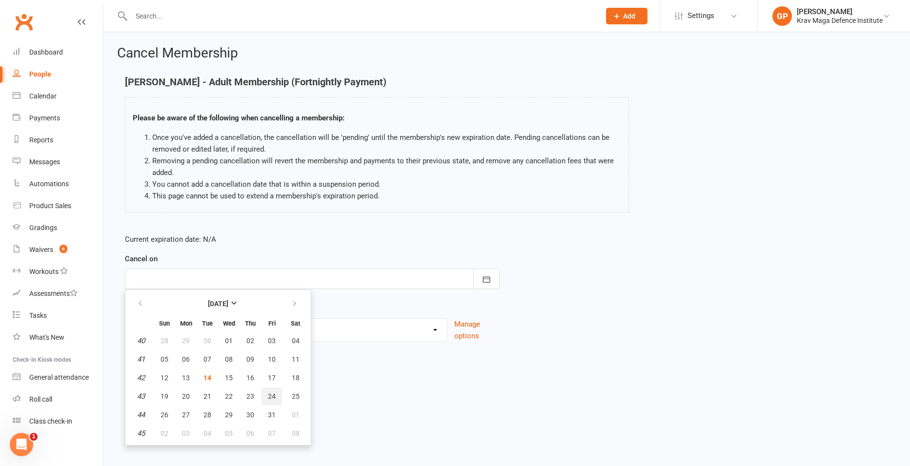
click at [268, 395] on span "24" at bounding box center [272, 397] width 8 height 8
type input "24 Oct 2025"
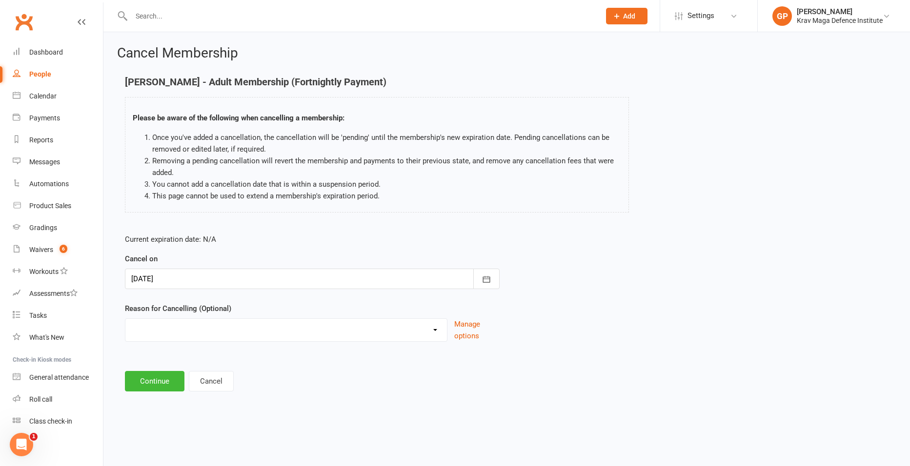
click at [197, 331] on select "Financial Injury sustained at KMDI Medical Membership Downgrade Membership Upgr…" at bounding box center [285, 329] width 321 height 20
select select "11"
click at [125, 319] on select "Financial Injury sustained at KMDI Medical Membership Downgrade Membership Upgr…" at bounding box center [285, 329] width 321 height 20
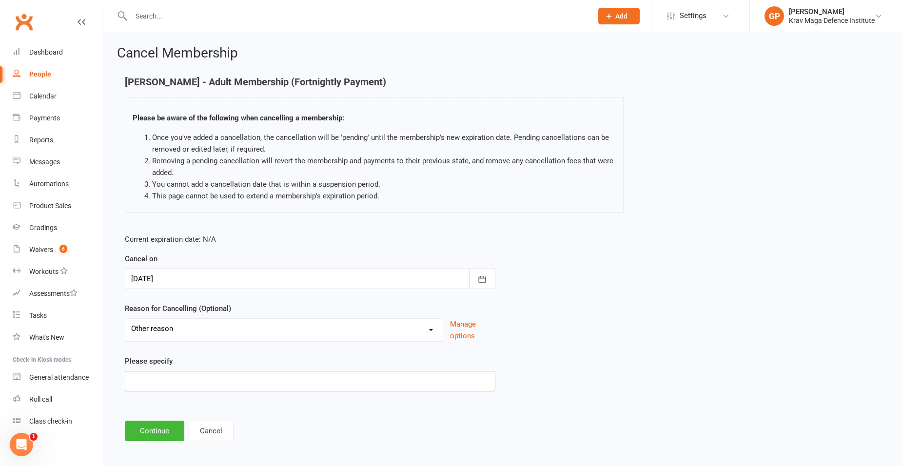
click at [178, 379] on input at bounding box center [310, 381] width 371 height 20
paste input "Overseas Travel"
type input "Overseas Travel/work"
click at [163, 427] on button "Continue" at bounding box center [155, 431] width 60 height 20
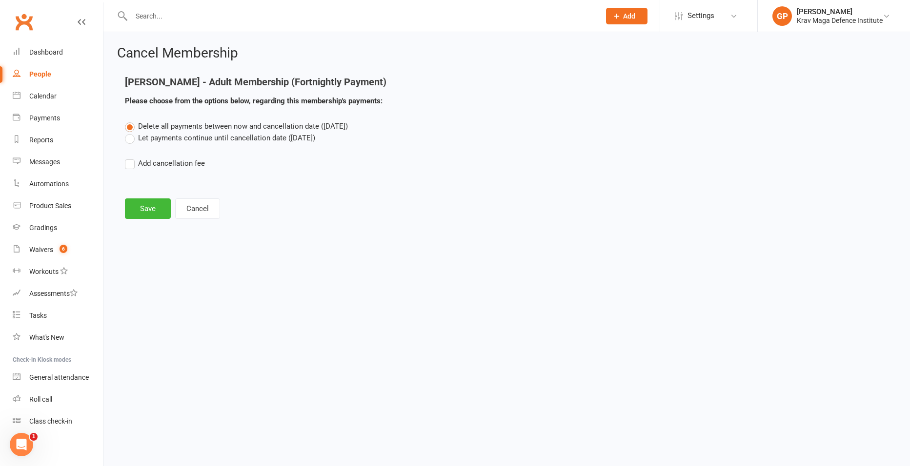
click at [129, 137] on label "Let payments continue until cancellation date (Oct 24, 2025)" at bounding box center [220, 138] width 190 height 12
click at [129, 132] on input "Let payments continue until cancellation date (Oct 24, 2025)" at bounding box center [128, 132] width 6 height 0
click at [139, 209] on button "Save" at bounding box center [148, 209] width 46 height 20
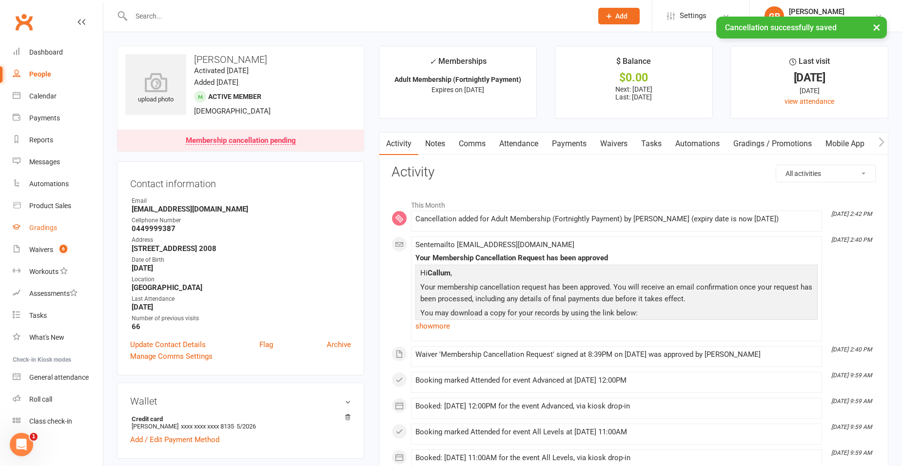
click at [59, 231] on link "Gradings" at bounding box center [58, 228] width 90 height 22
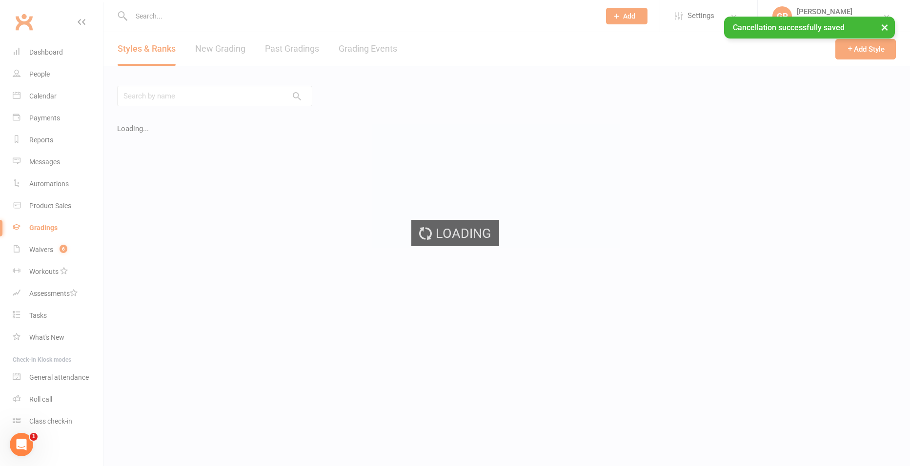
click at [60, 248] on ui-view "Prospect Member Non-attending contact Class / event Appointment Grading event T…" at bounding box center [455, 203] width 910 height 403
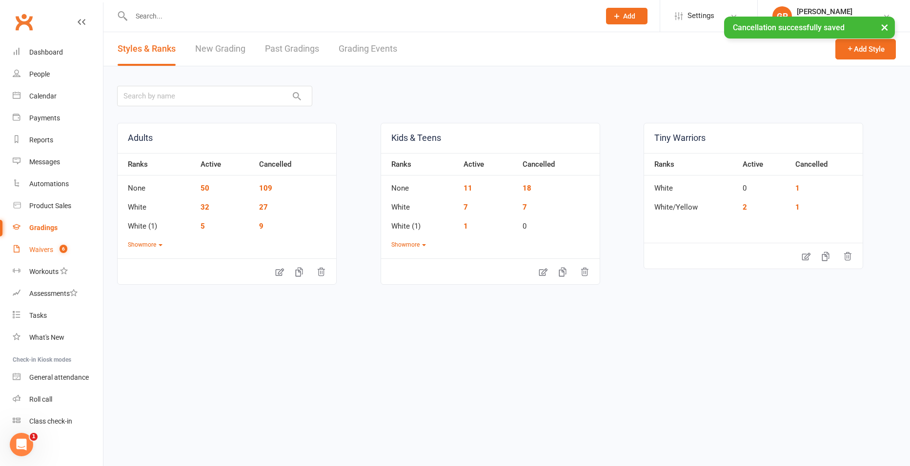
click at [60, 248] on span "6" at bounding box center [64, 249] width 8 height 8
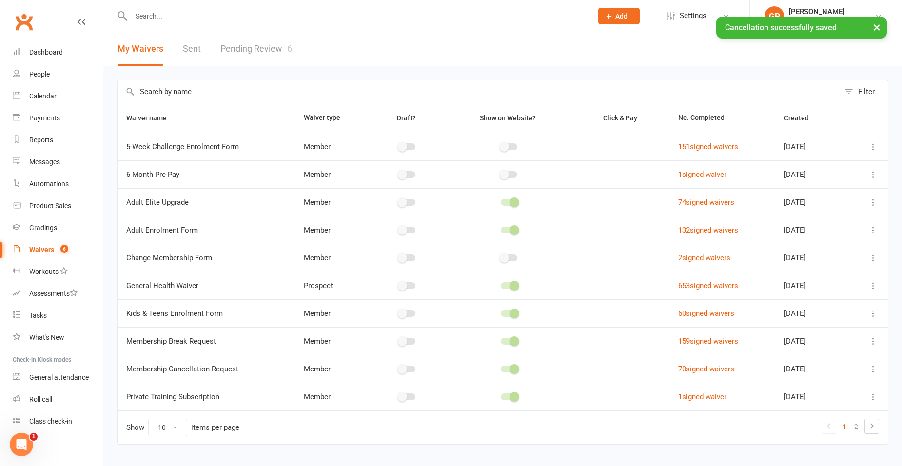
click at [266, 49] on link "Pending Review 6" at bounding box center [256, 49] width 72 height 34
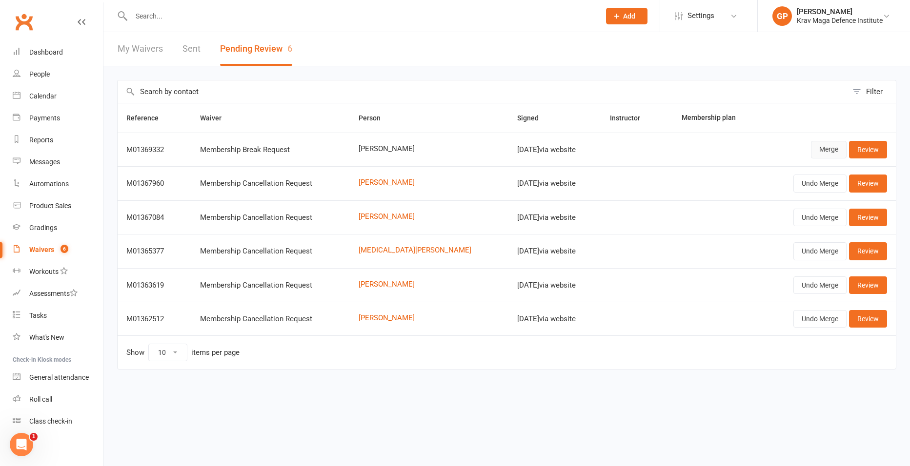
drag, startPoint x: 817, startPoint y: 146, endPoint x: 814, endPoint y: 155, distance: 9.3
click at [817, 146] on link "Merge" at bounding box center [829, 150] width 36 height 18
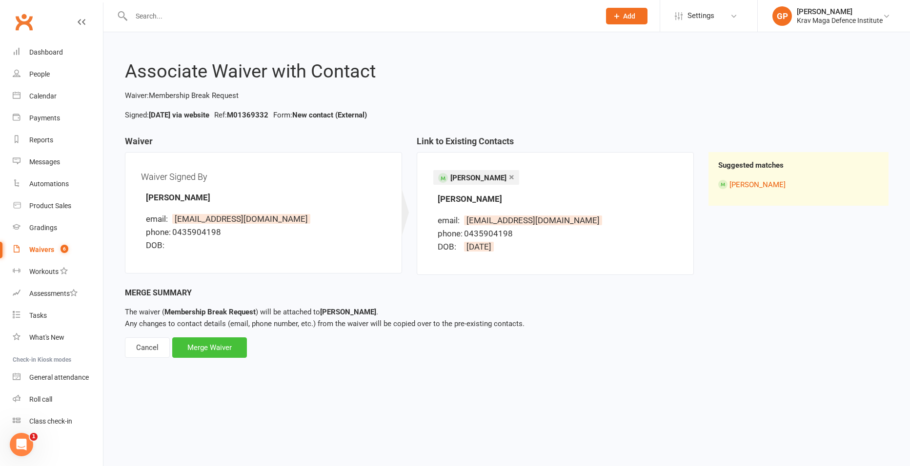
click at [222, 353] on div "Merge Waiver" at bounding box center [209, 348] width 75 height 20
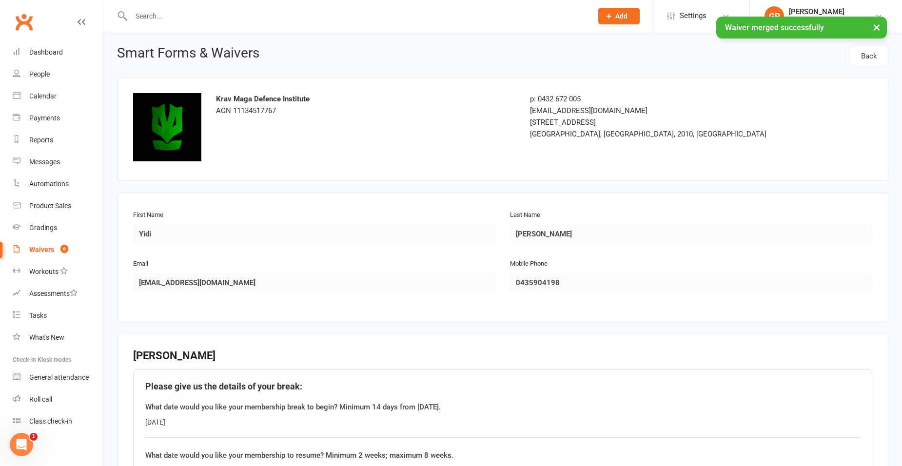
click at [42, 244] on link "Waivers 6" at bounding box center [58, 250] width 90 height 22
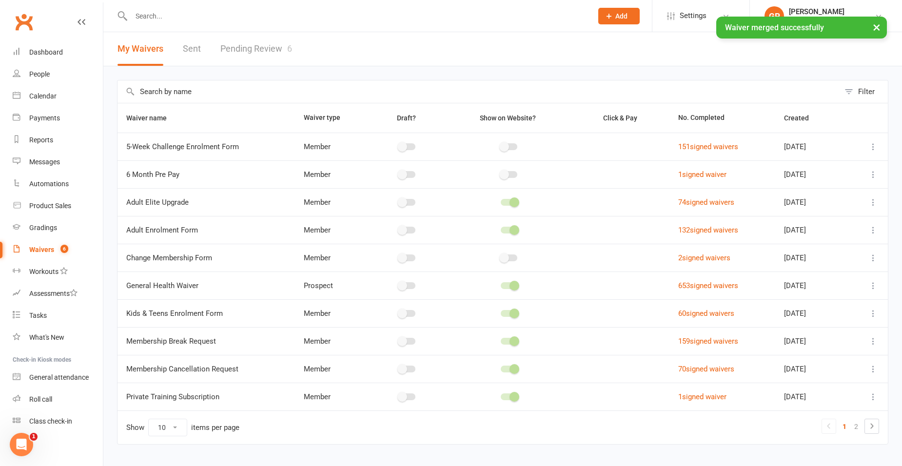
click at [254, 51] on link "Pending Review 6" at bounding box center [256, 49] width 72 height 34
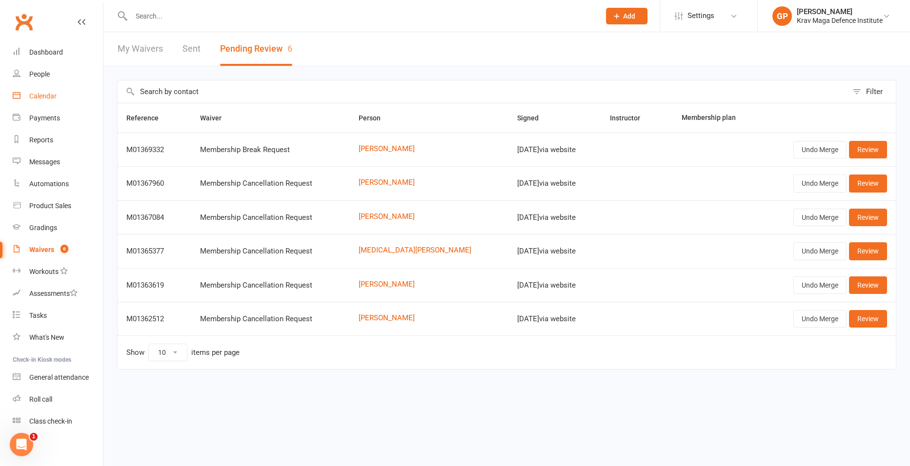
click at [50, 100] on div "Calendar" at bounding box center [42, 96] width 27 height 8
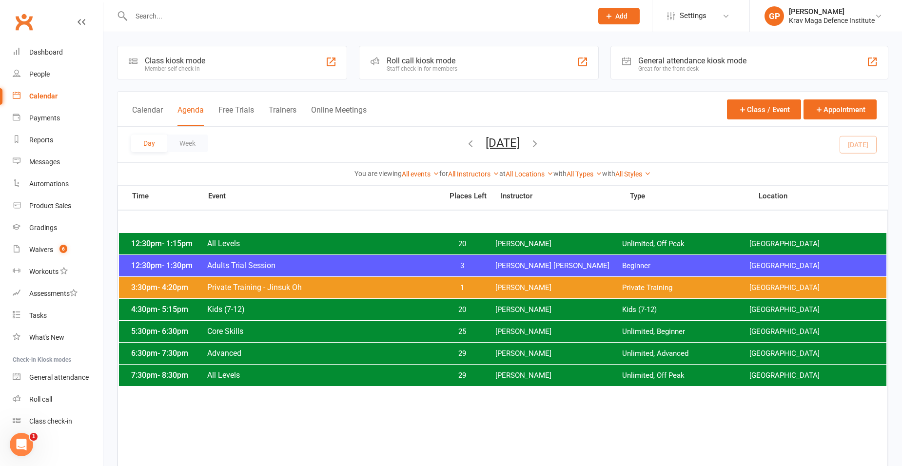
click at [176, 19] on input "text" at bounding box center [357, 16] width 458 height 14
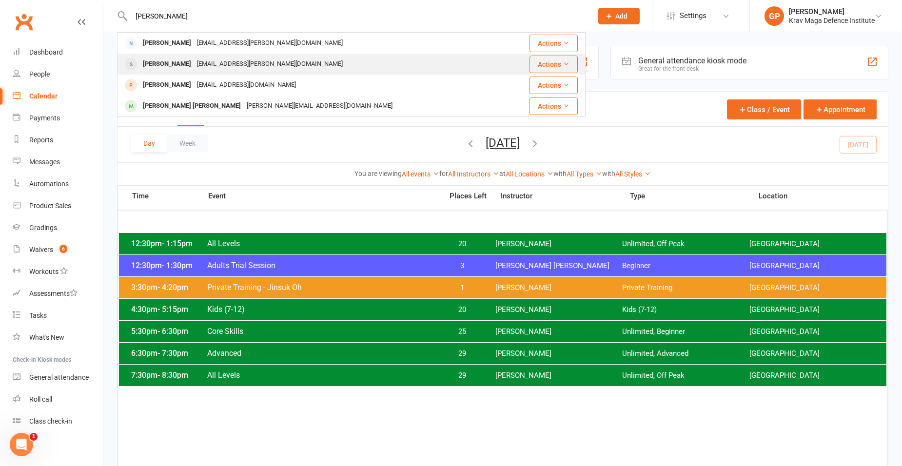
type input "shultz"
click at [178, 62] on div "Carmel Shultz" at bounding box center [167, 64] width 54 height 14
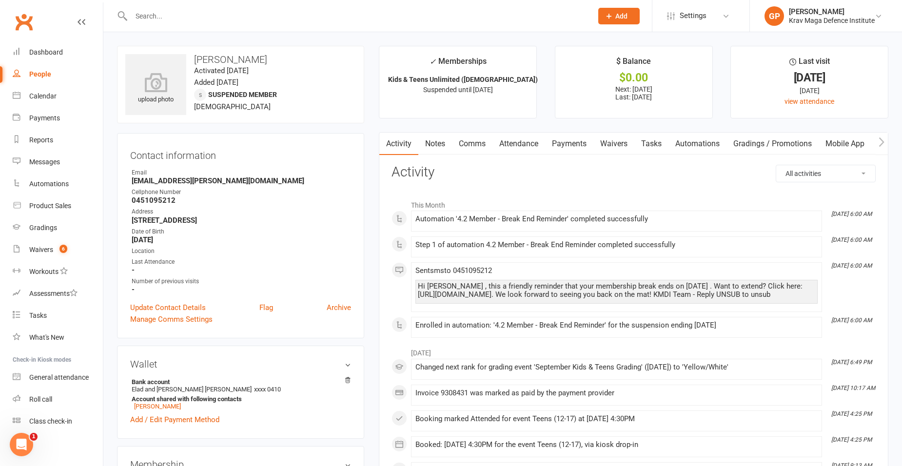
click at [567, 154] on link "Payments" at bounding box center [569, 144] width 48 height 22
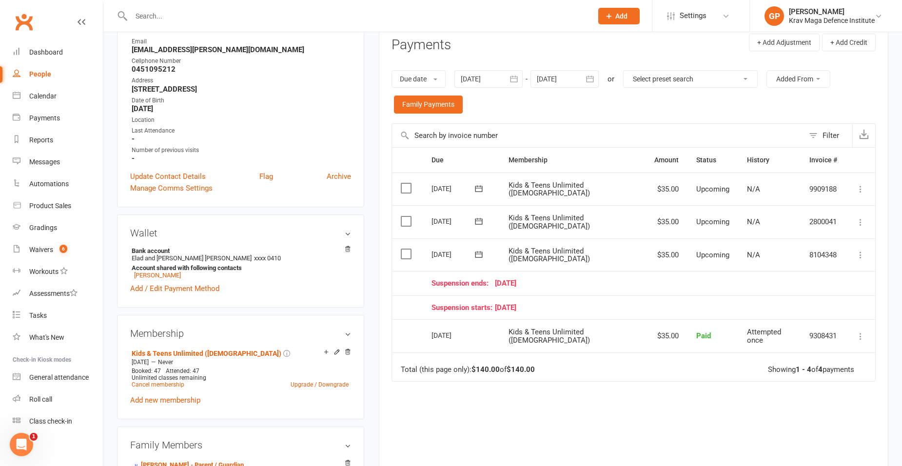
scroll to position [146, 0]
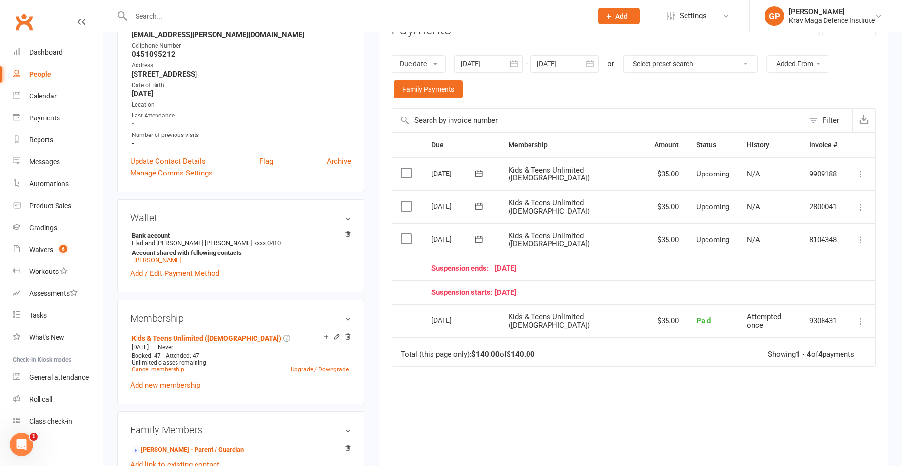
click at [863, 236] on icon at bounding box center [861, 240] width 10 height 10
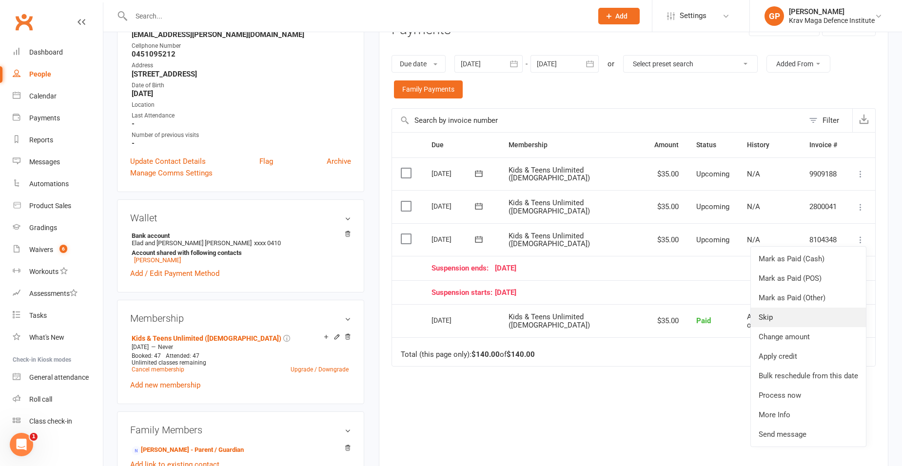
click at [794, 318] on link "Skip" at bounding box center [808, 318] width 115 height 20
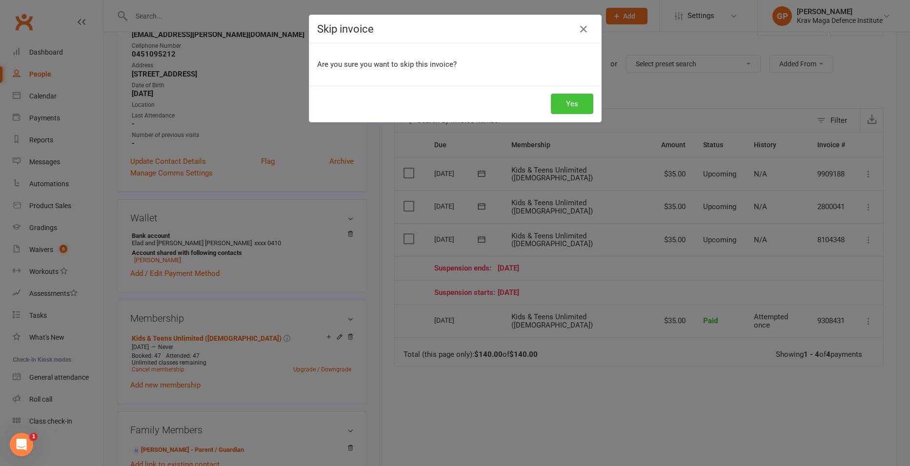
click at [577, 111] on button "Yes" at bounding box center [572, 104] width 42 height 20
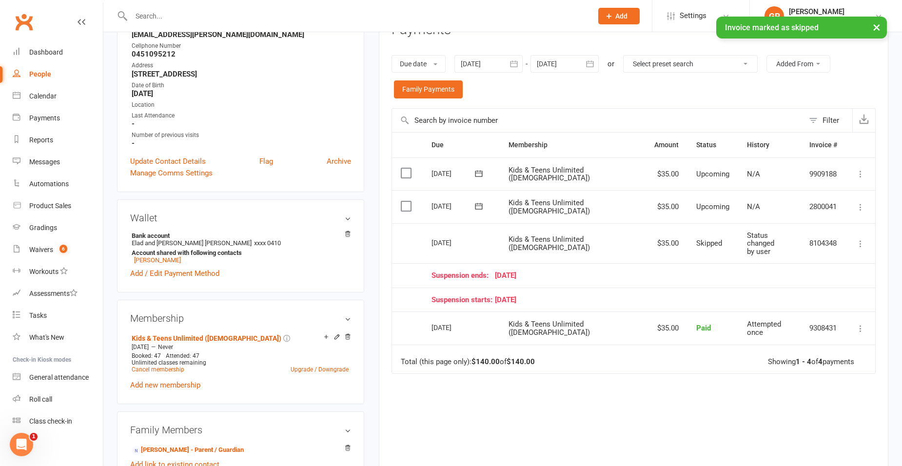
click at [861, 205] on icon at bounding box center [861, 207] width 10 height 10
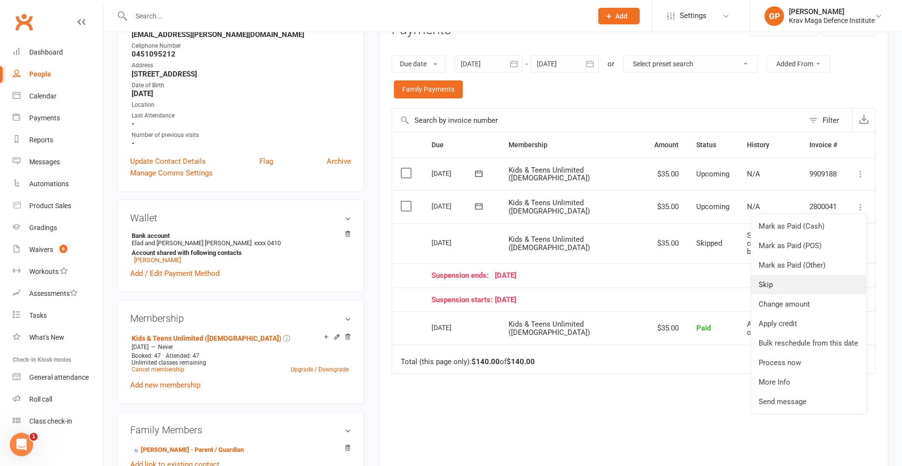
click at [776, 285] on link "Skip" at bounding box center [808, 285] width 115 height 20
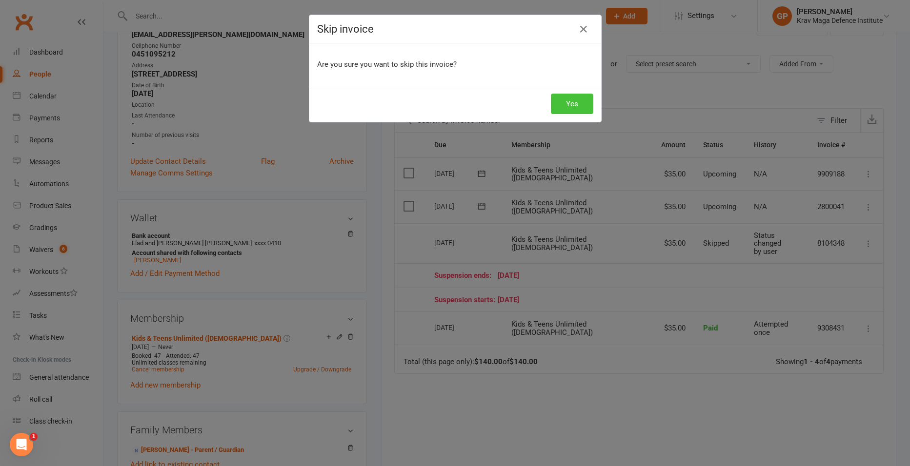
click at [585, 100] on button "Yes" at bounding box center [572, 104] width 42 height 20
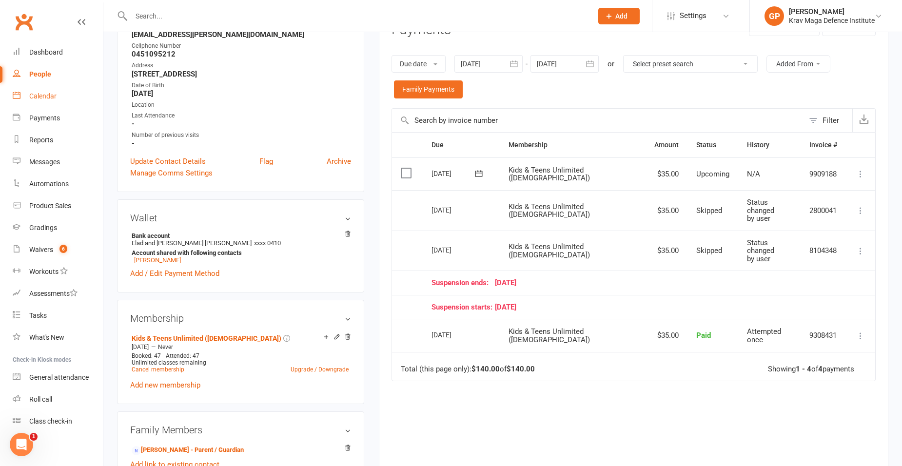
click at [45, 103] on link "Calendar" at bounding box center [58, 96] width 90 height 22
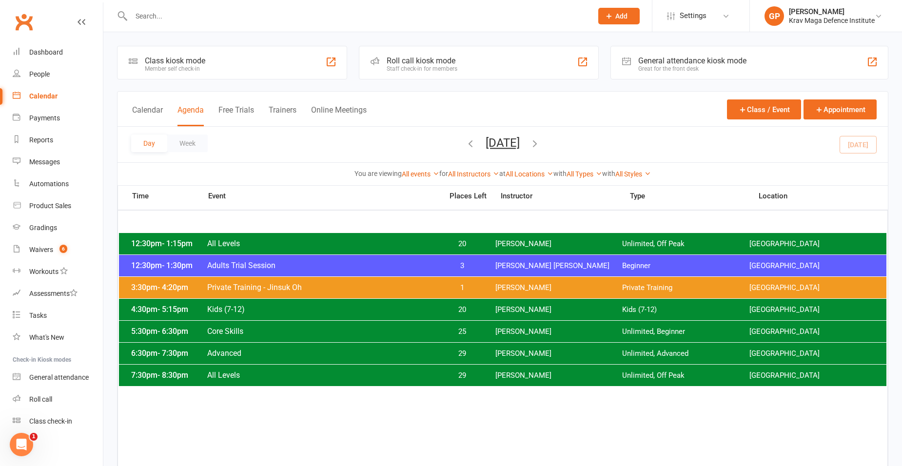
click at [369, 263] on span "Adults Trial Session" at bounding box center [322, 265] width 230 height 9
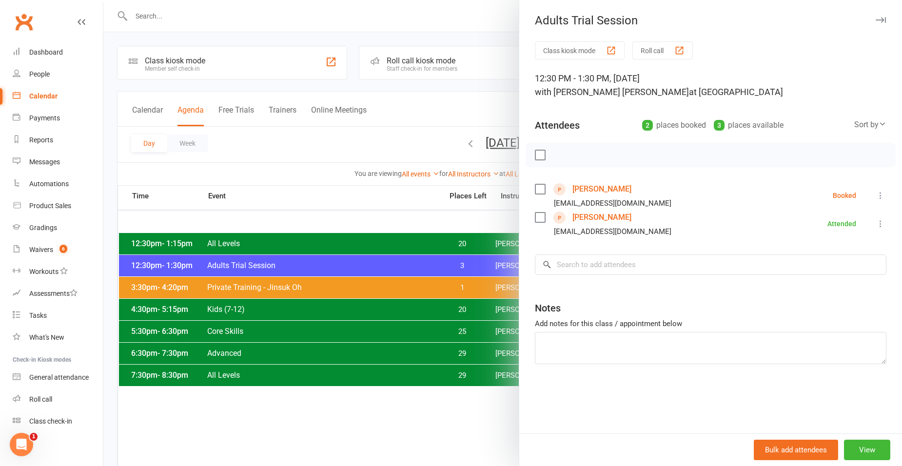
click at [308, 143] on div at bounding box center [502, 233] width 799 height 466
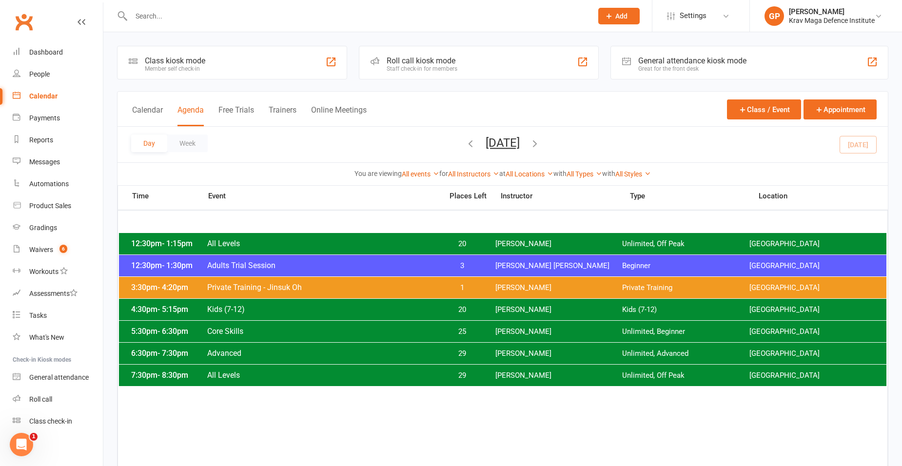
click at [238, 333] on span "Core Skills" at bounding box center [322, 331] width 230 height 9
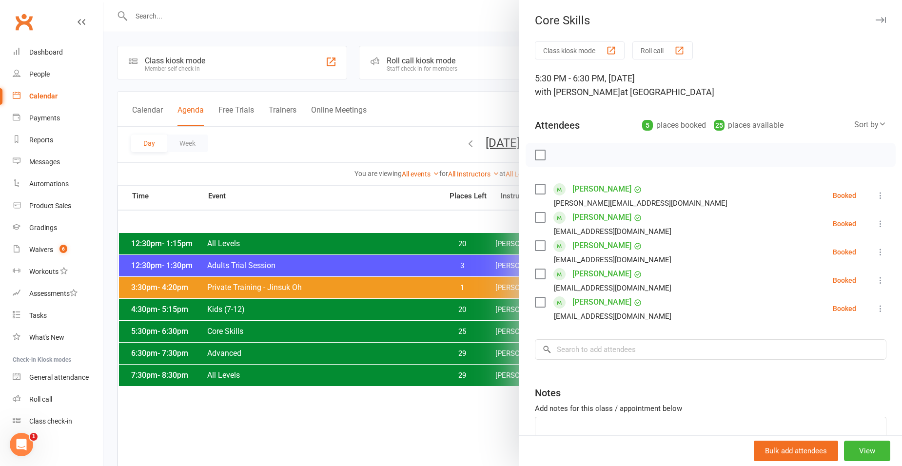
click at [306, 142] on div at bounding box center [502, 233] width 799 height 466
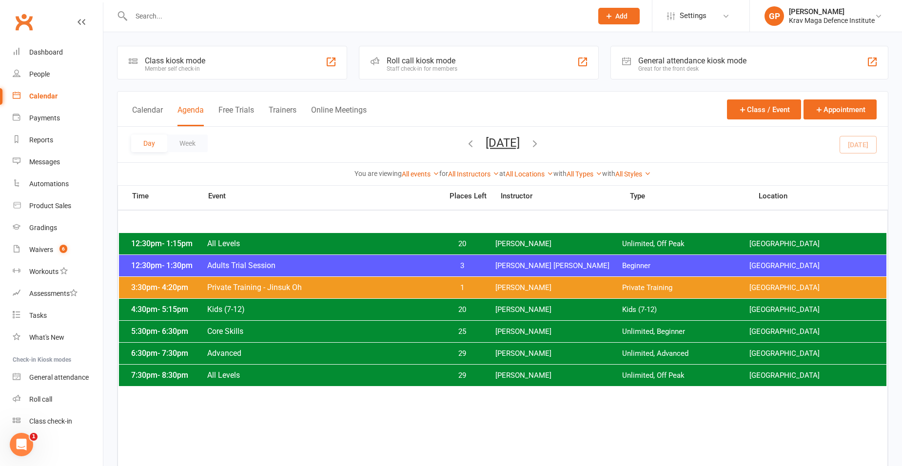
click at [329, 325] on div "5:30pm - 6:30pm Core Skills 25 Giacomo Palladin Unlimited, Beginner Surry Hills…" at bounding box center [503, 331] width 768 height 21
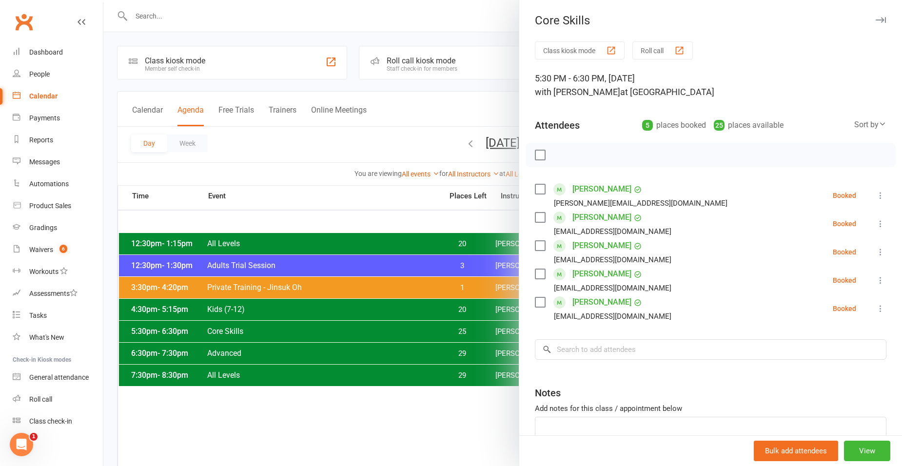
click at [245, 168] on div at bounding box center [502, 233] width 799 height 466
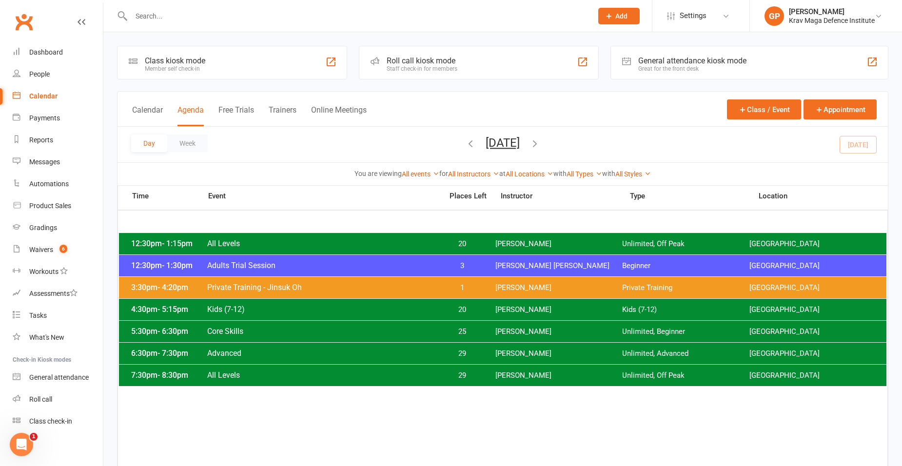
click at [465, 147] on icon "button" at bounding box center [470, 143] width 11 height 11
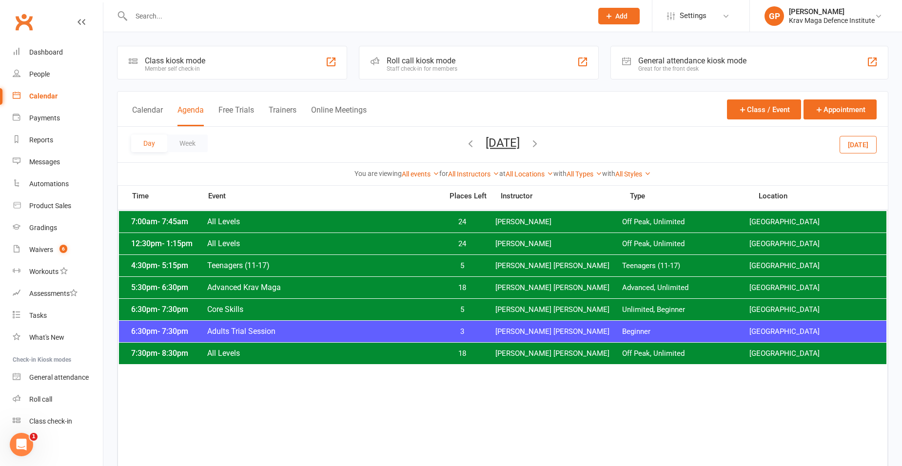
click at [485, 330] on span "3" at bounding box center [462, 331] width 51 height 9
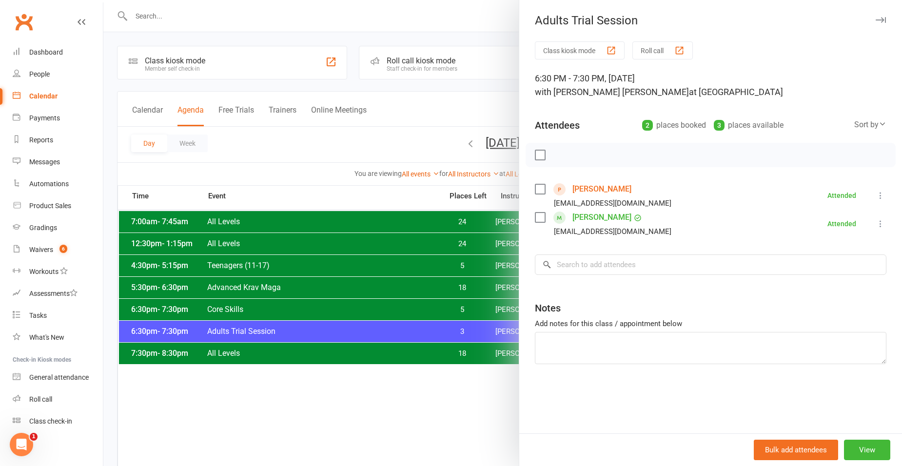
click at [575, 191] on link "peter ashwell" at bounding box center [602, 189] width 59 height 16
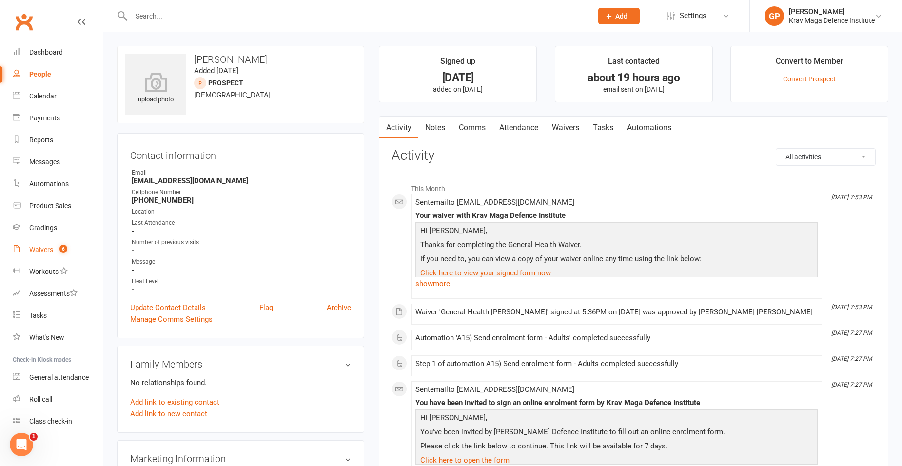
click at [67, 246] on link "Waivers 6" at bounding box center [58, 250] width 90 height 22
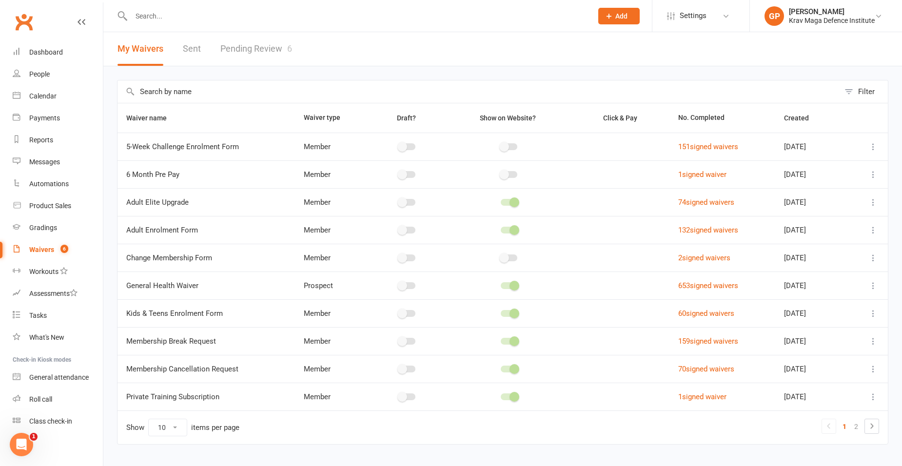
click at [273, 47] on link "Pending Review 6" at bounding box center [256, 49] width 72 height 34
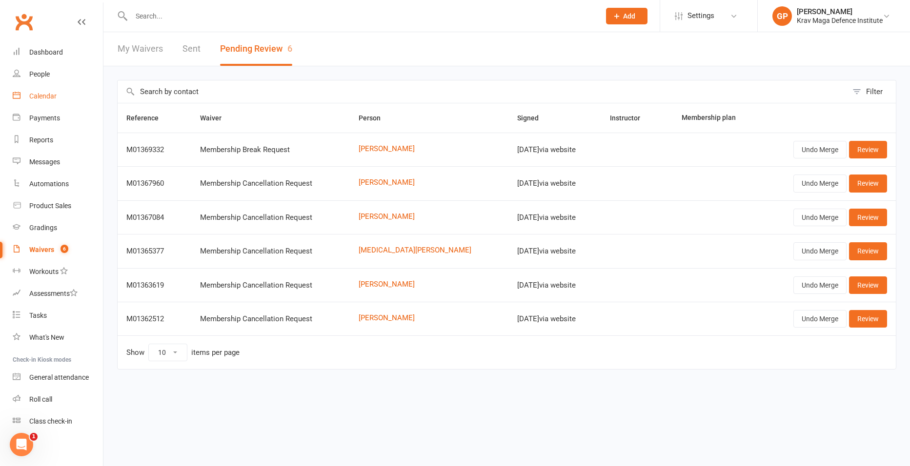
click at [36, 88] on link "Calendar" at bounding box center [58, 96] width 90 height 22
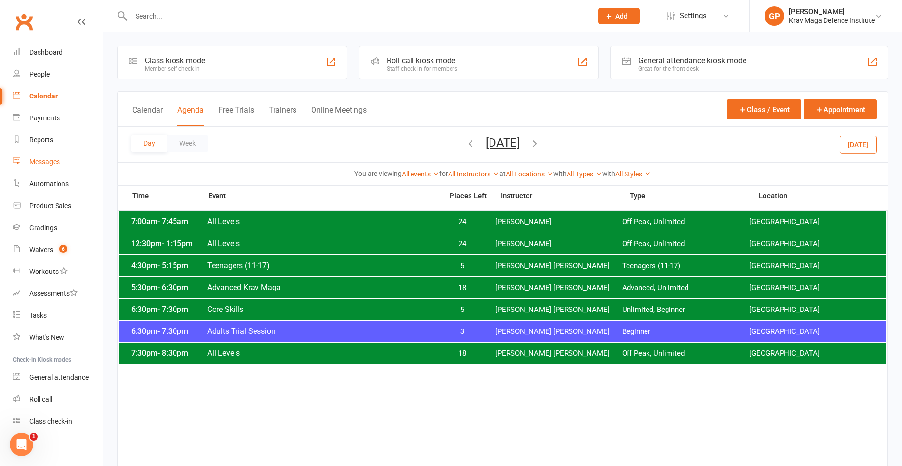
click at [66, 156] on link "Messages" at bounding box center [58, 162] width 90 height 22
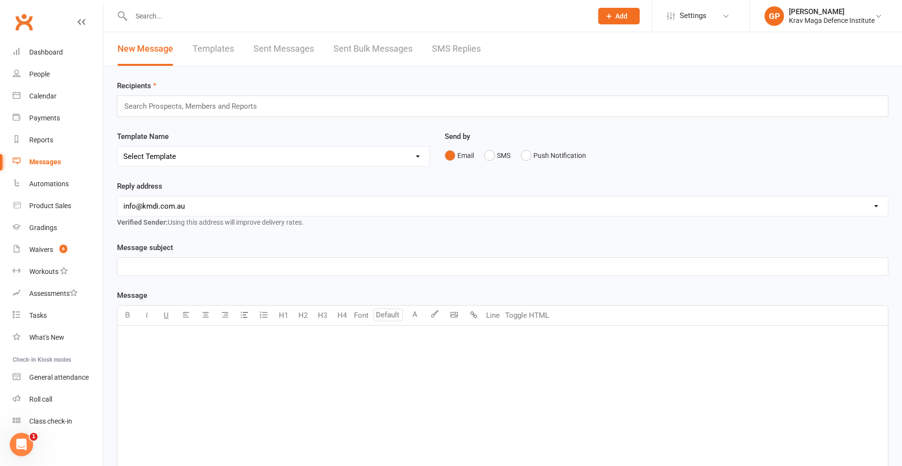
click at [440, 54] on link "SMS Replies" at bounding box center [456, 49] width 49 height 34
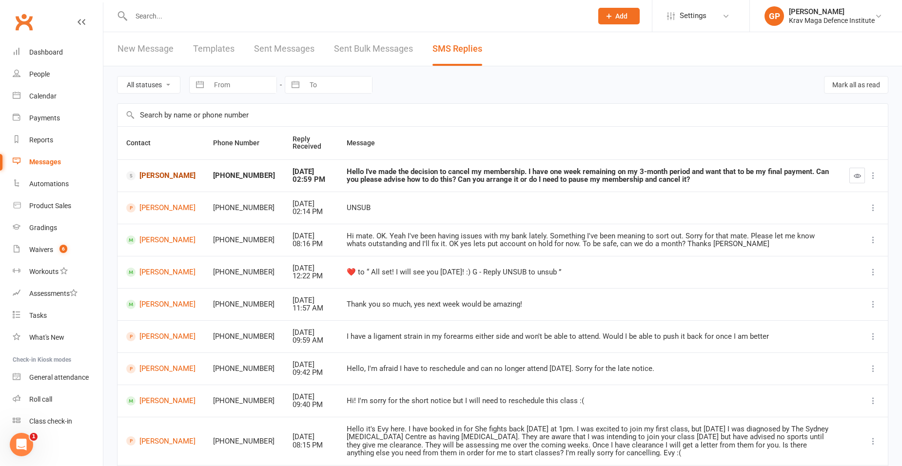
click at [145, 178] on link "John Vrodos" at bounding box center [160, 175] width 69 height 9
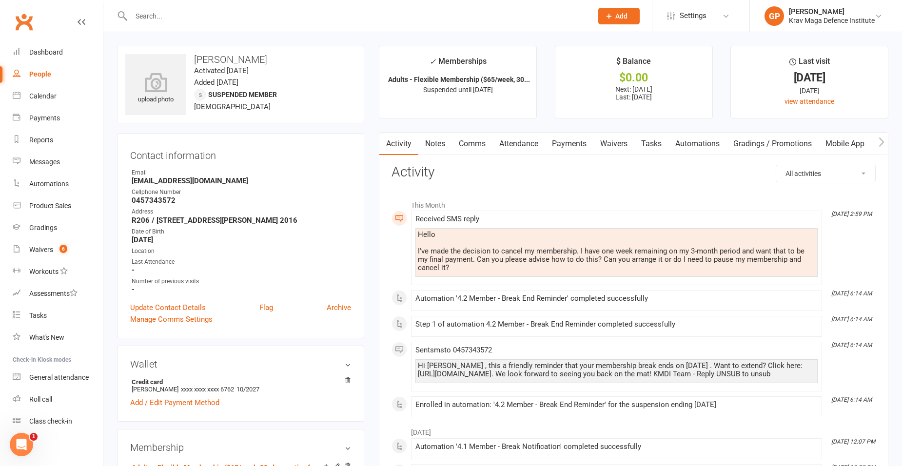
click at [580, 143] on link "Payments" at bounding box center [569, 144] width 48 height 22
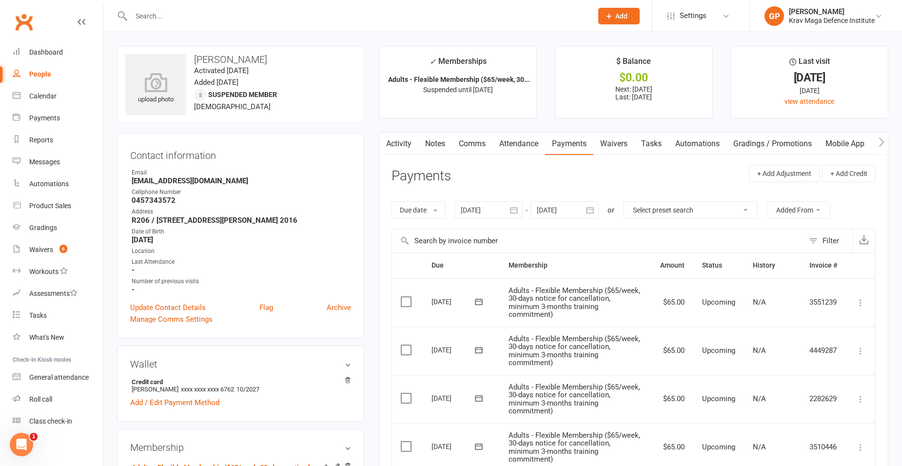
click at [485, 211] on div at bounding box center [489, 210] width 68 height 18
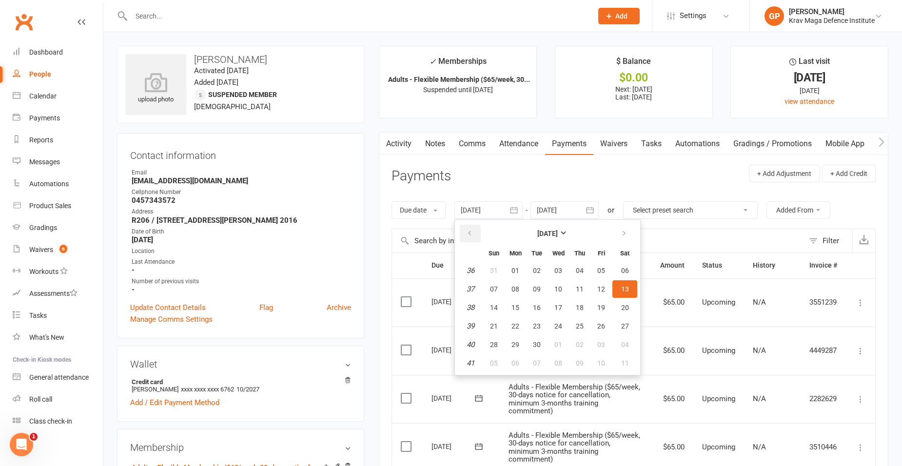
click at [474, 229] on button "button" at bounding box center [470, 234] width 21 height 18
click at [560, 300] on button "14" at bounding box center [558, 308] width 20 height 18
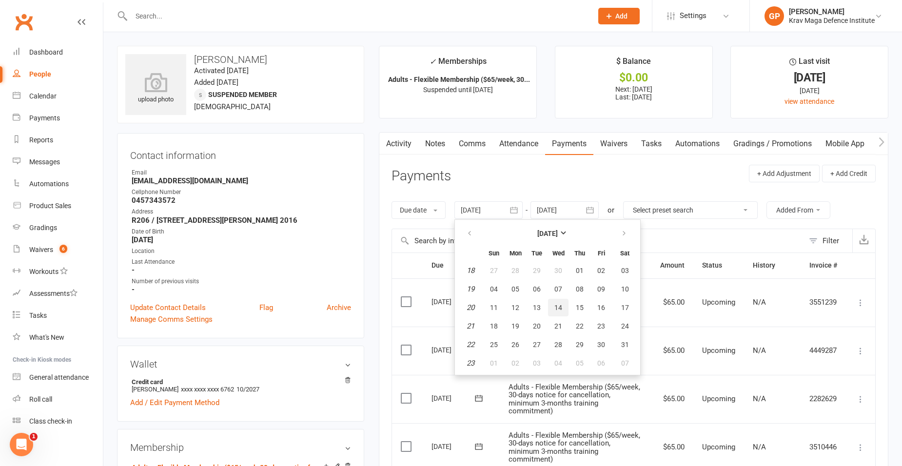
type input "14 May 2025"
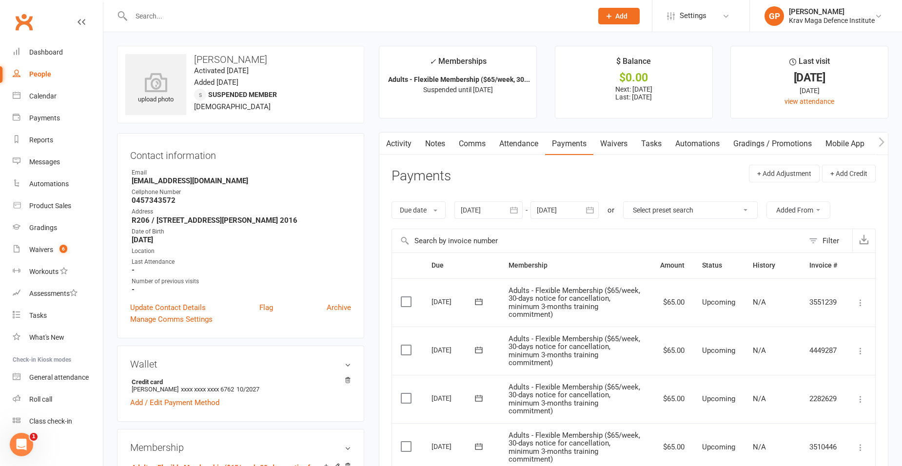
scroll to position [49, 0]
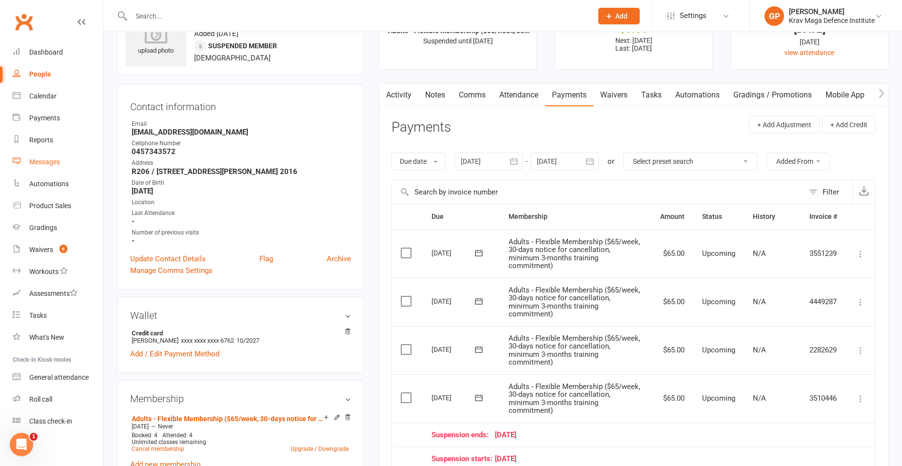
click at [36, 163] on div "Messages" at bounding box center [44, 162] width 31 height 8
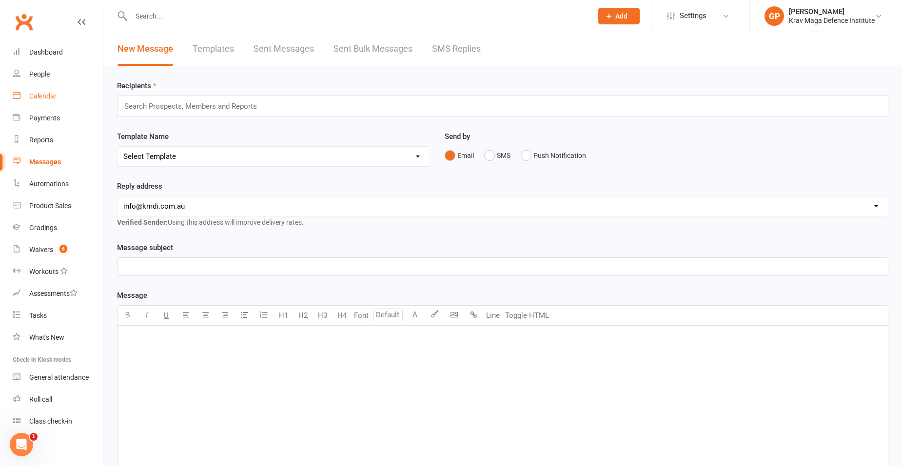
click at [69, 95] on link "Calendar" at bounding box center [58, 96] width 90 height 22
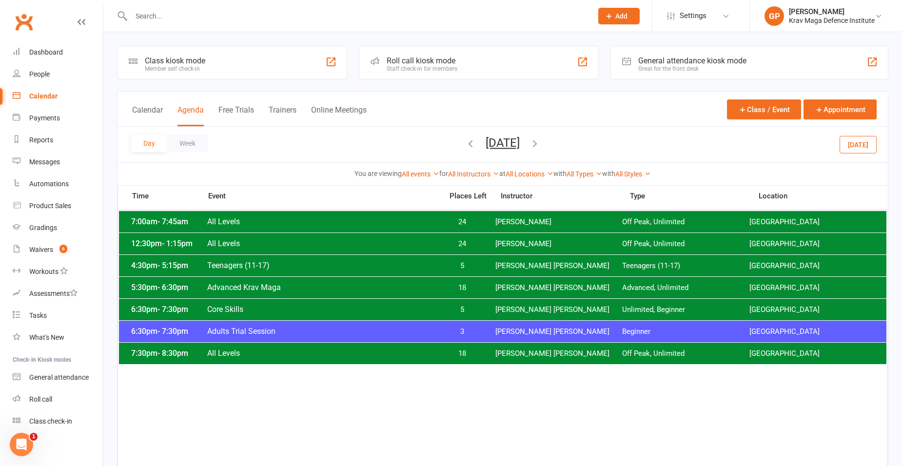
click at [840, 146] on div "Day Week Monday, Oct 13, 2025 October 2025 Sun Mon Tue Wed Thu Fri Sat 28 29 30…" at bounding box center [503, 145] width 771 height 36
click at [863, 140] on button "Today" at bounding box center [858, 145] width 37 height 18
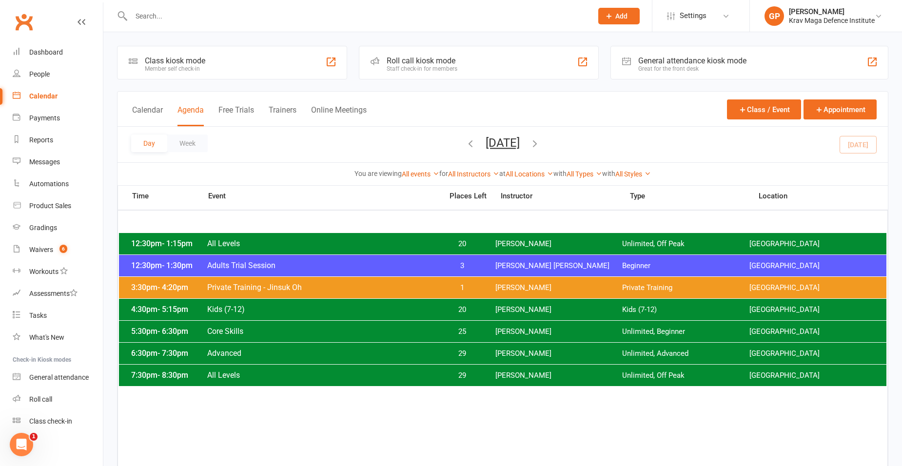
click at [540, 143] on icon "button" at bounding box center [535, 143] width 11 height 11
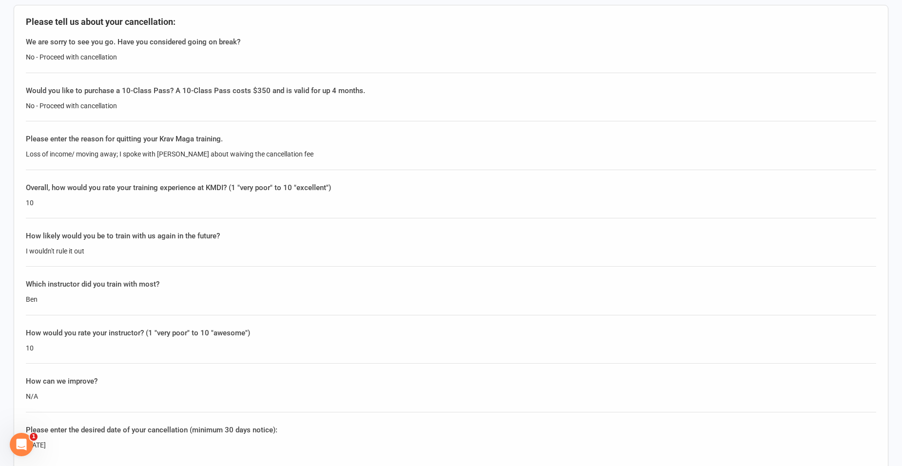
scroll to position [293, 0]
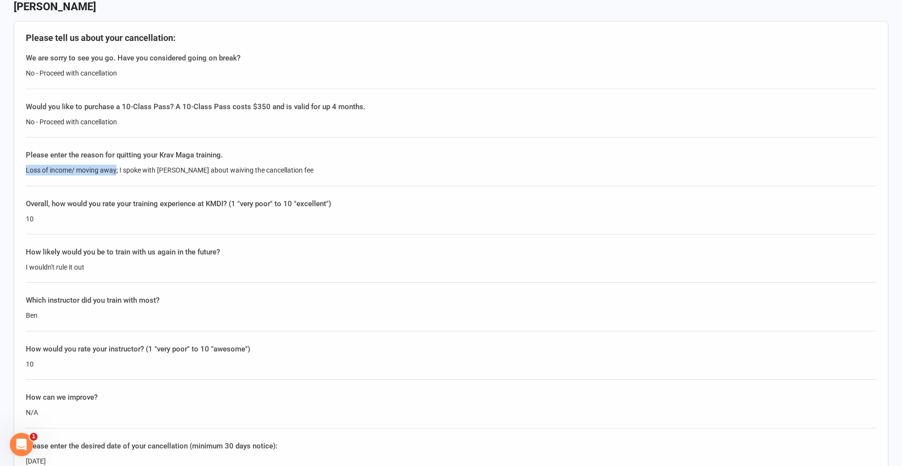
drag, startPoint x: 24, startPoint y: 169, endPoint x: 117, endPoint y: 170, distance: 92.2
click at [117, 170] on div "Please tell us about your cancellation: We are sorry to see you go. Have you co…" at bounding box center [451, 256] width 875 height 470
copy div "Loss of income/ moving away"
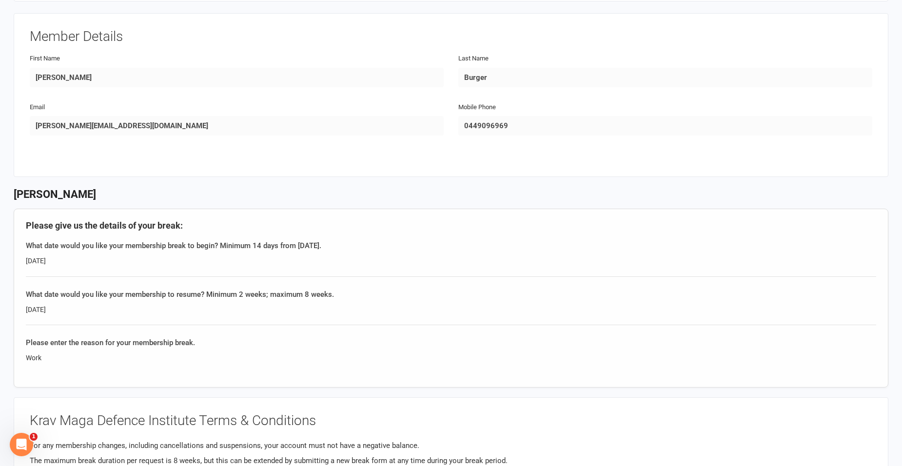
scroll to position [49, 0]
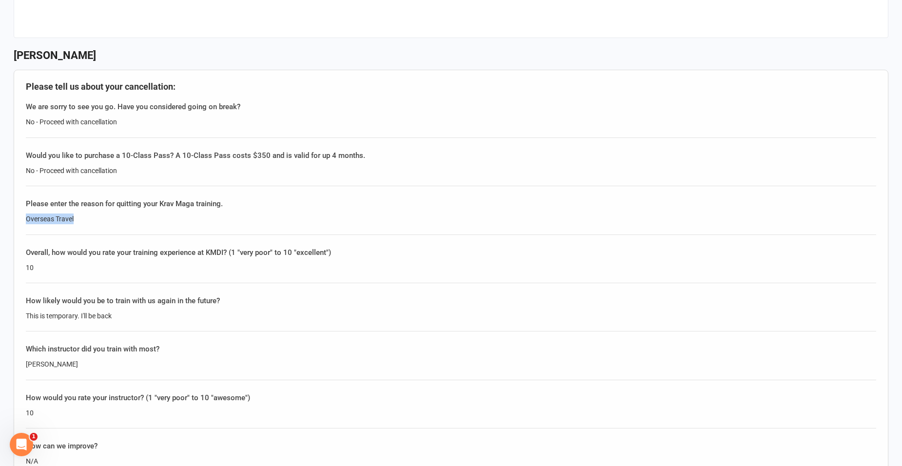
drag, startPoint x: 78, startPoint y: 215, endPoint x: 4, endPoint y: 220, distance: 73.8
click at [4, 220] on div "[GEOGRAPHIC_DATA] ACN 11134517767 p: 0432 672 005 [EMAIL_ADDRESS][DOMAIN_NAME] …" at bounding box center [451, 346] width 902 height 1180
copy div "Overseas Travel"
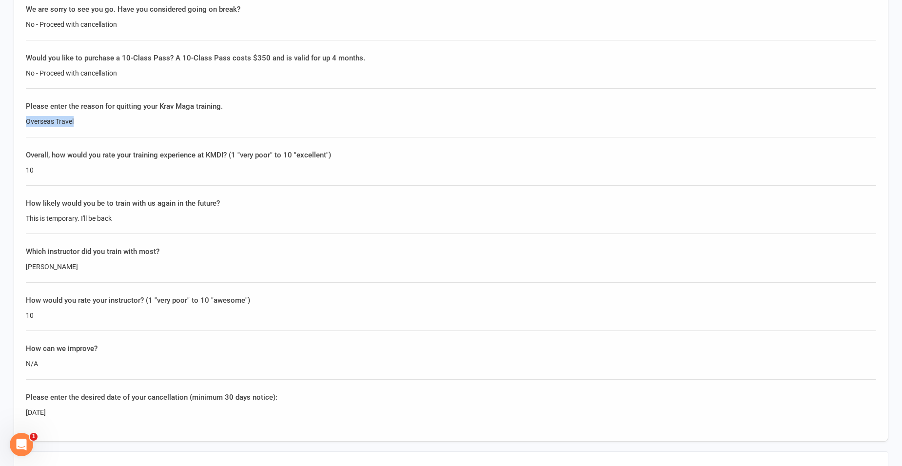
scroll to position [293, 0]
